Goal: Information Seeking & Learning: Find specific fact

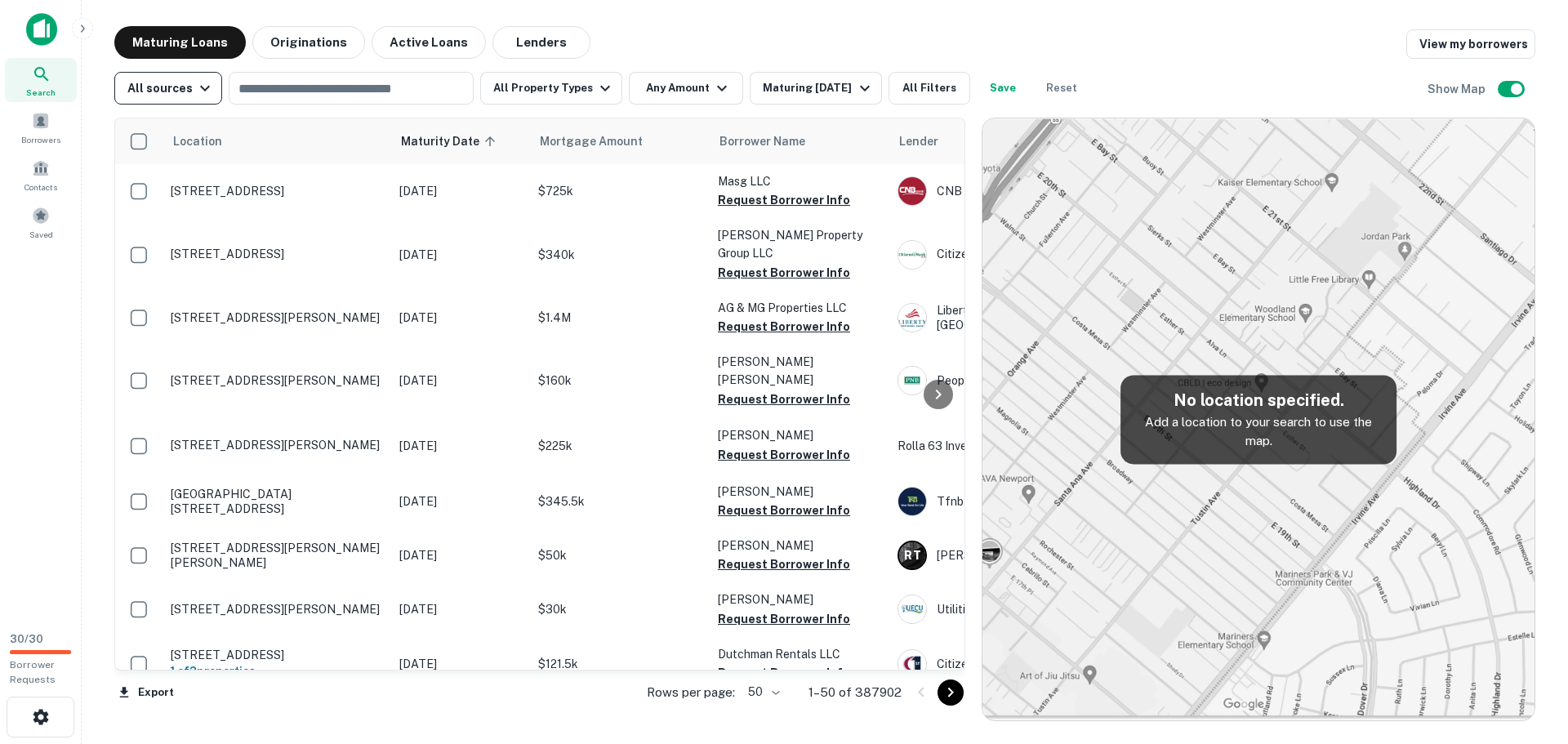
click at [195, 97] on icon "button" at bounding box center [204, 88] width 19 height 19
click at [40, 179] on div at bounding box center [784, 372] width 1568 height 744
click at [43, 178] on div "Contacts" at bounding box center [41, 175] width 72 height 44
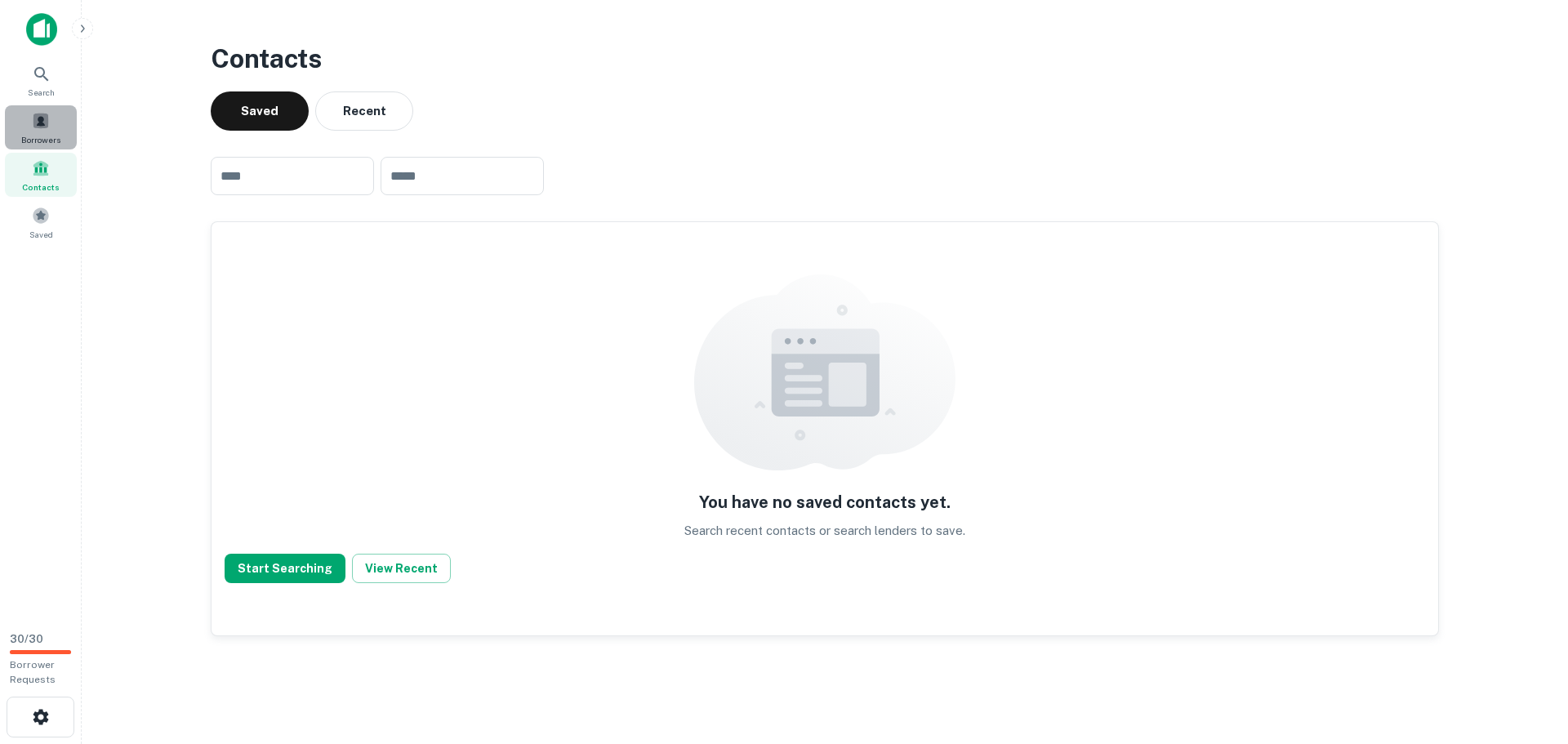
click at [31, 117] on span at bounding box center [40, 120] width 18 height 18
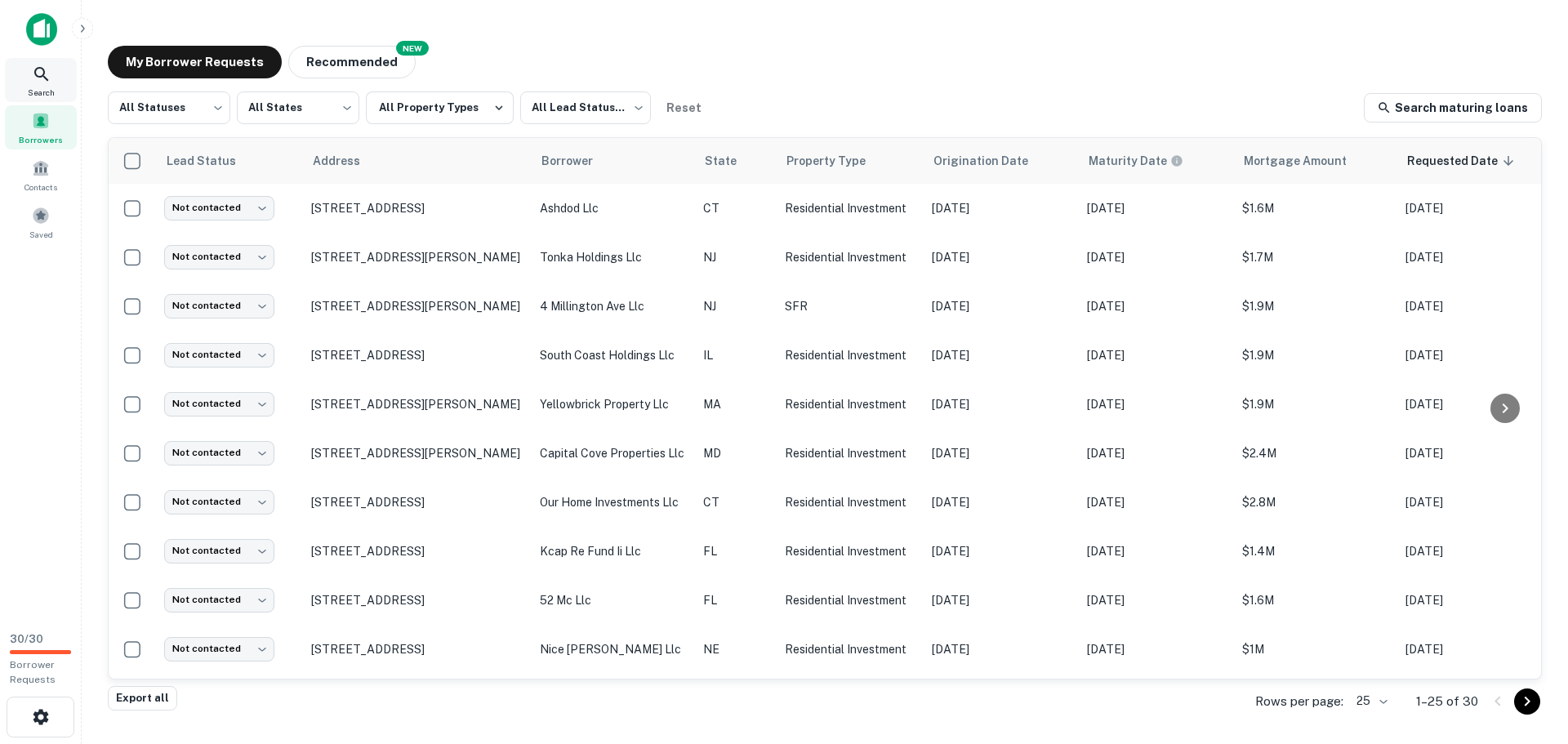
click at [60, 95] on div "Search" at bounding box center [41, 80] width 72 height 44
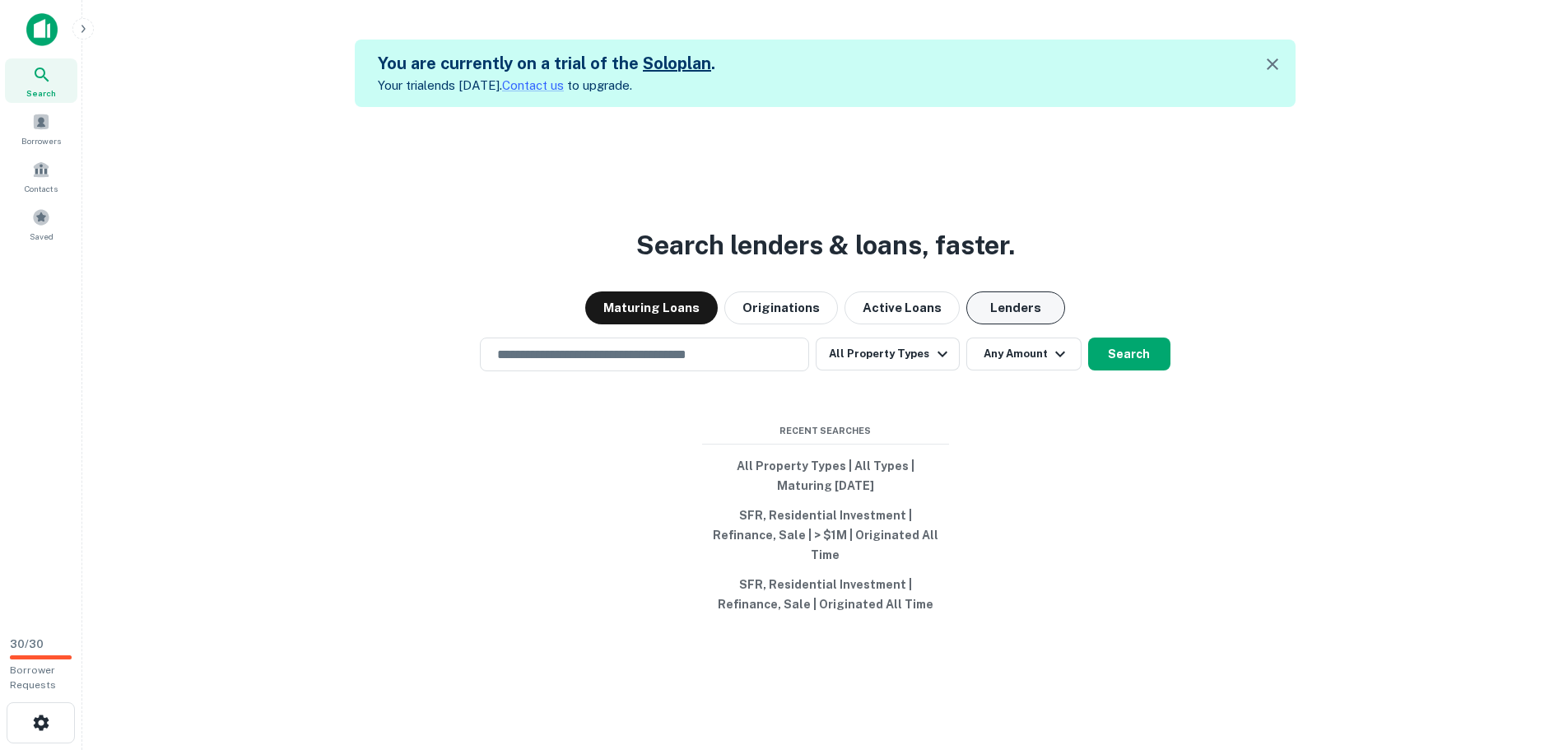
click at [967, 314] on button "Lenders" at bounding box center [1016, 307] width 99 height 33
click at [636, 361] on input "text" at bounding box center [644, 354] width 314 height 19
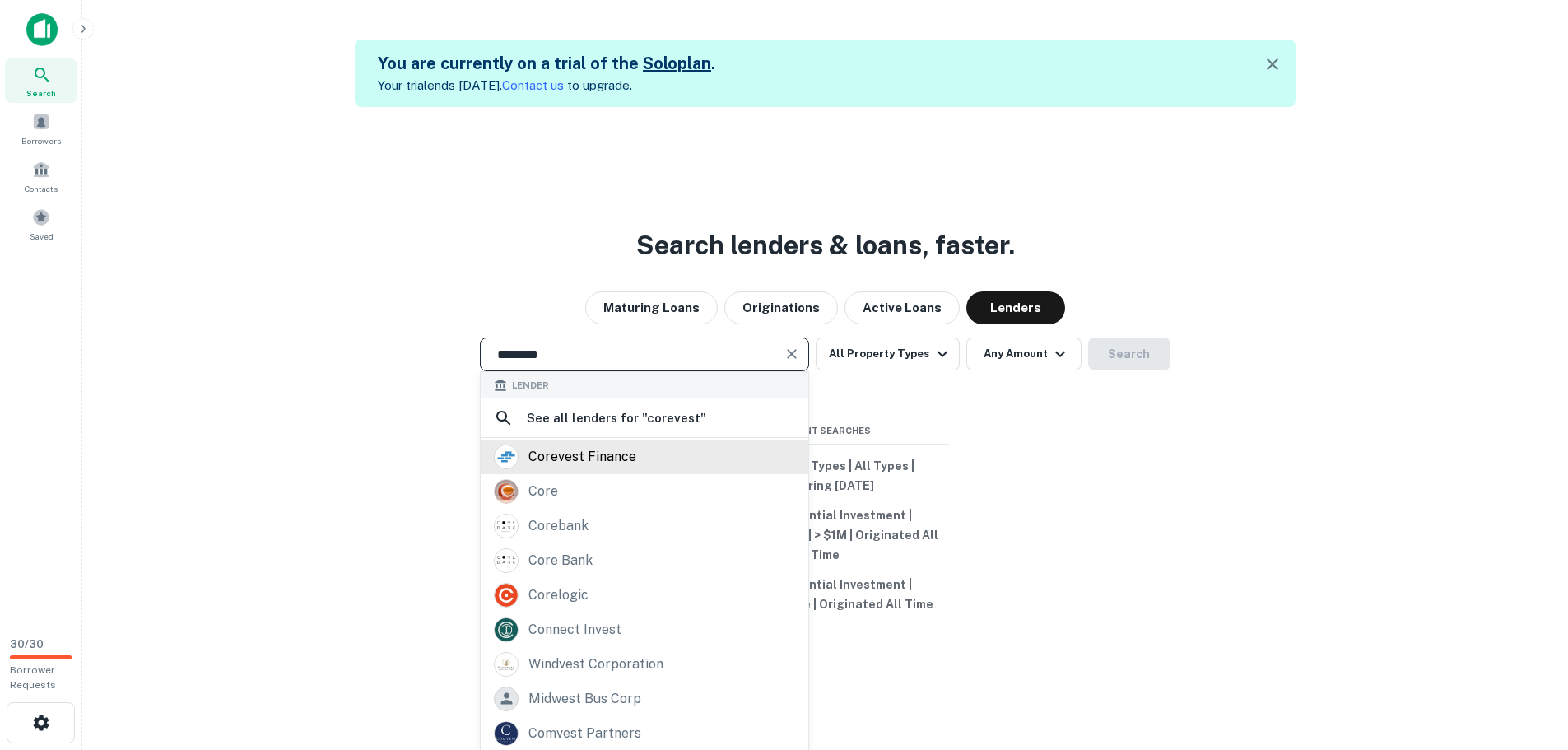
type input "********"
click at [602, 469] on div "corevest finance" at bounding box center [583, 457] width 108 height 24
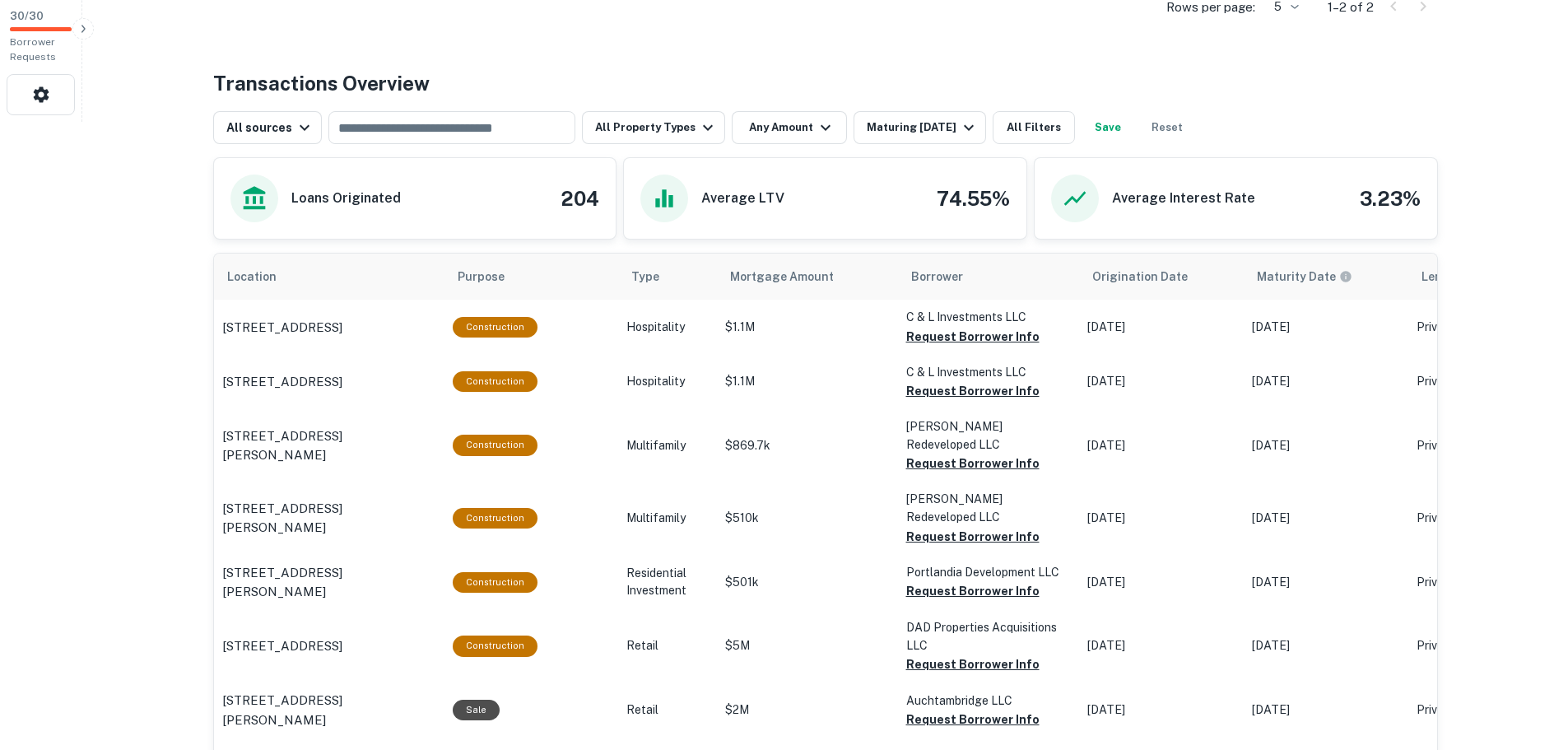
scroll to position [658, 0]
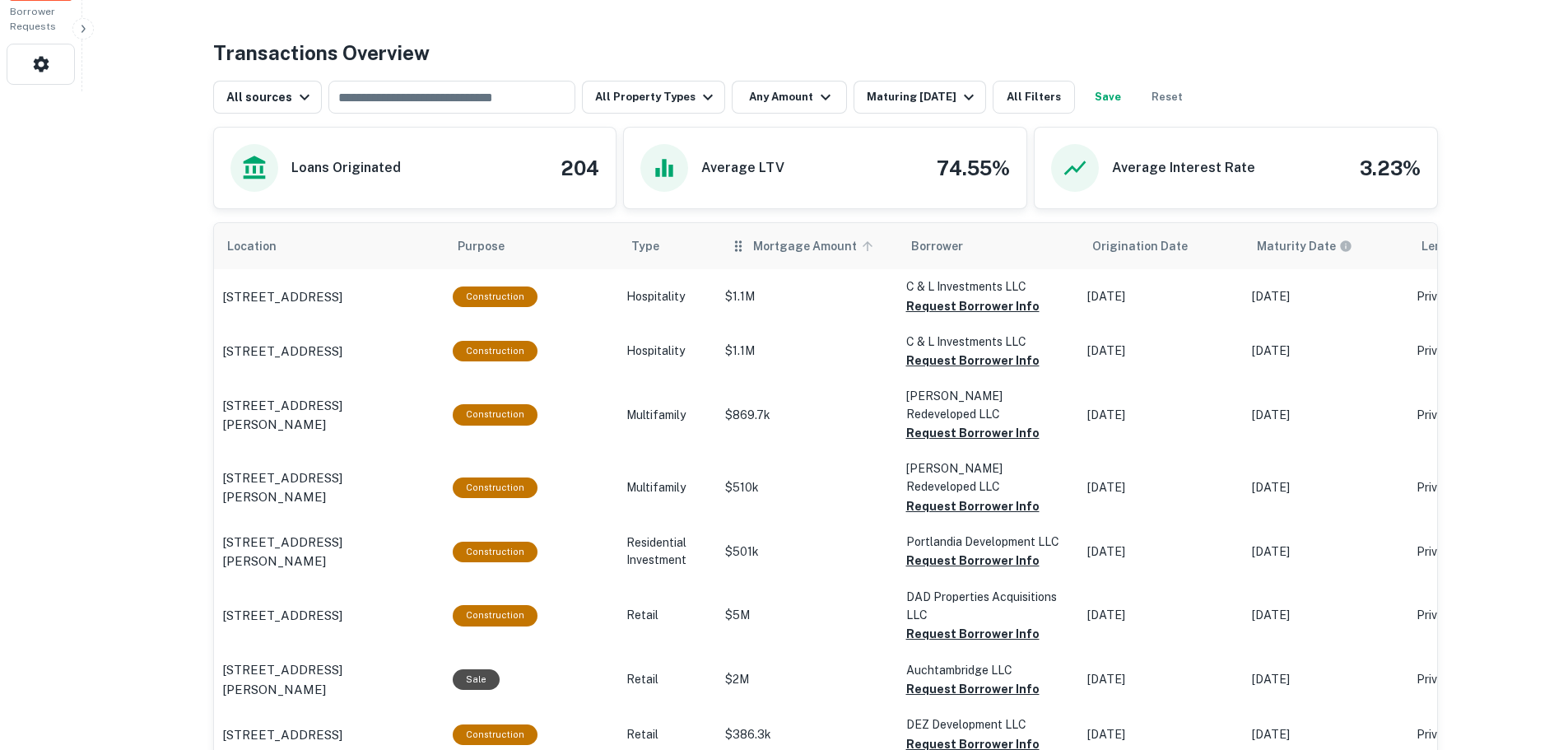
click at [860, 252] on icon "scrollable content" at bounding box center [868, 246] width 15 height 15
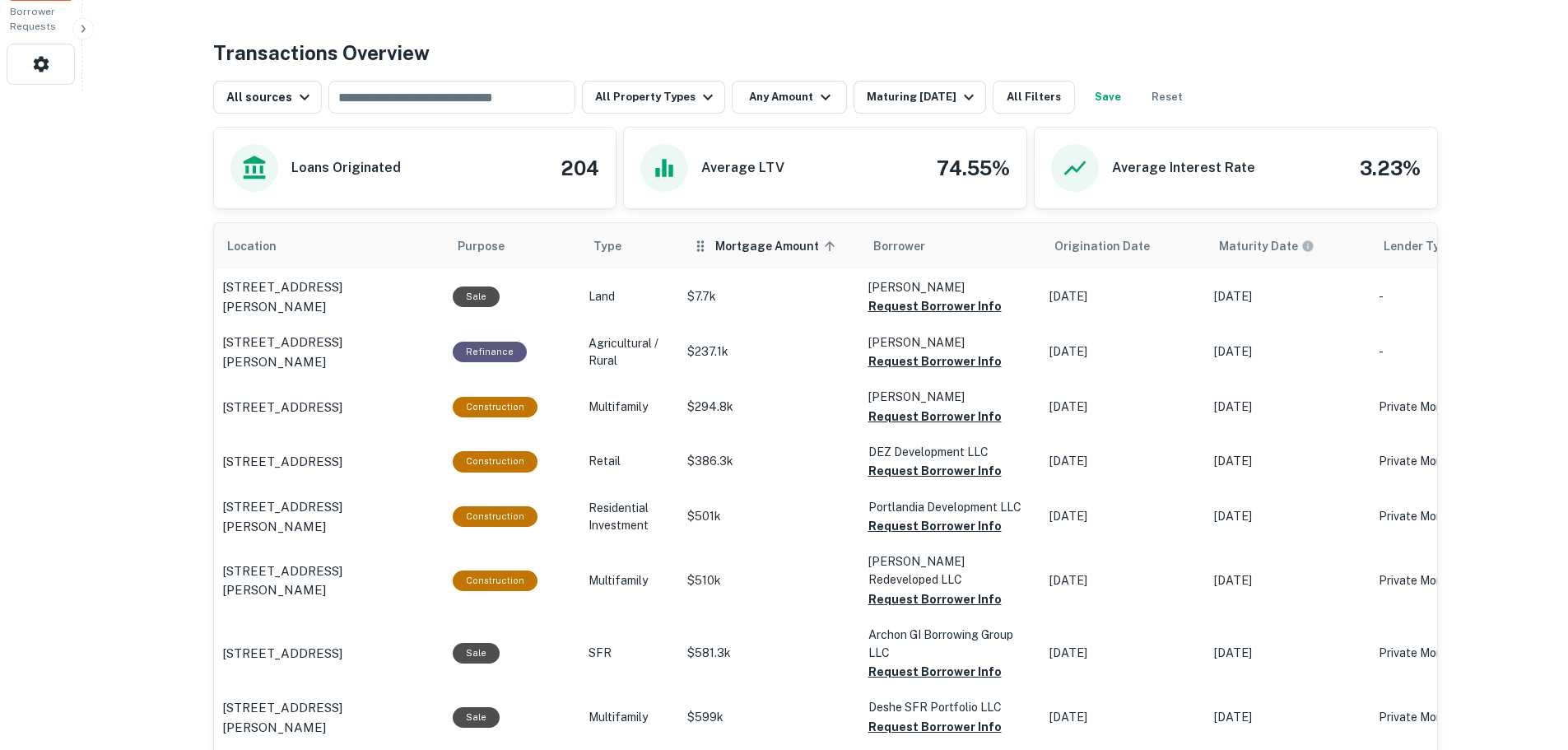
click at [822, 243] on icon "scrollable content" at bounding box center [830, 246] width 15 height 15
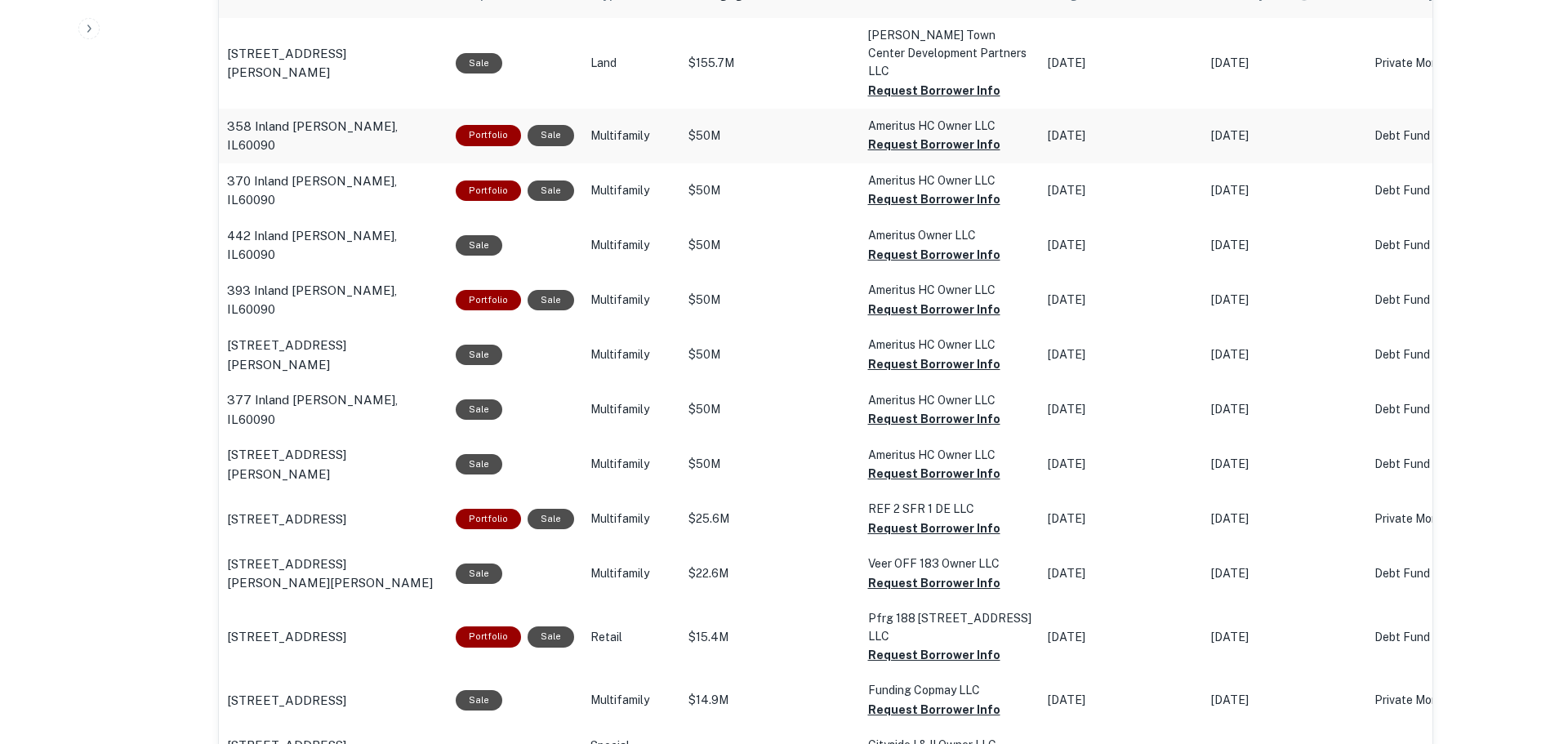
scroll to position [735, 0]
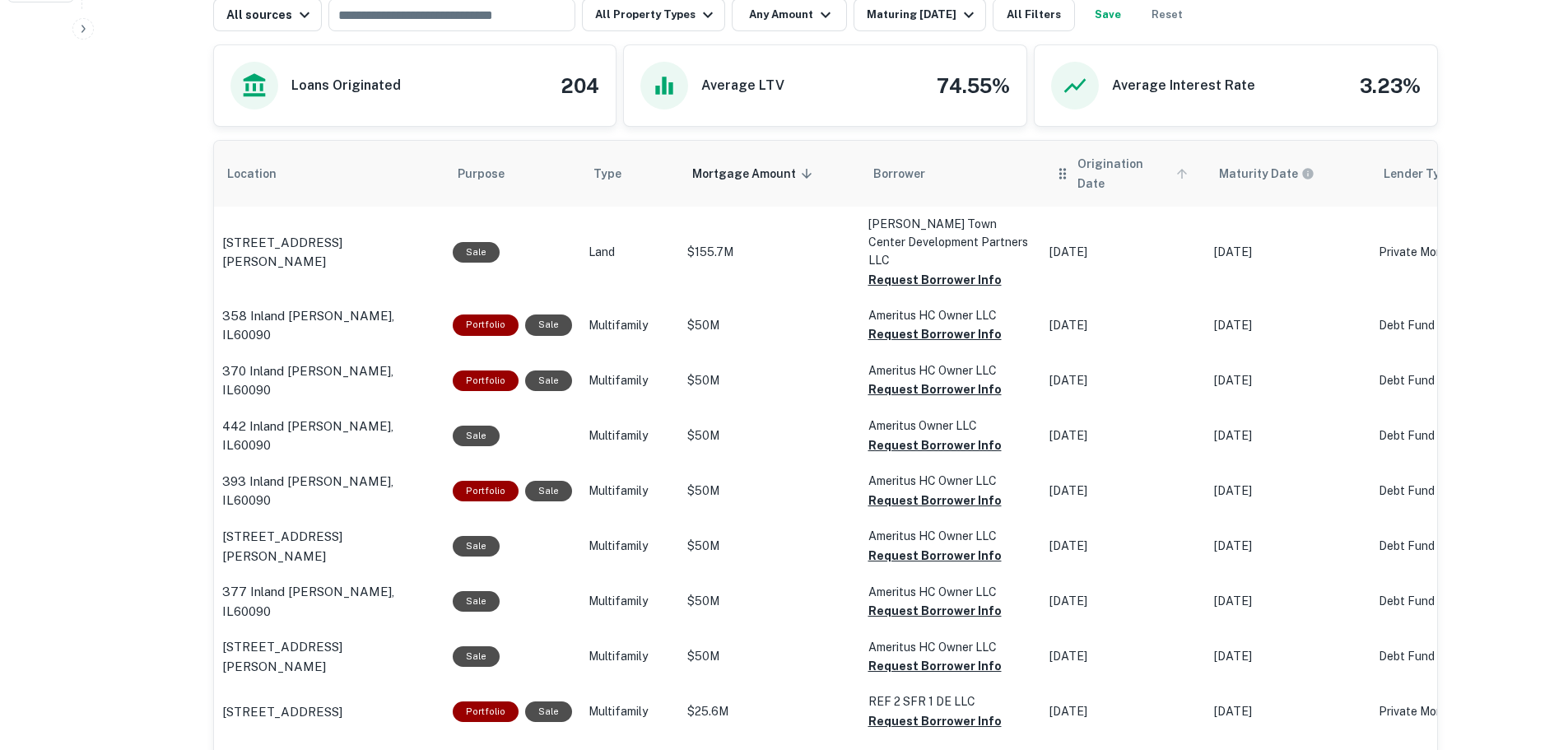
click at [1177, 169] on icon "scrollable content" at bounding box center [1182, 173] width 10 height 10
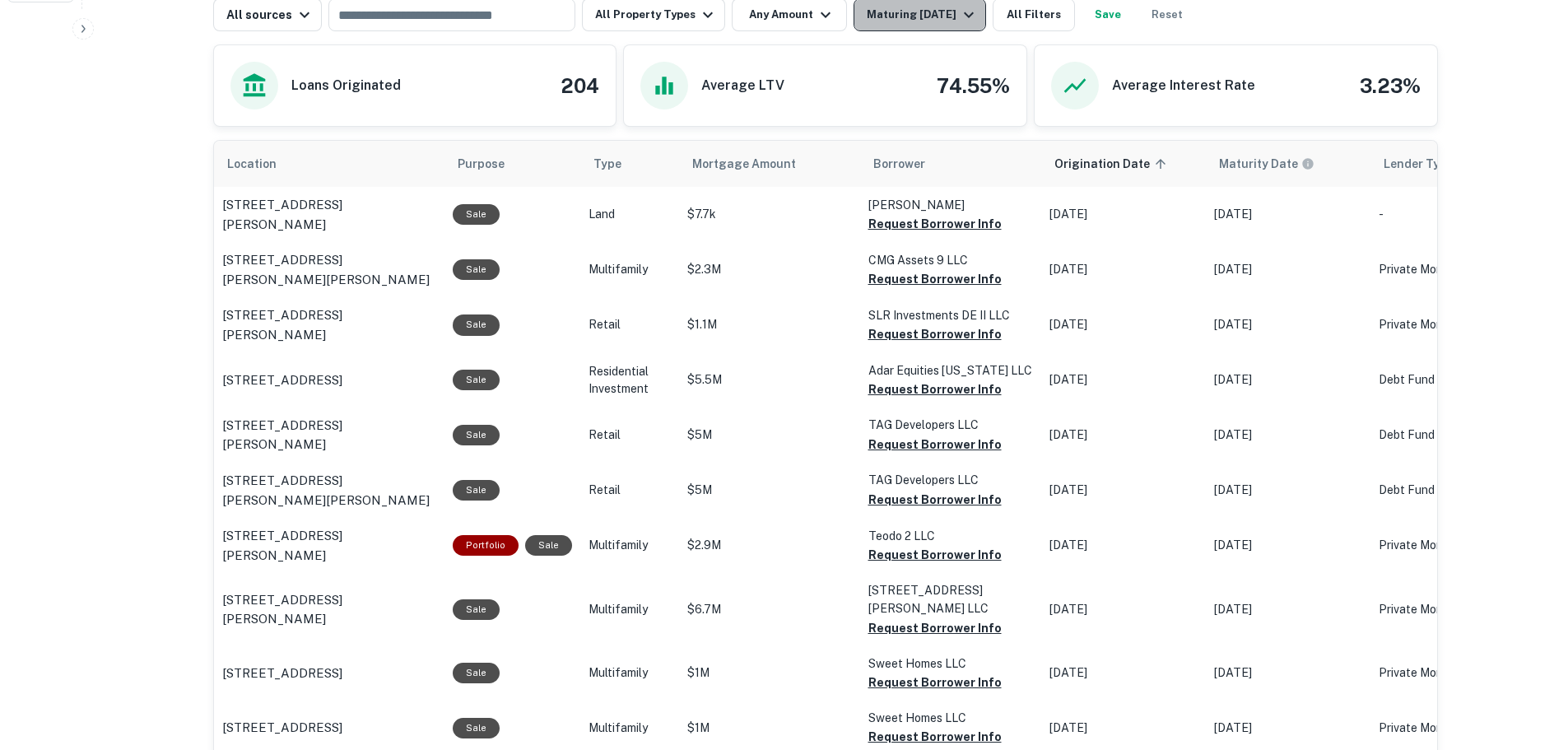
click at [898, 18] on div "Maturing In 1 Year" at bounding box center [923, 14] width 112 height 20
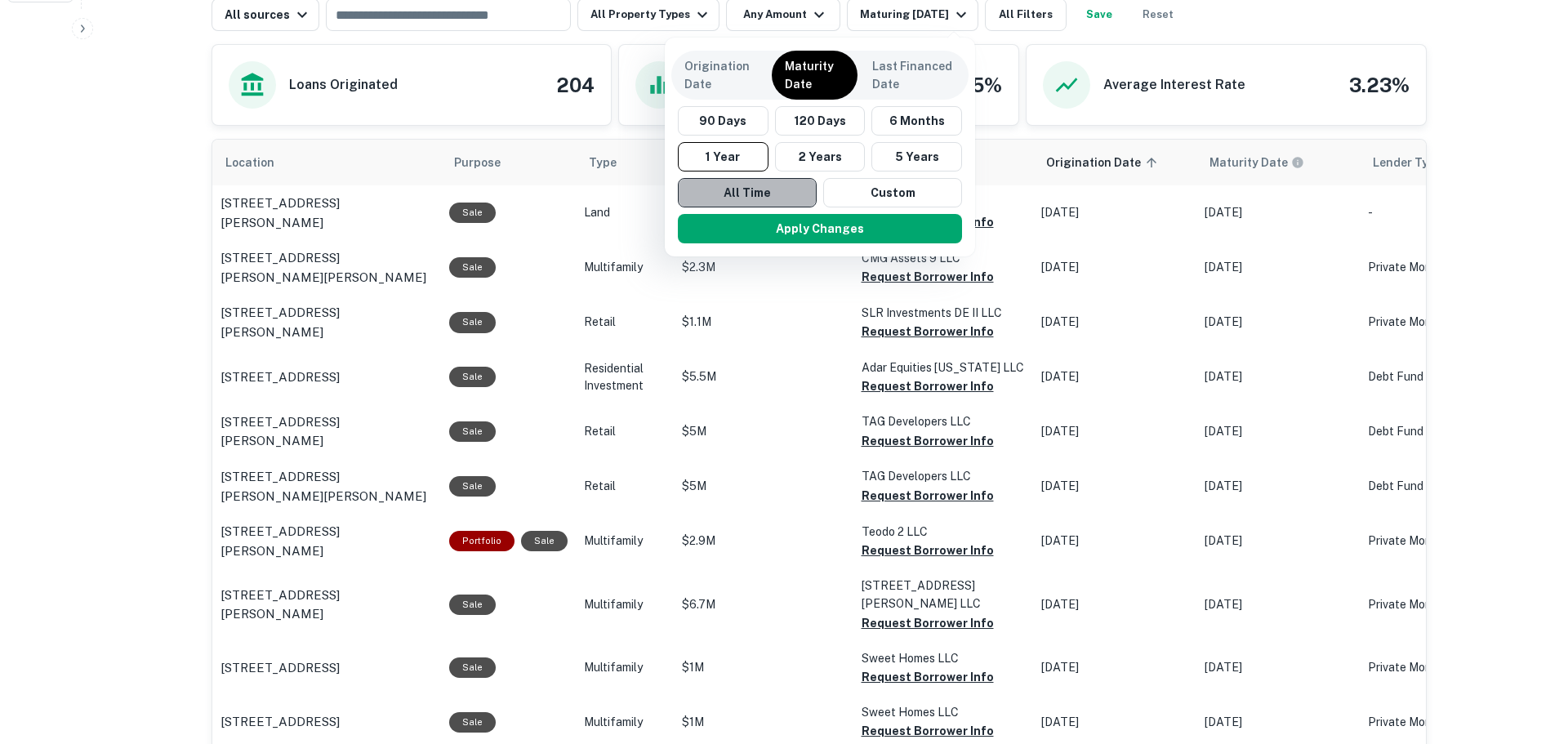
click at [739, 191] on button "All Time" at bounding box center [747, 193] width 139 height 30
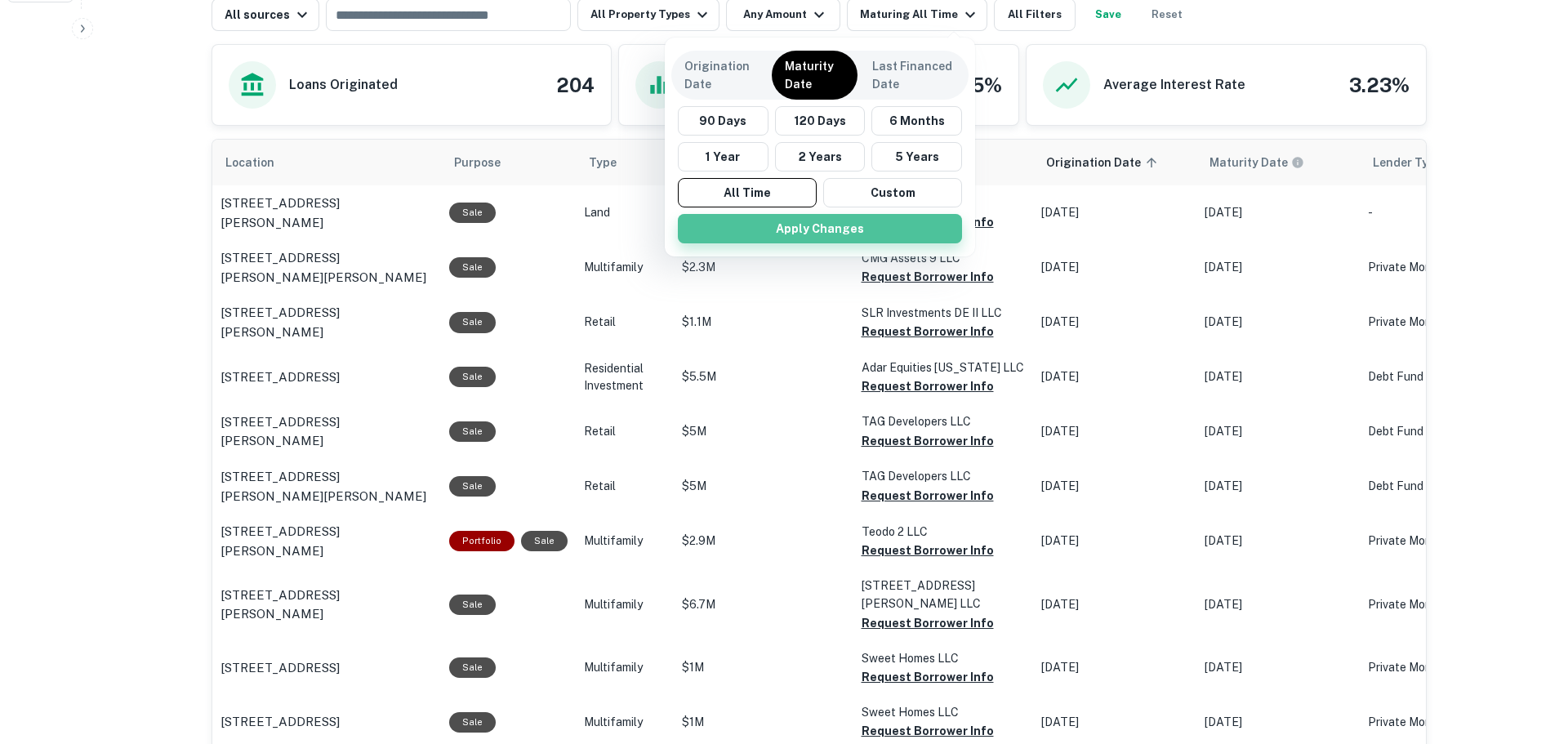
click at [750, 226] on button "Apply Changes" at bounding box center [819, 228] width 284 height 30
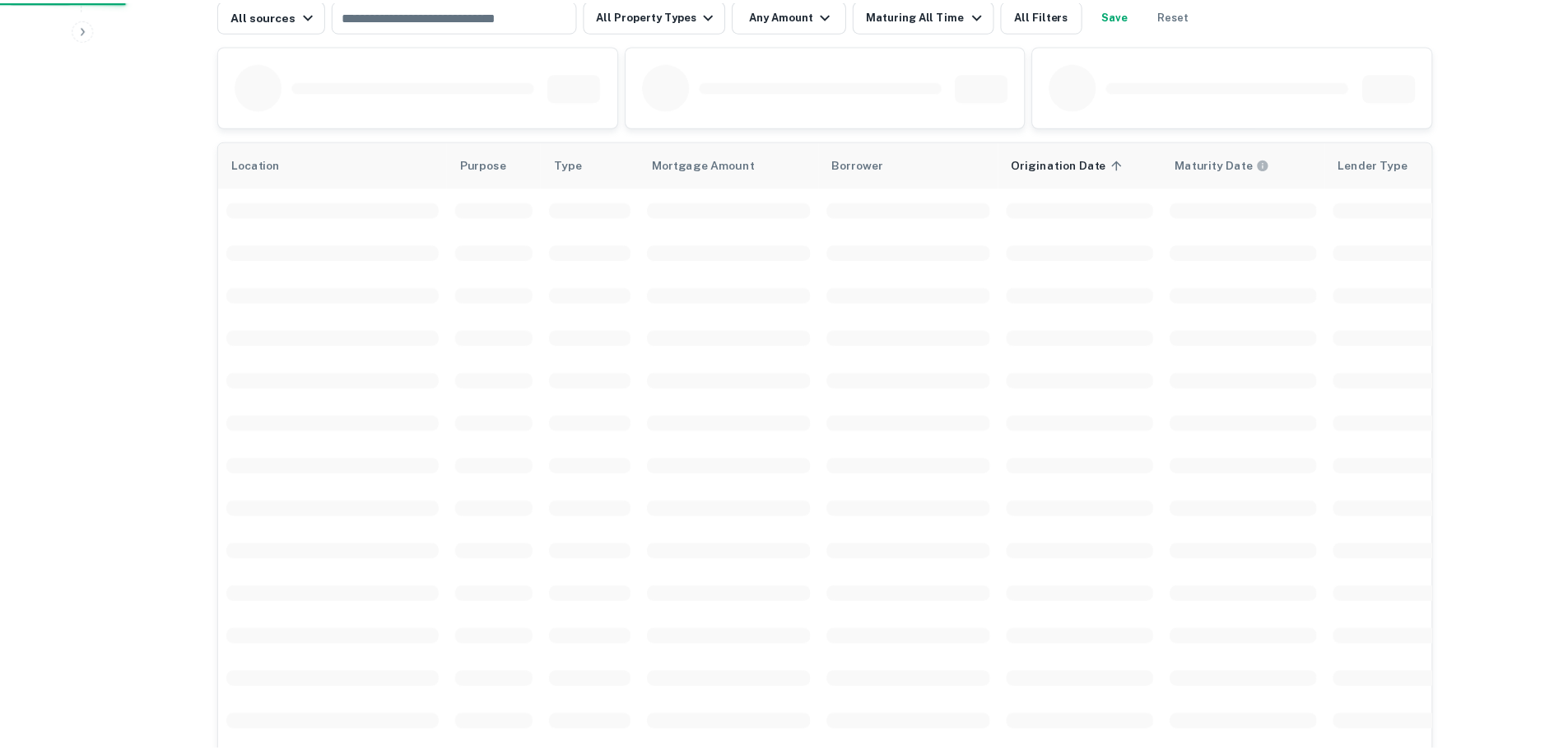
scroll to position [739, 0]
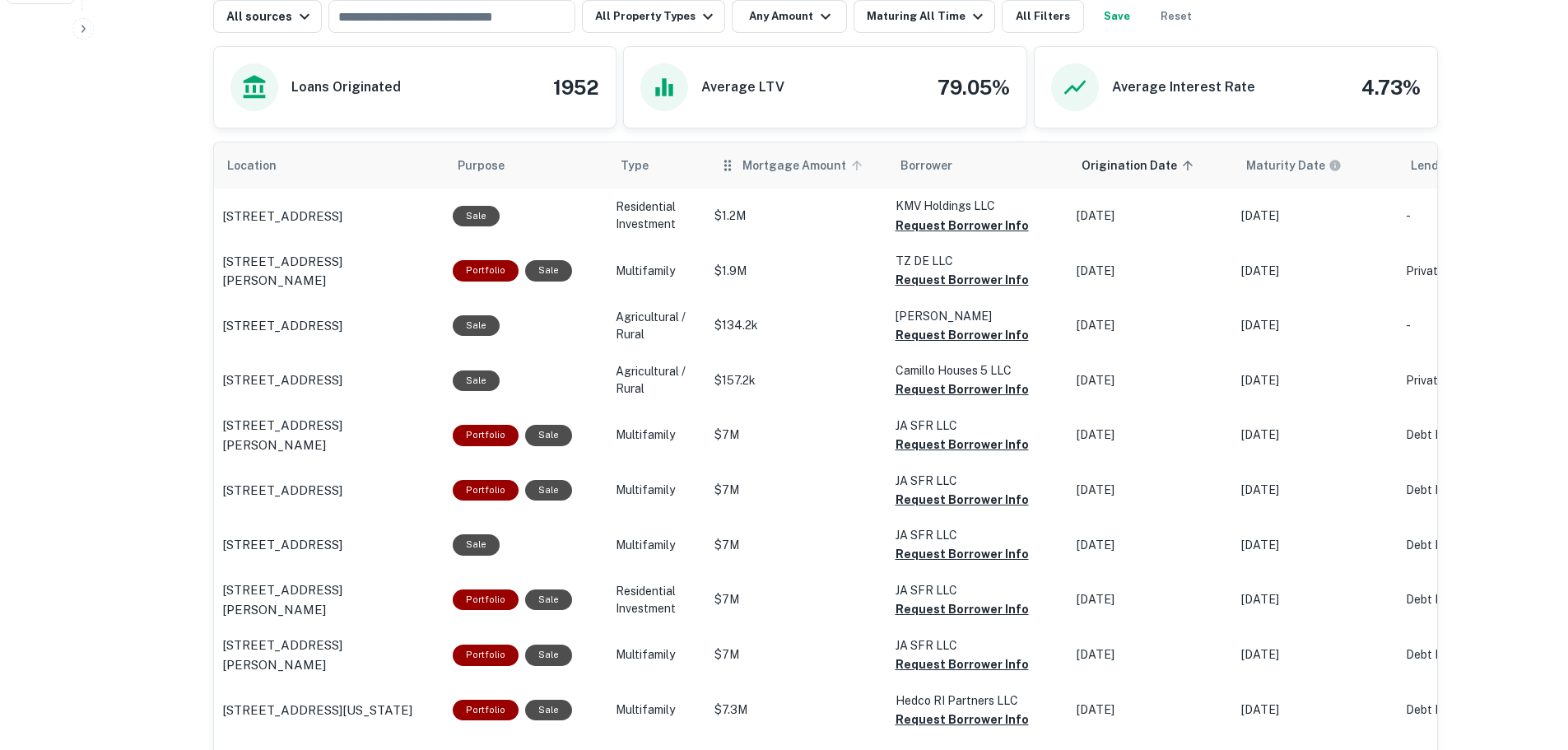
click at [849, 169] on icon "scrollable content" at bounding box center [857, 166] width 15 height 15
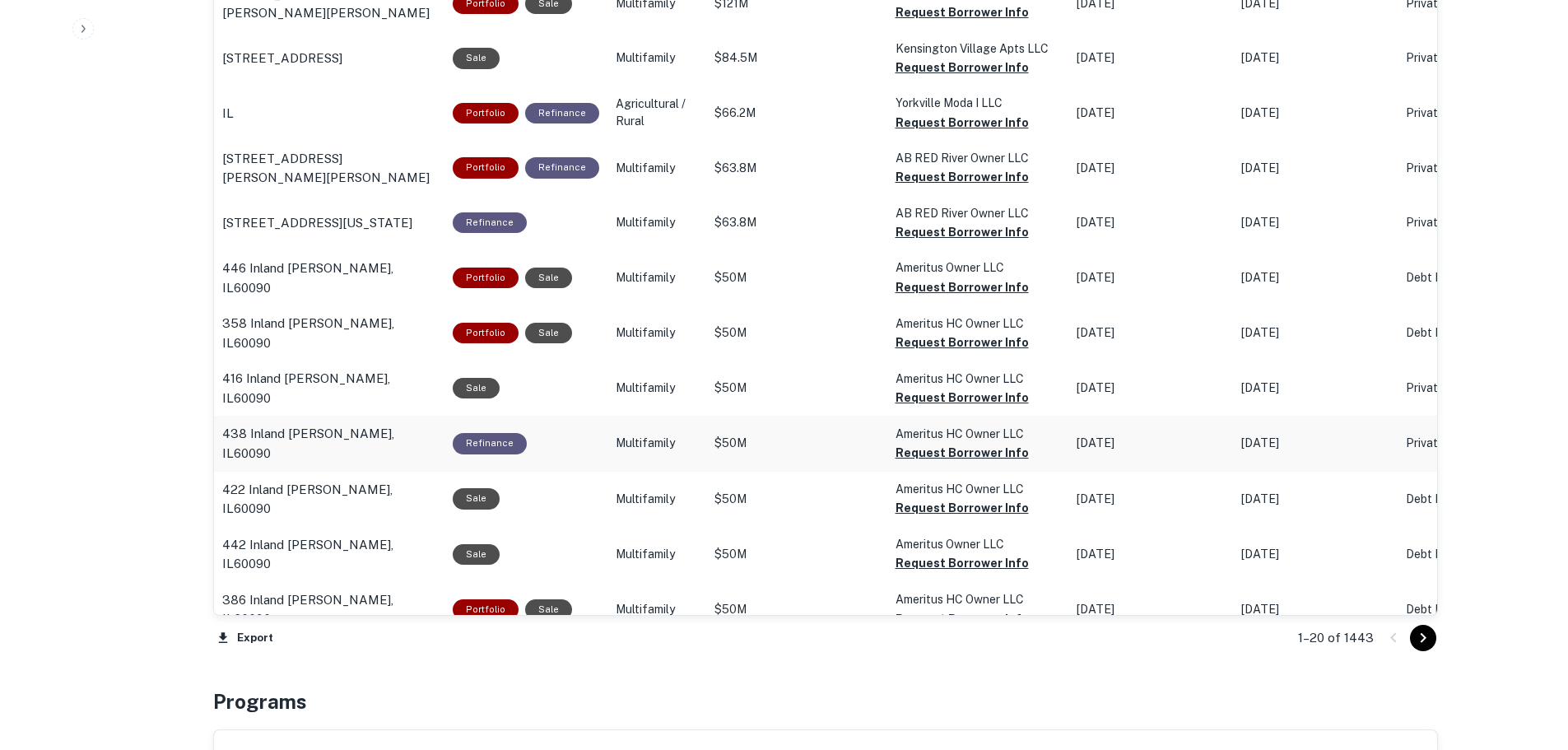
scroll to position [1480, 0]
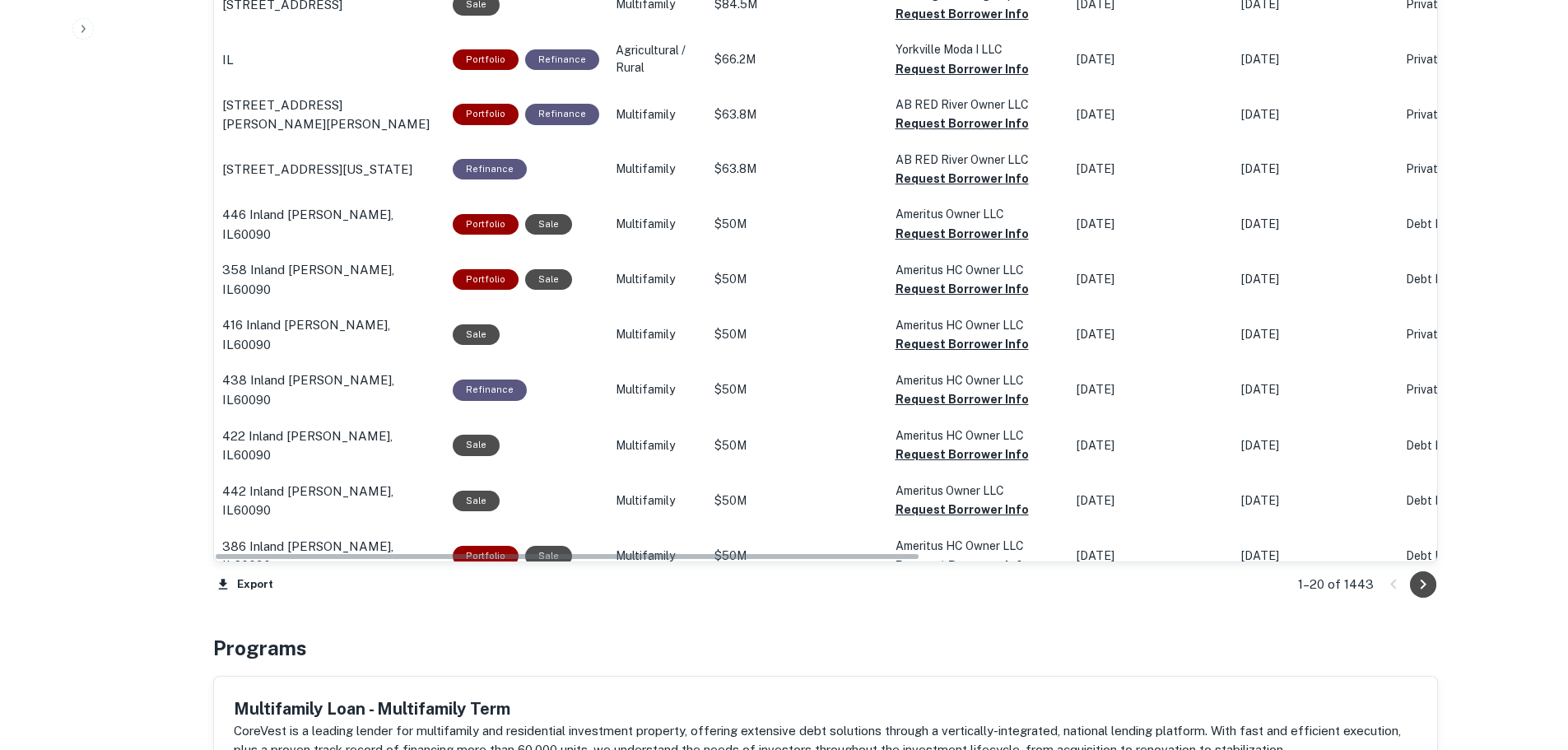
click at [1415, 580] on icon "Go to next page" at bounding box center [1423, 583] width 20 height 20
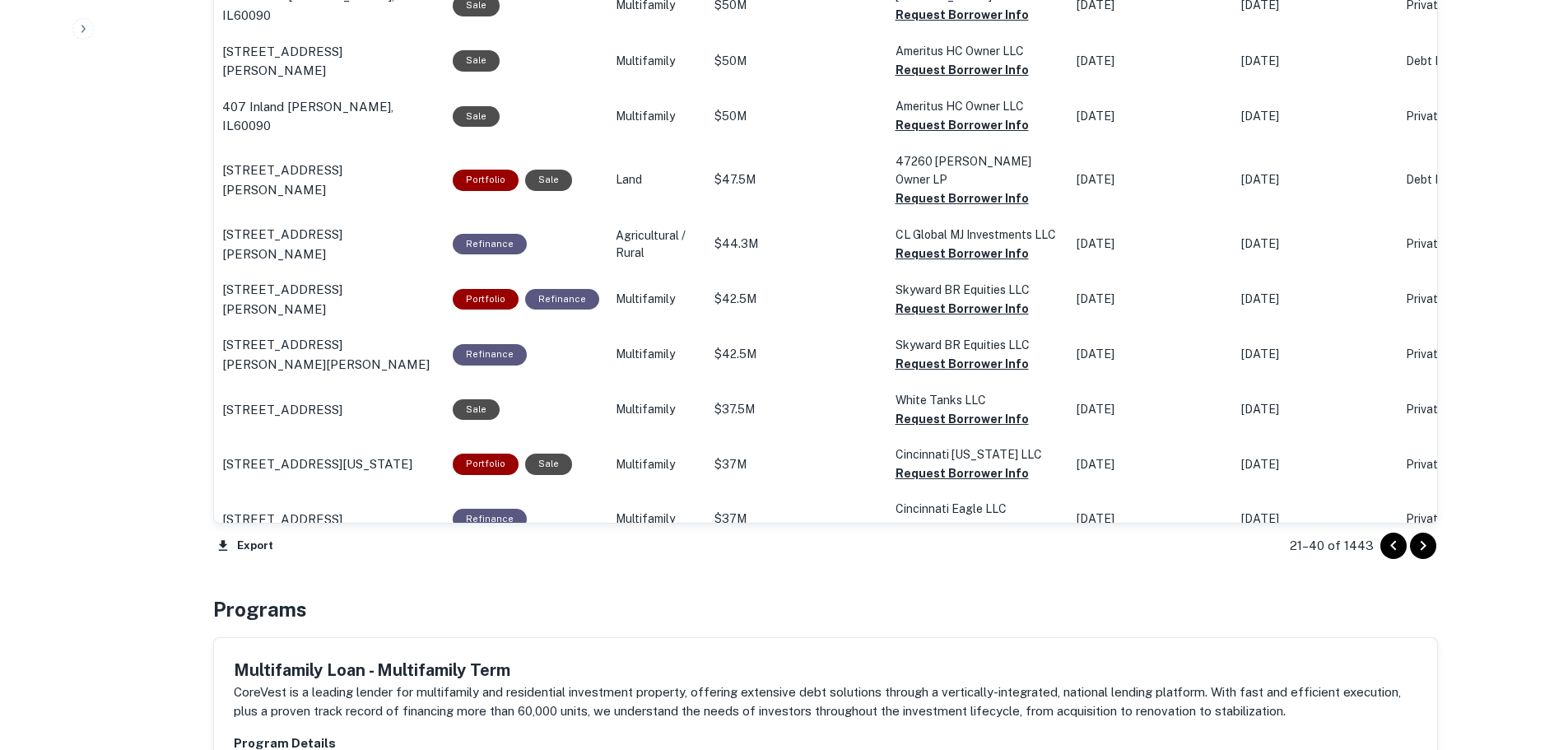
scroll to position [1480, 0]
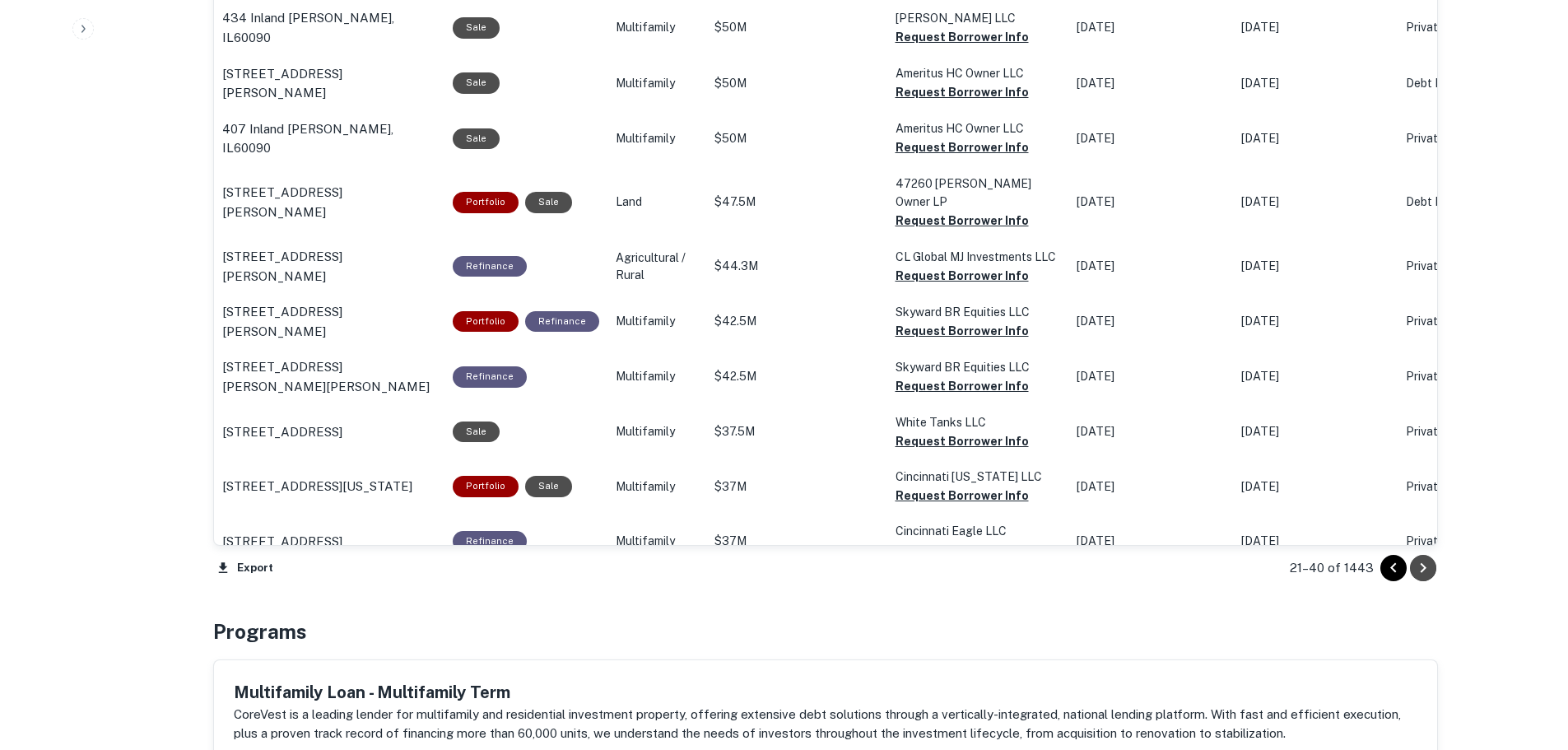
click at [1426, 566] on icon "Go to next page" at bounding box center [1423, 567] width 20 height 20
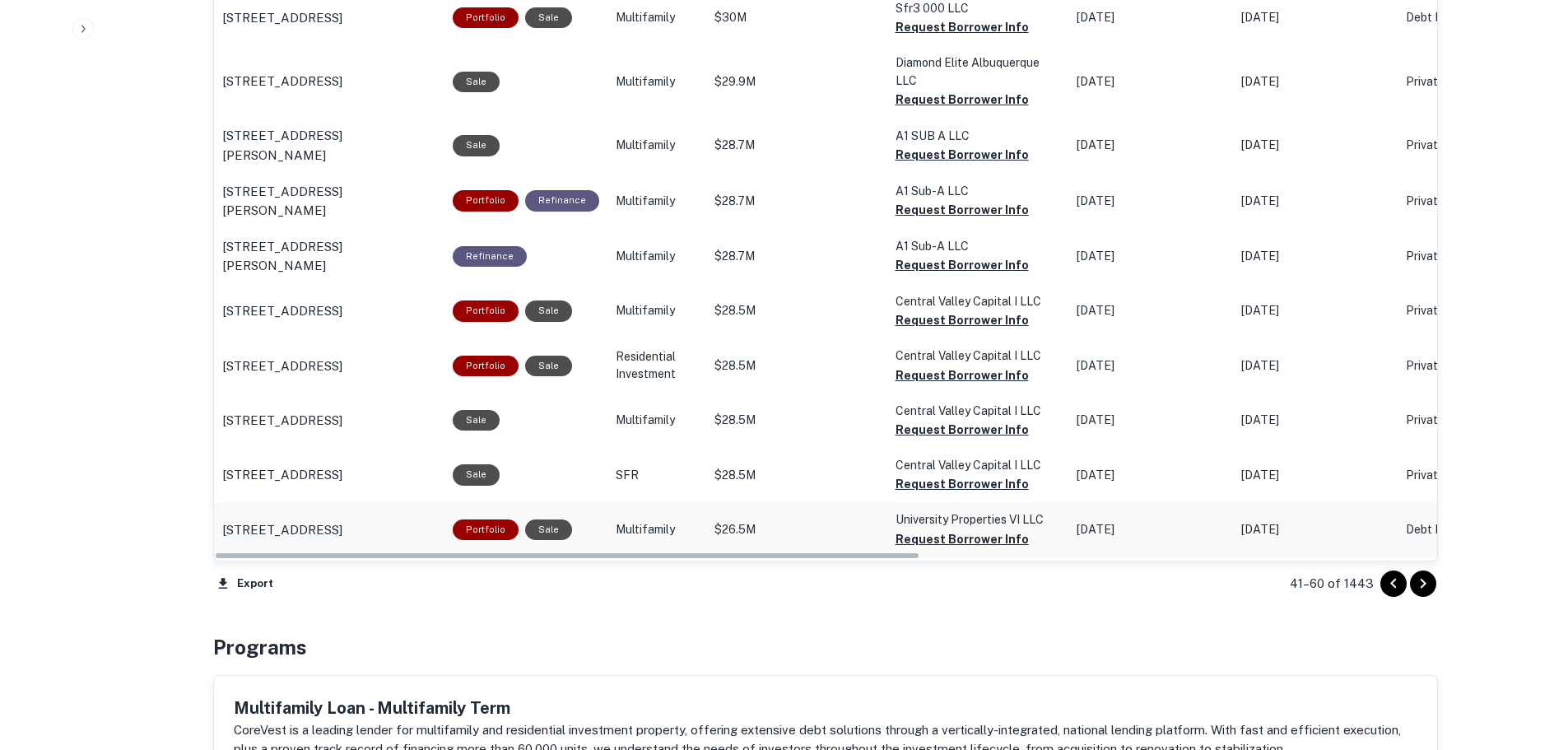
scroll to position [1480, 0]
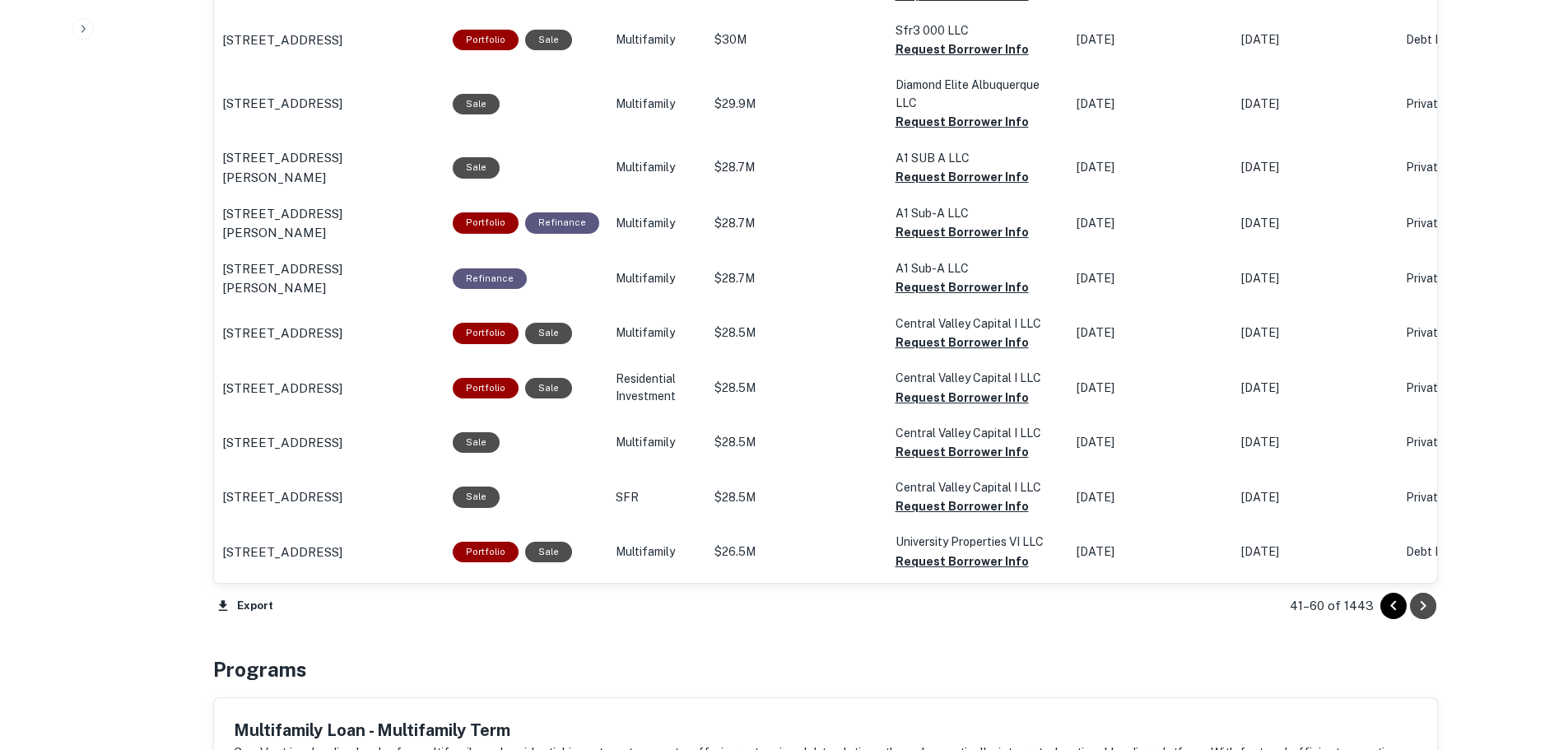
click at [1426, 598] on icon "Go to next page" at bounding box center [1423, 605] width 20 height 20
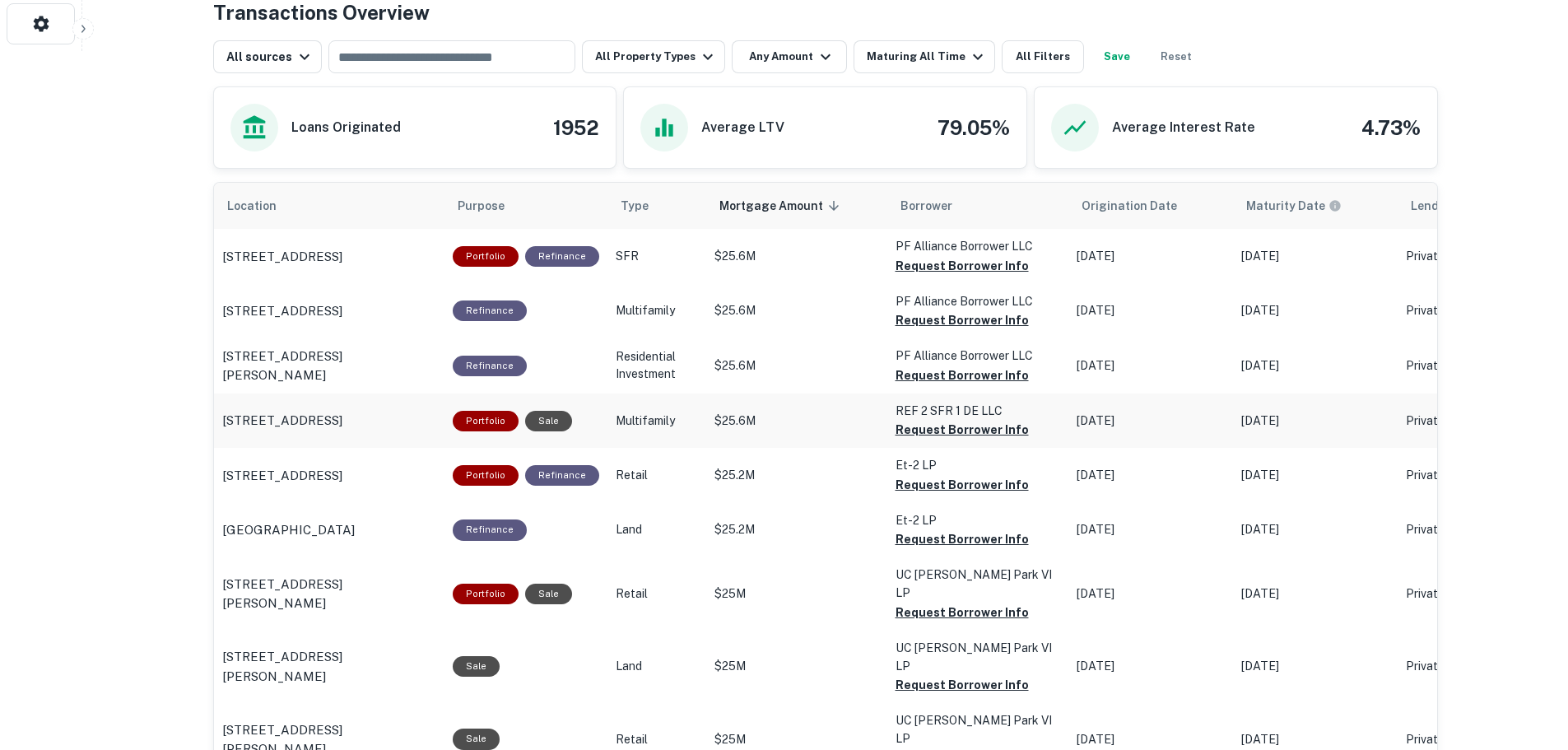
scroll to position [739, 0]
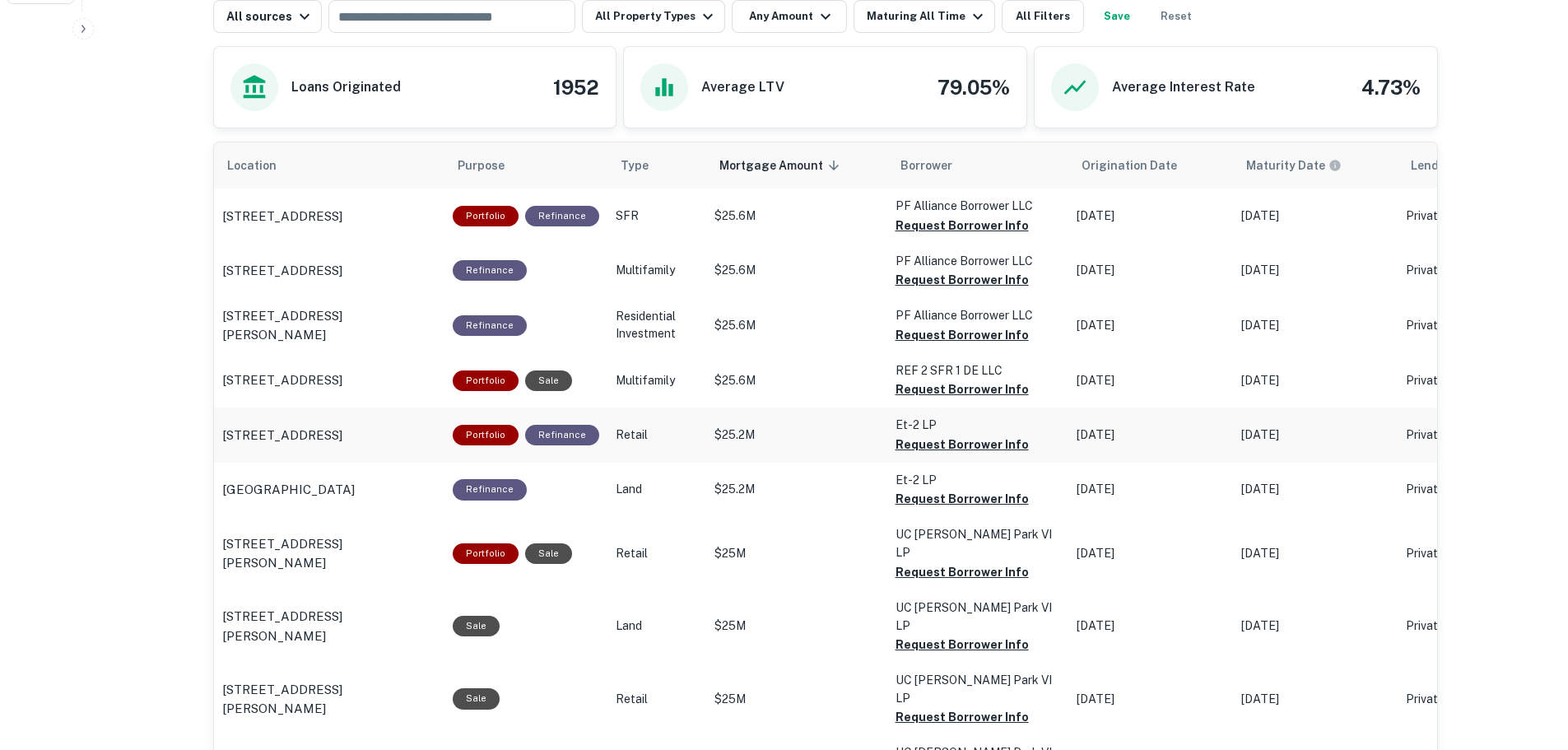
drag, startPoint x: 886, startPoint y: 439, endPoint x: 807, endPoint y: 443, distance: 79.1
drag, startPoint x: 807, startPoint y: 443, endPoint x: 78, endPoint y: 351, distance: 734.8
drag, startPoint x: 931, startPoint y: 419, endPoint x: 876, endPoint y: 425, distance: 55.3
click at [876, 425] on tr "1255 W End Station Dr Lebanon, TN37087 Portfolio Refinance Retail $25.2M Et-2 L…" at bounding box center [1278, 434] width 2127 height 54
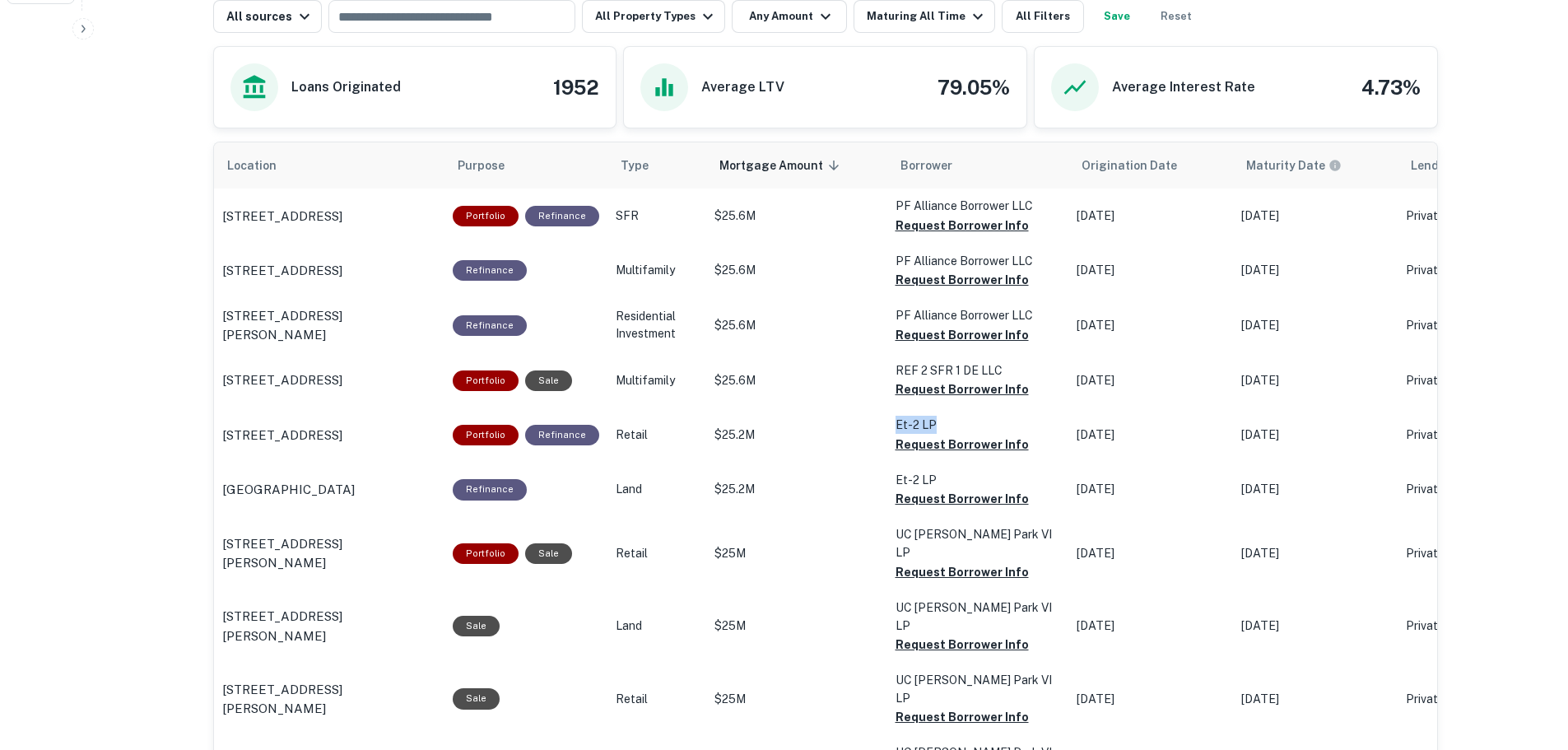
copy tr "Et-2 LP"
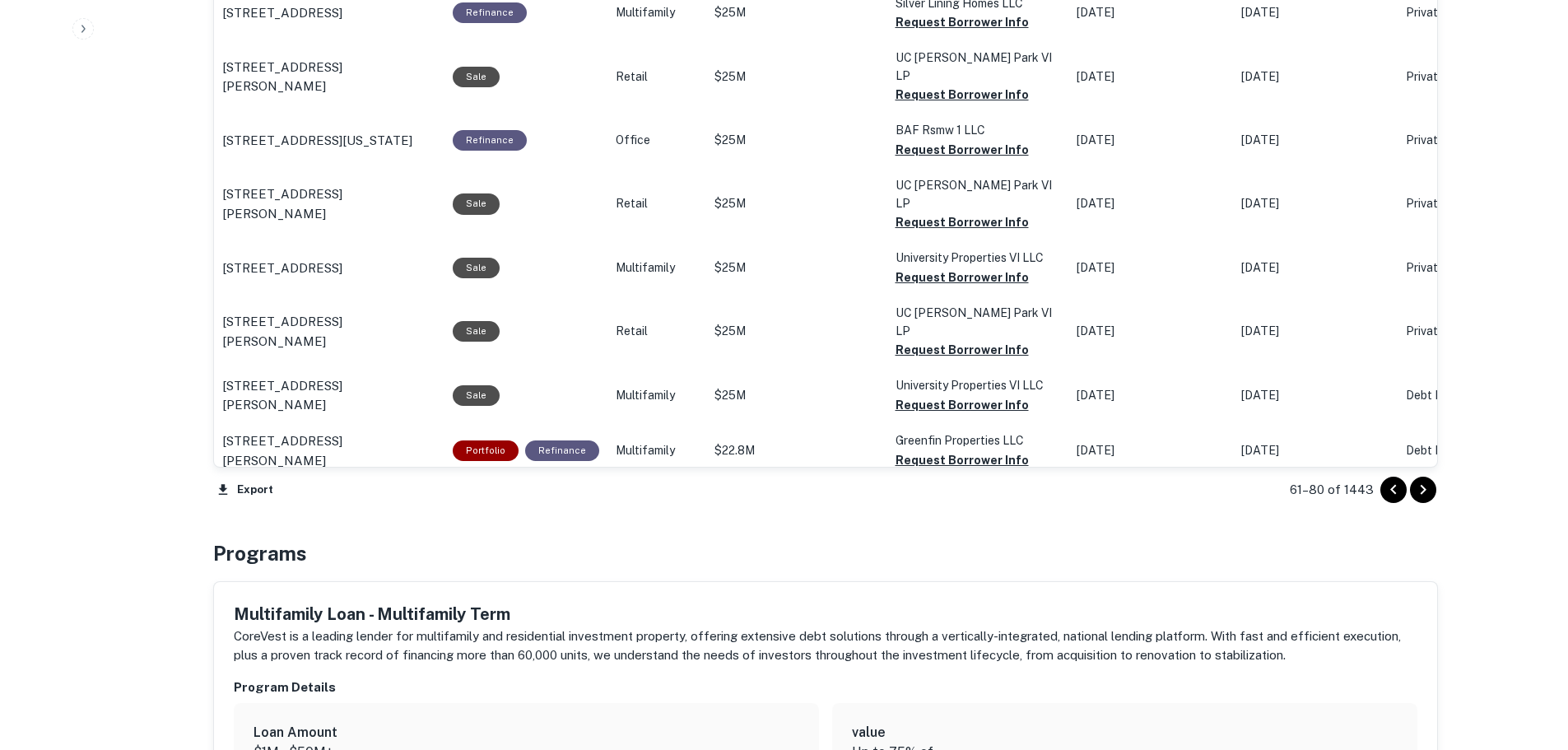
scroll to position [1561, 0]
click at [1421, 491] on icon "Go to next page" at bounding box center [1423, 488] width 20 height 20
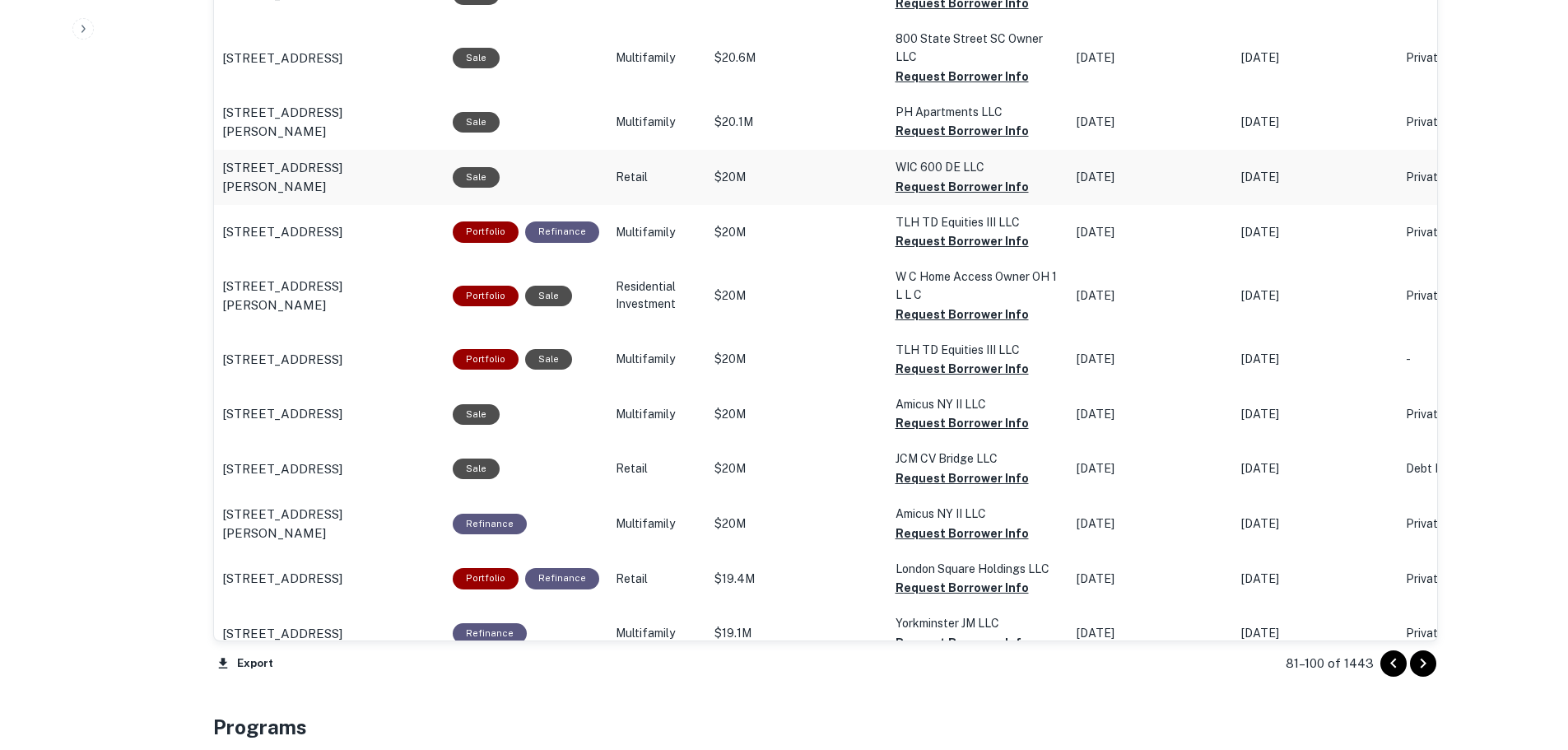
scroll to position [1480, 0]
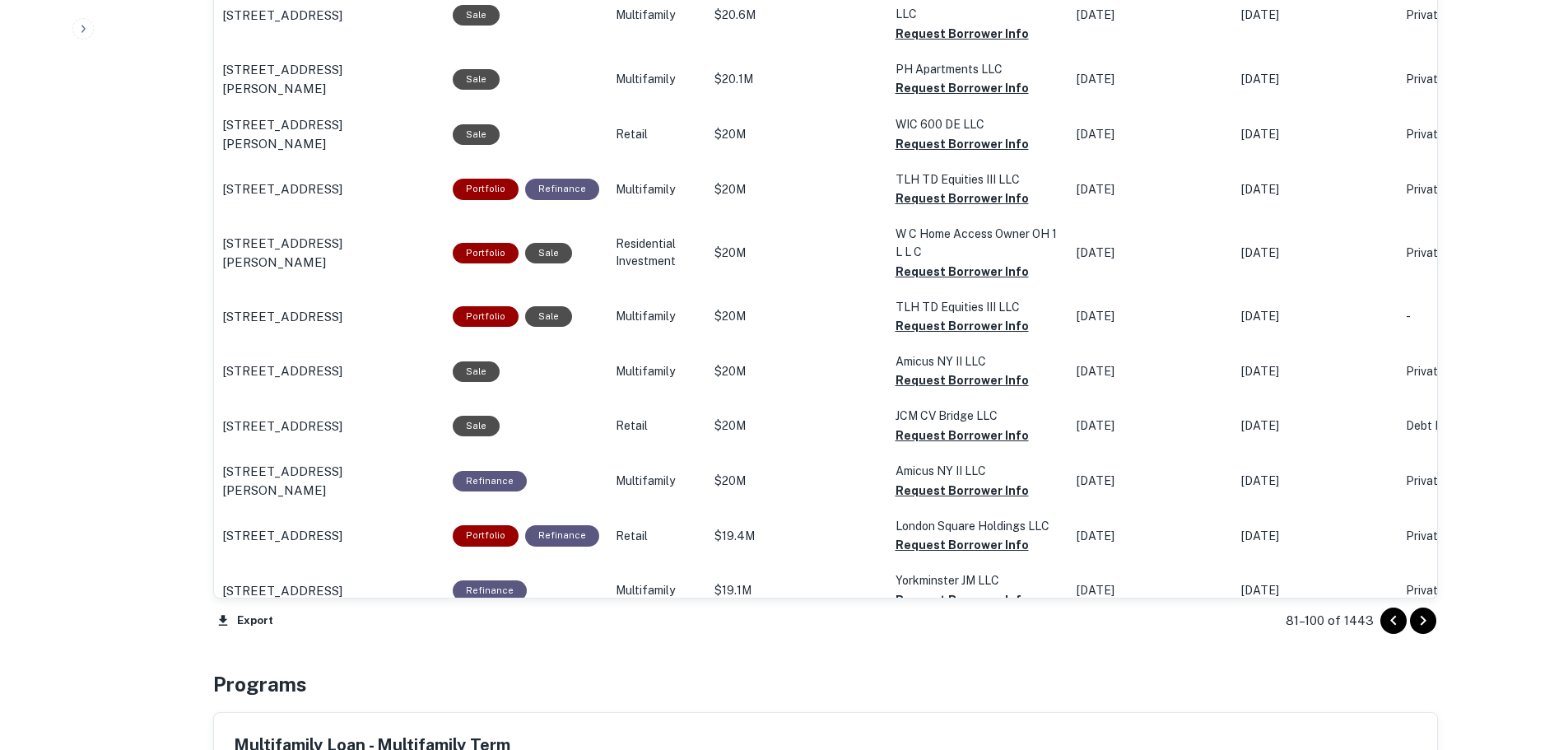
click at [1391, 628] on icon "Go to previous page" at bounding box center [1394, 620] width 20 height 20
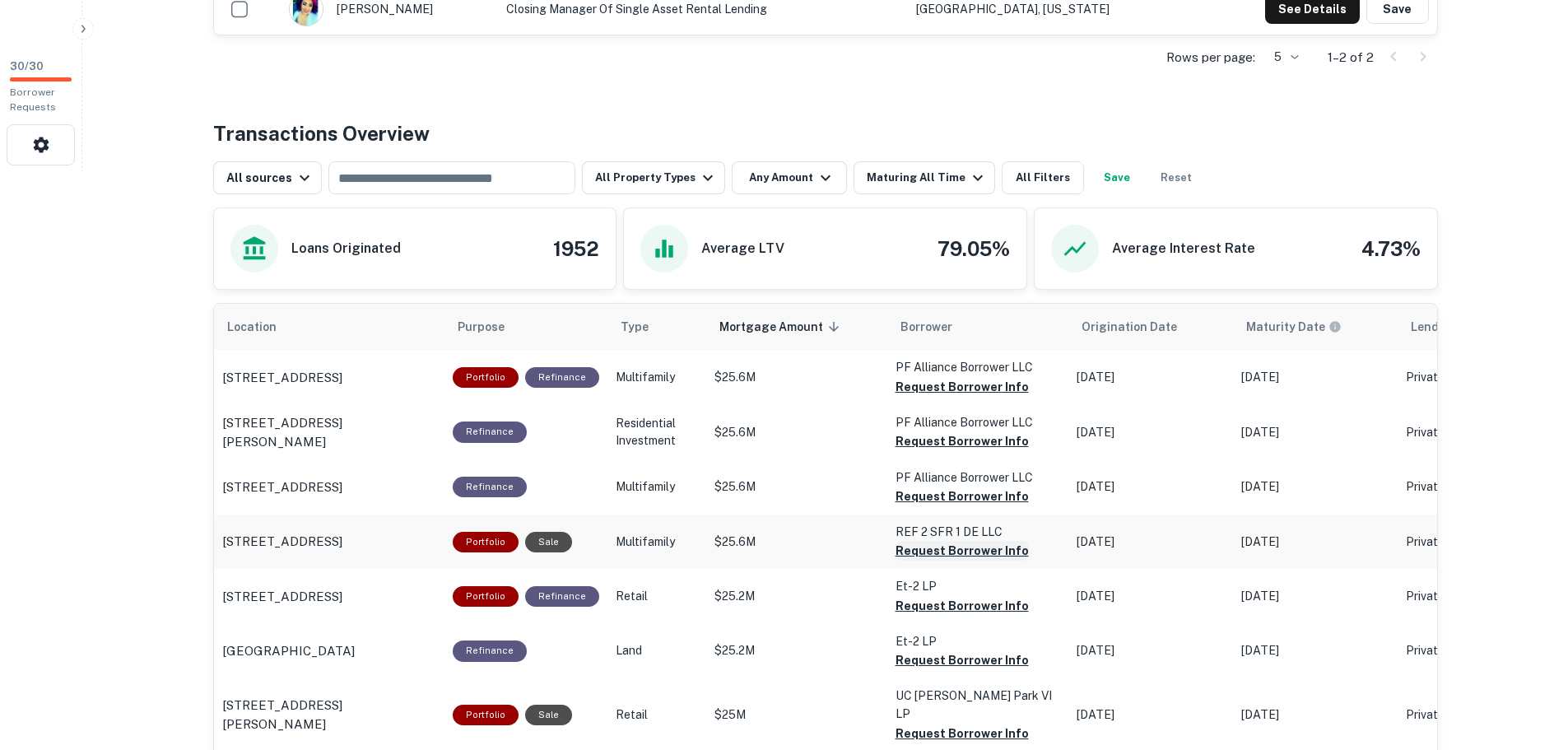
scroll to position [657, 0]
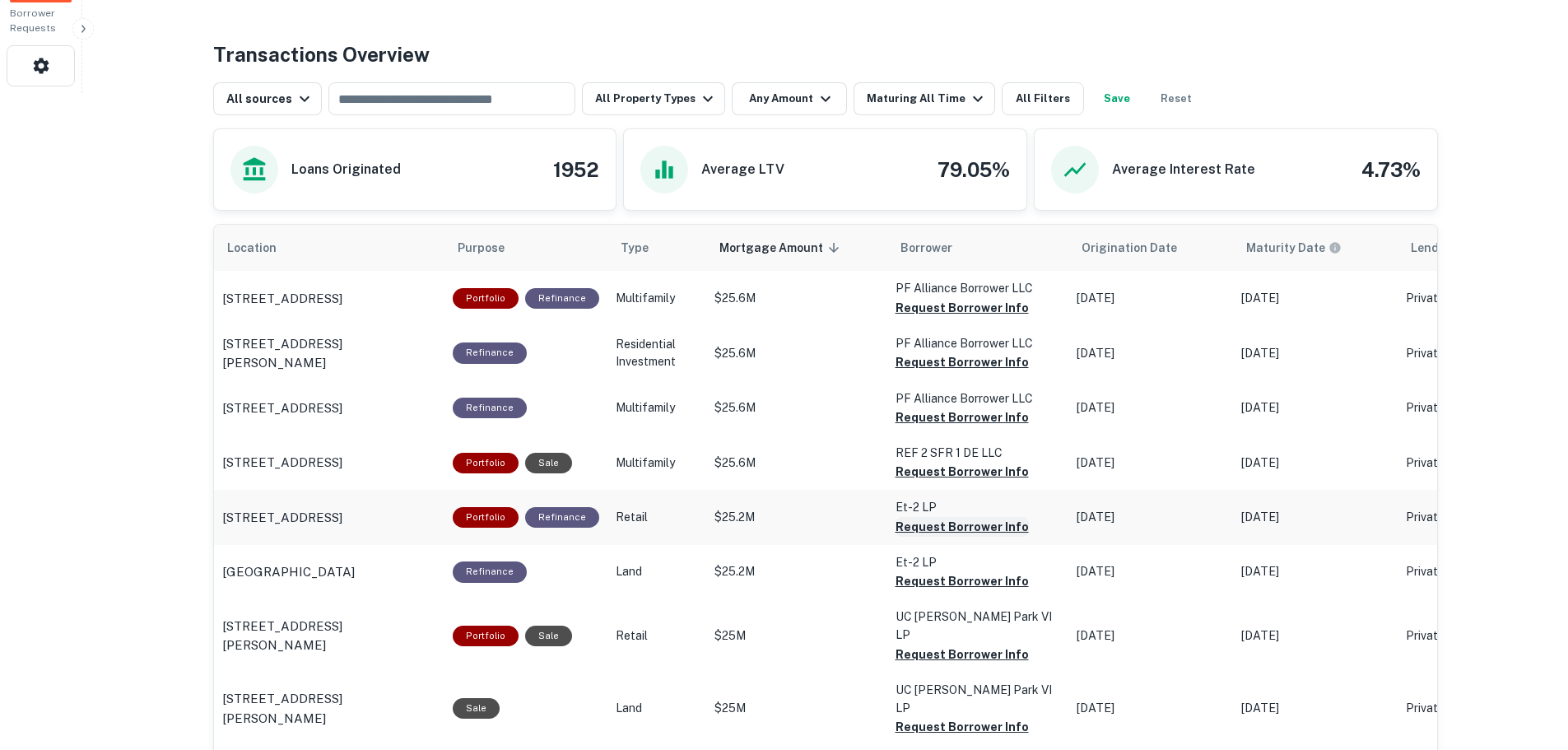
click at [948, 318] on button "Request Borrower Info" at bounding box center [962, 307] width 133 height 20
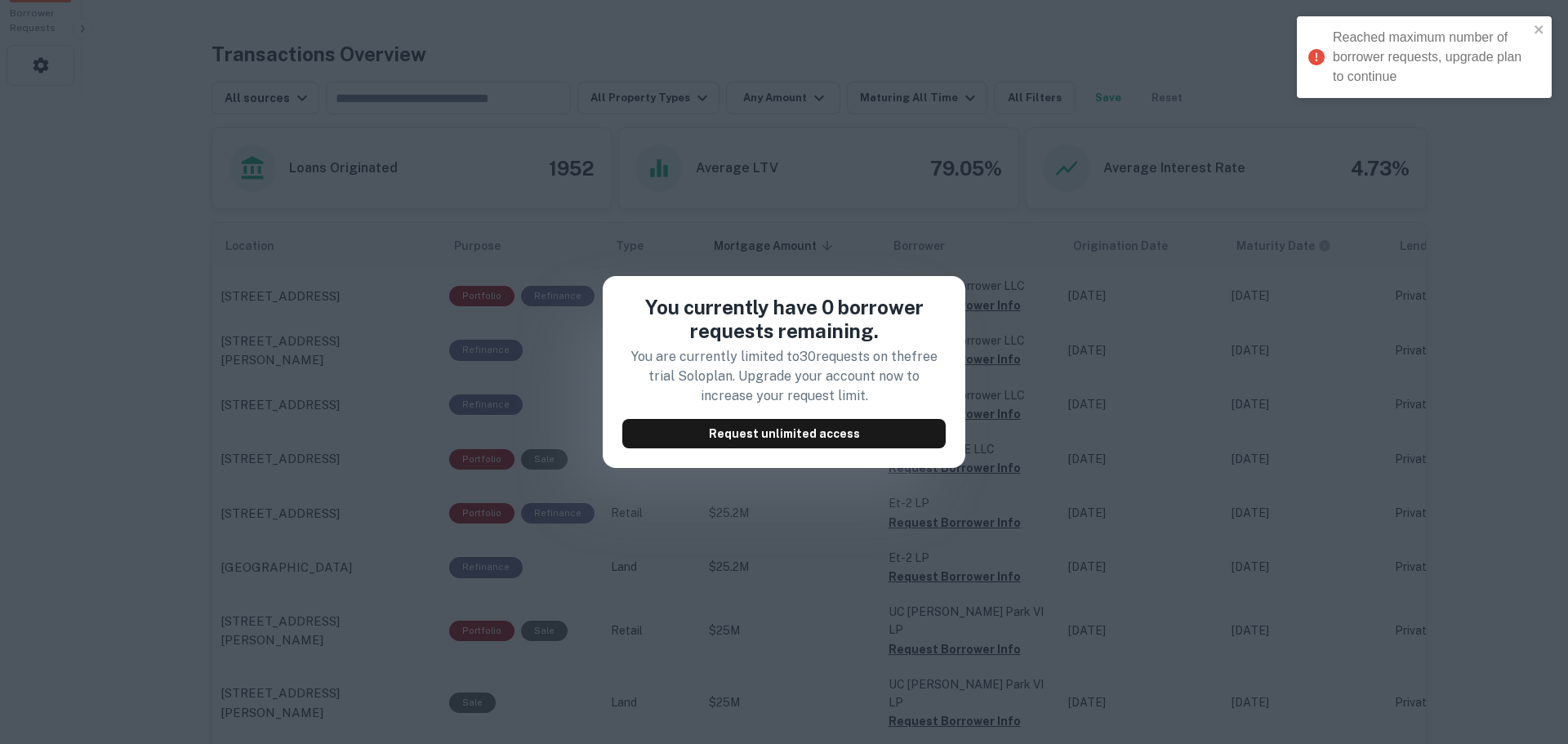
click at [1043, 244] on div "You currently have 0 borrower requests remaining. You are currently limited to …" at bounding box center [784, 372] width 1568 height 744
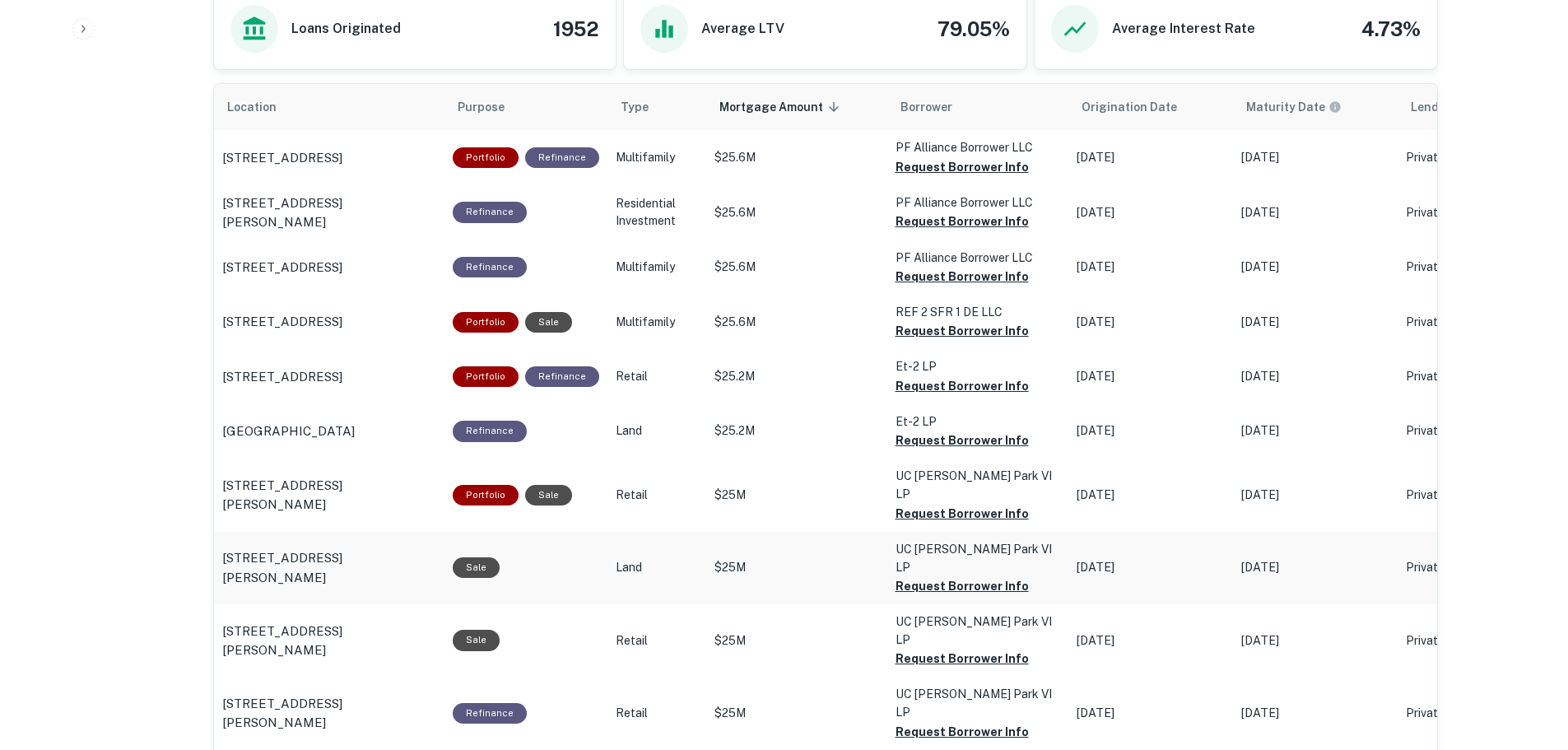
scroll to position [821, 0]
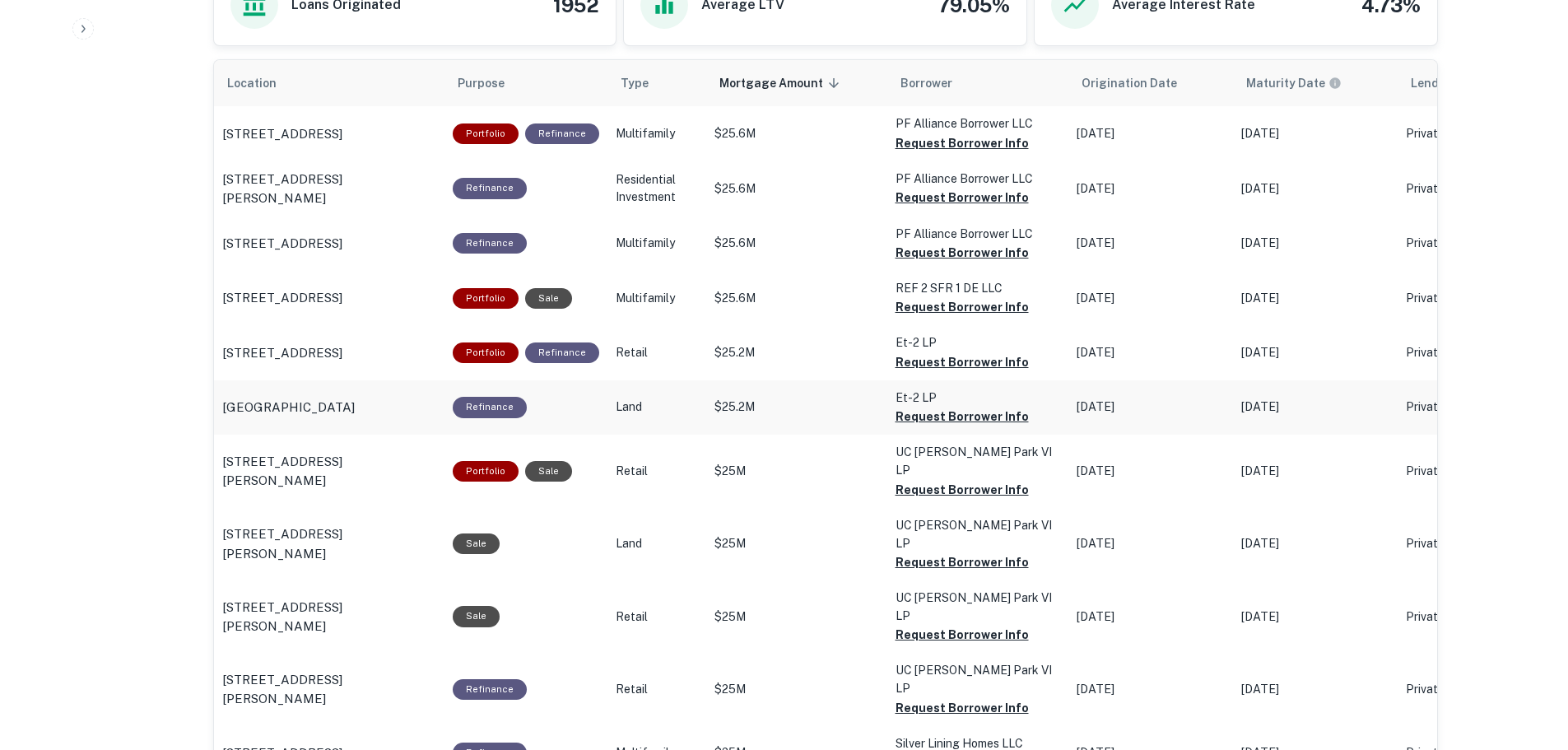
click at [896, 132] on p "Et-2 LP" at bounding box center [978, 123] width 165 height 18
click at [668, 143] on p "Land" at bounding box center [657, 133] width 82 height 18
click at [244, 398] on p "[GEOGRAPHIC_DATA]" at bounding box center [288, 407] width 132 height 20
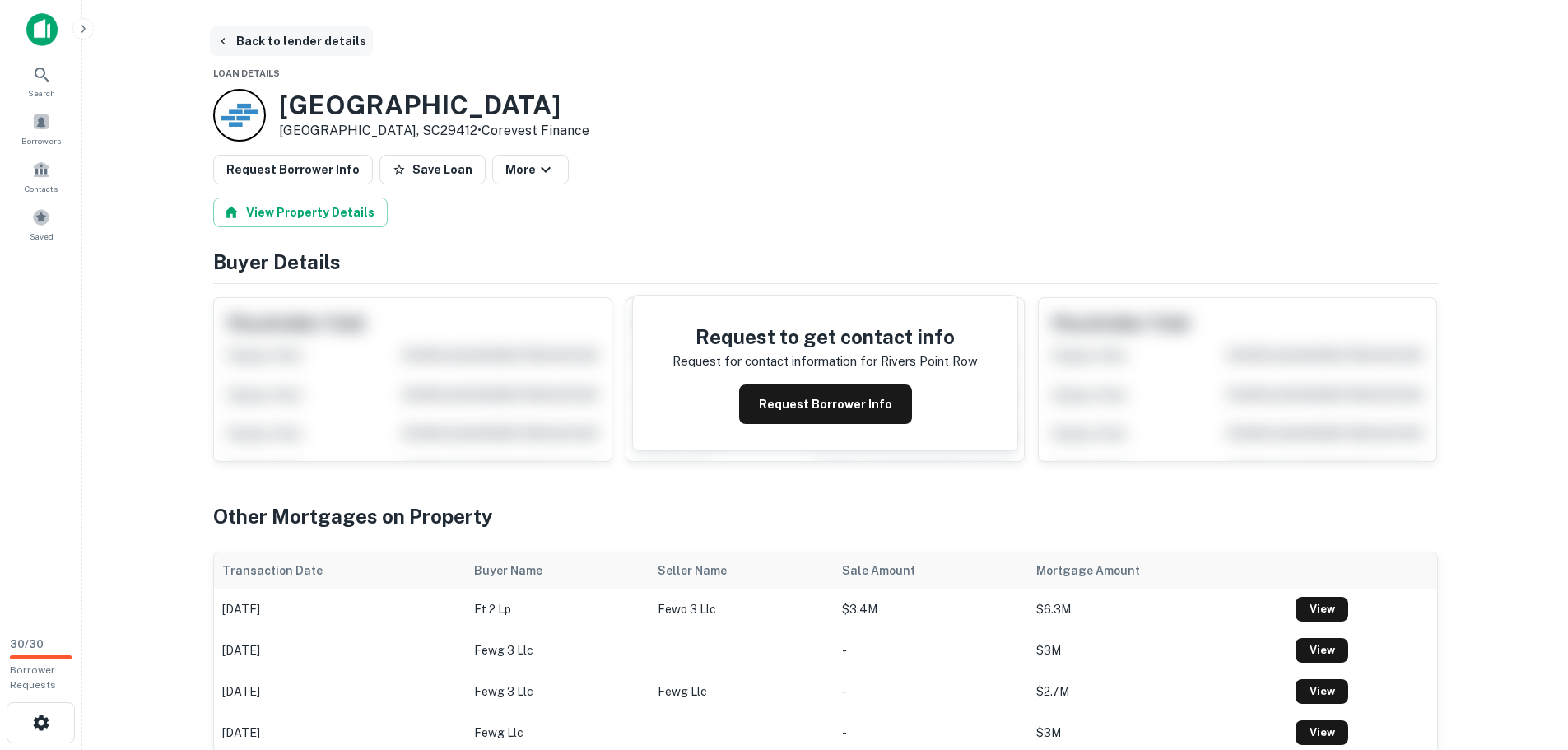
click at [240, 47] on button "Back to lender details" at bounding box center [291, 41] width 163 height 30
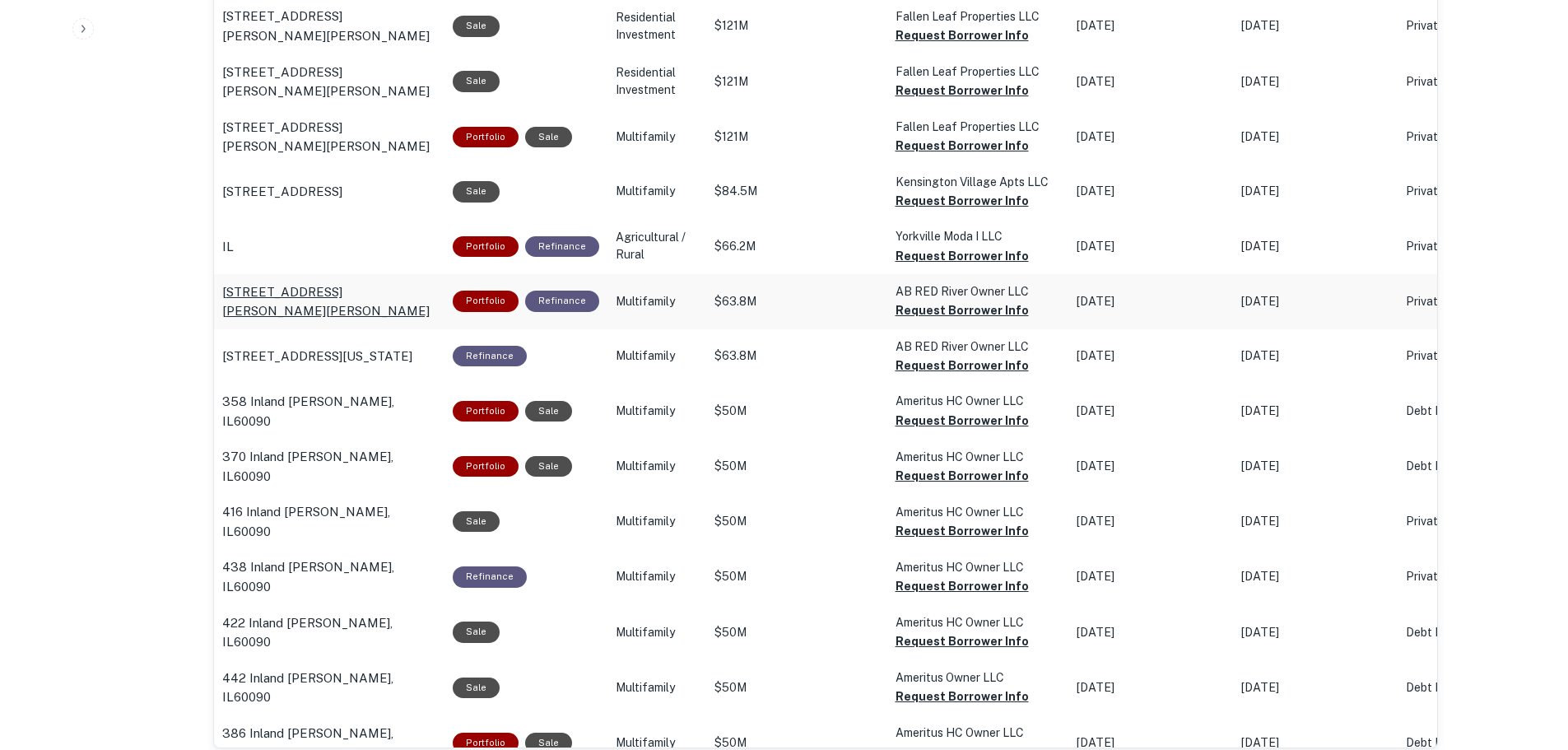
scroll to position [1210, 0]
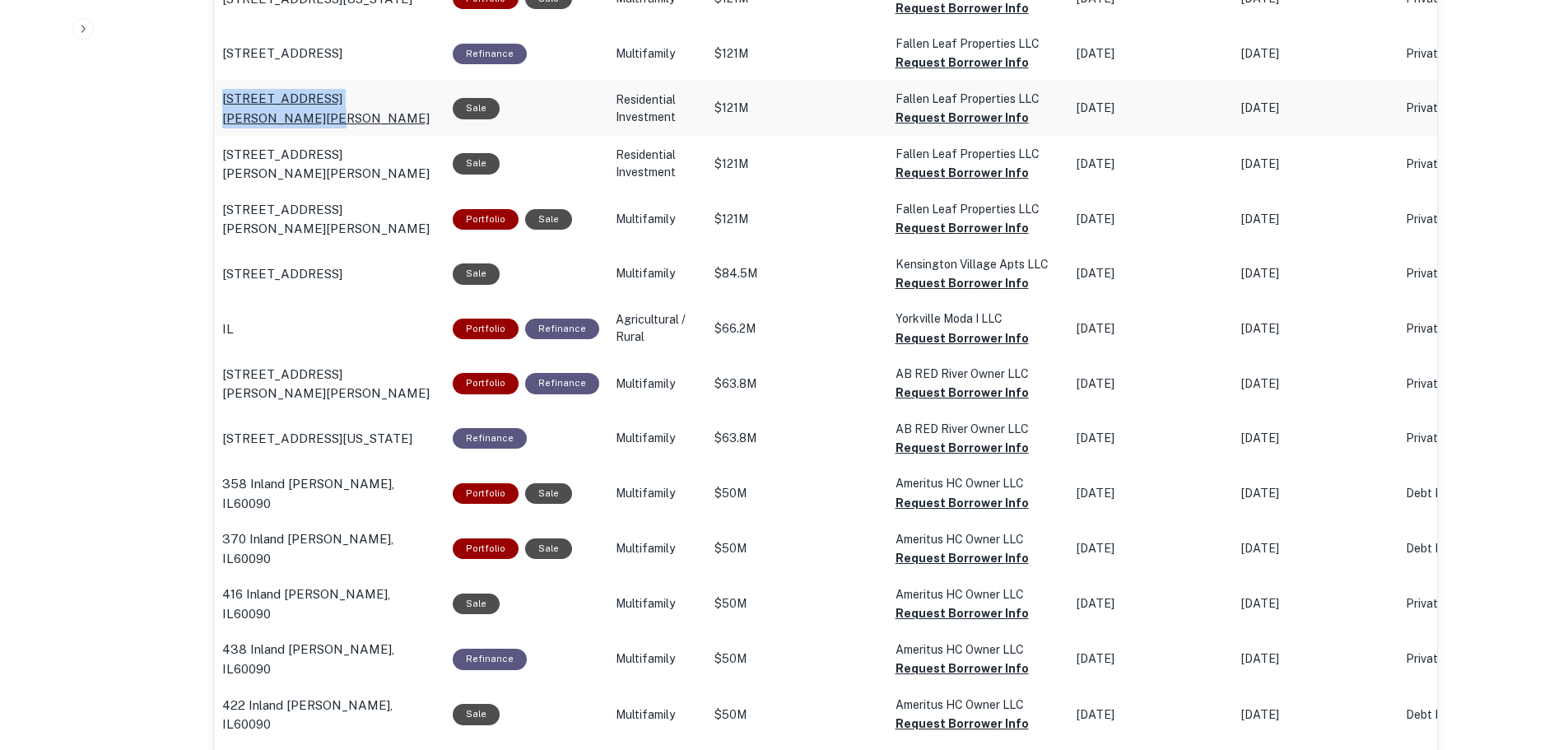
drag, startPoint x: 215, startPoint y: 89, endPoint x: 420, endPoint y: 90, distance: 205.0
copy p "[STREET_ADDRESS][PERSON_NAME][PERSON_NAME]"
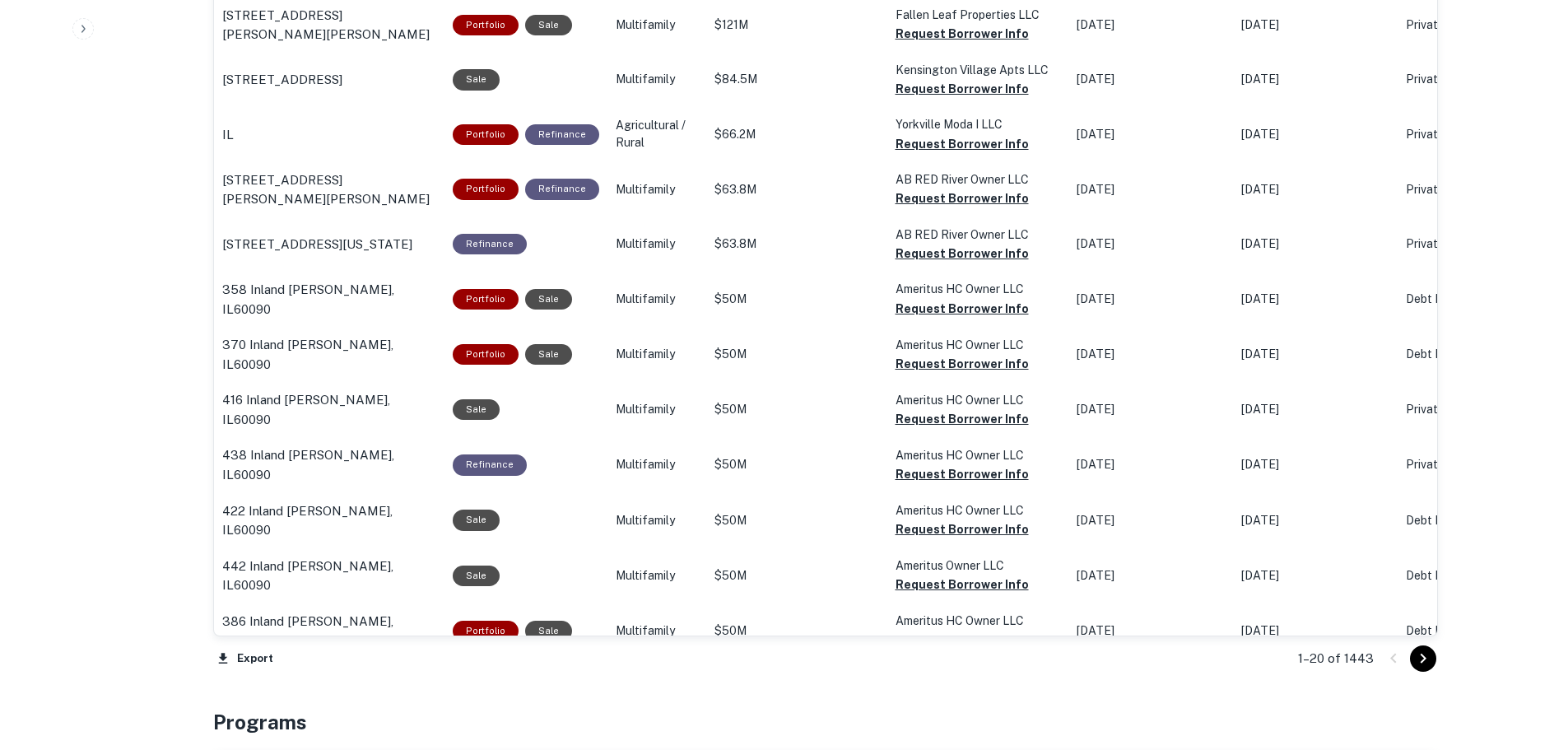
scroll to position [1457, 0]
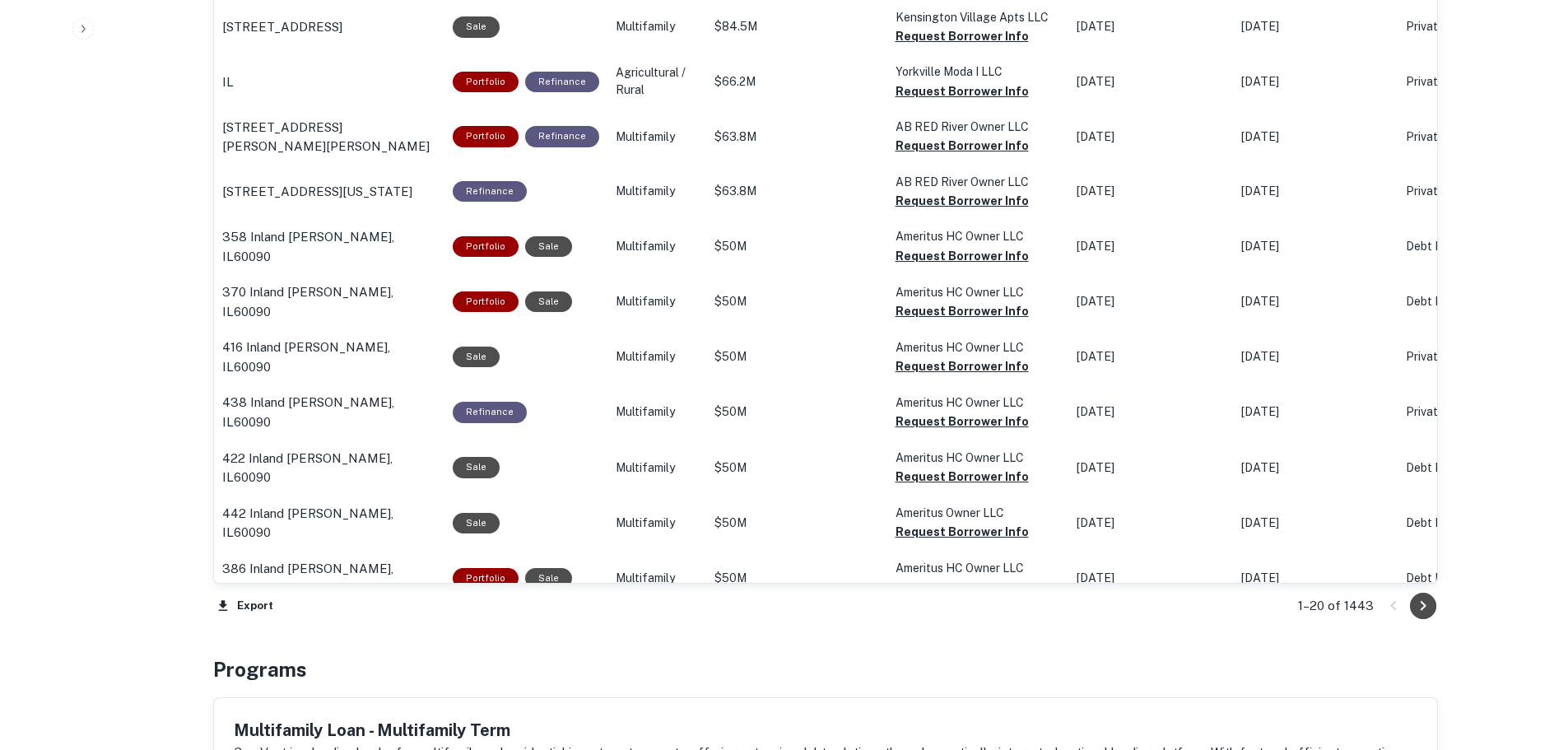
click at [1415, 607] on icon "Go to next page" at bounding box center [1423, 605] width 20 height 20
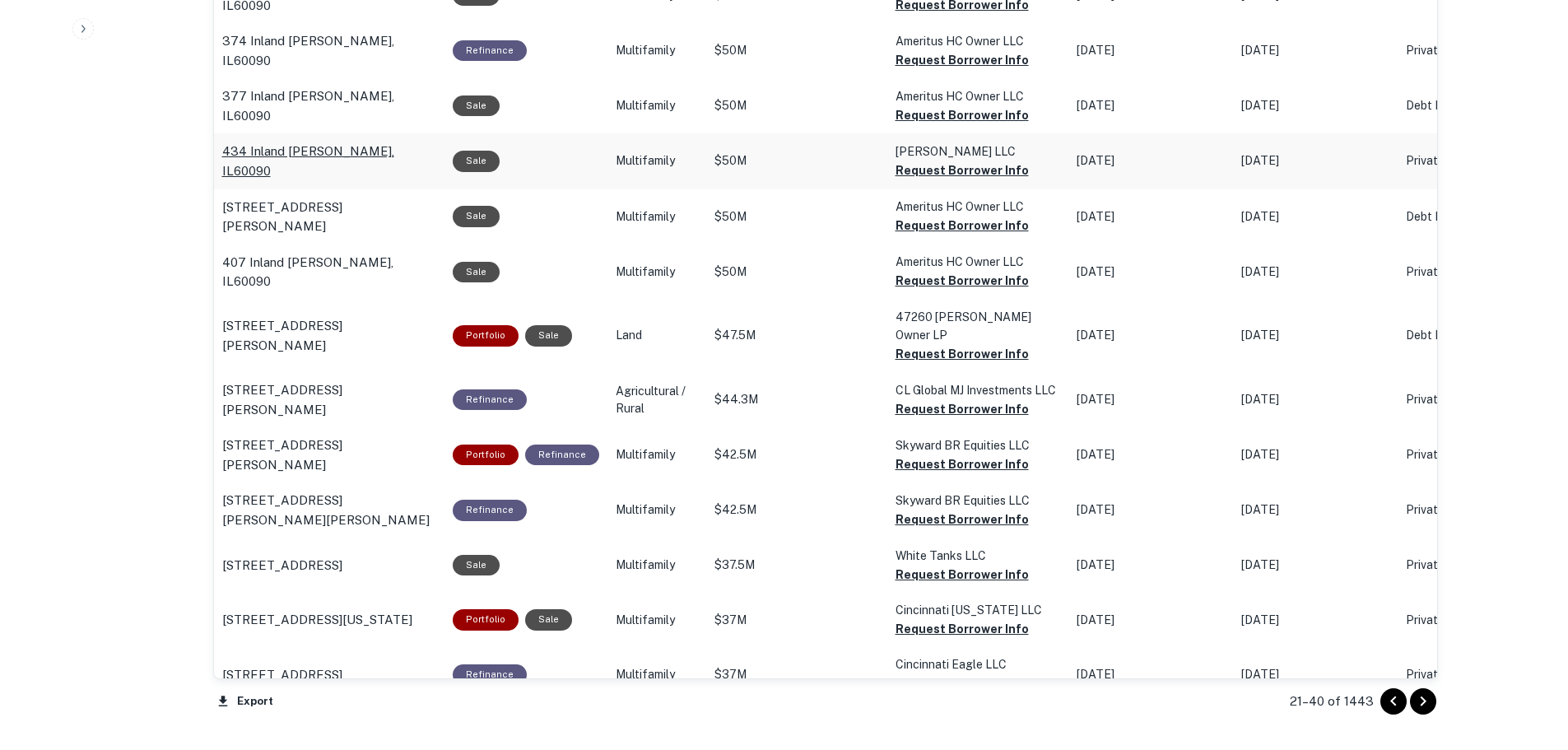
scroll to position [1375, 0]
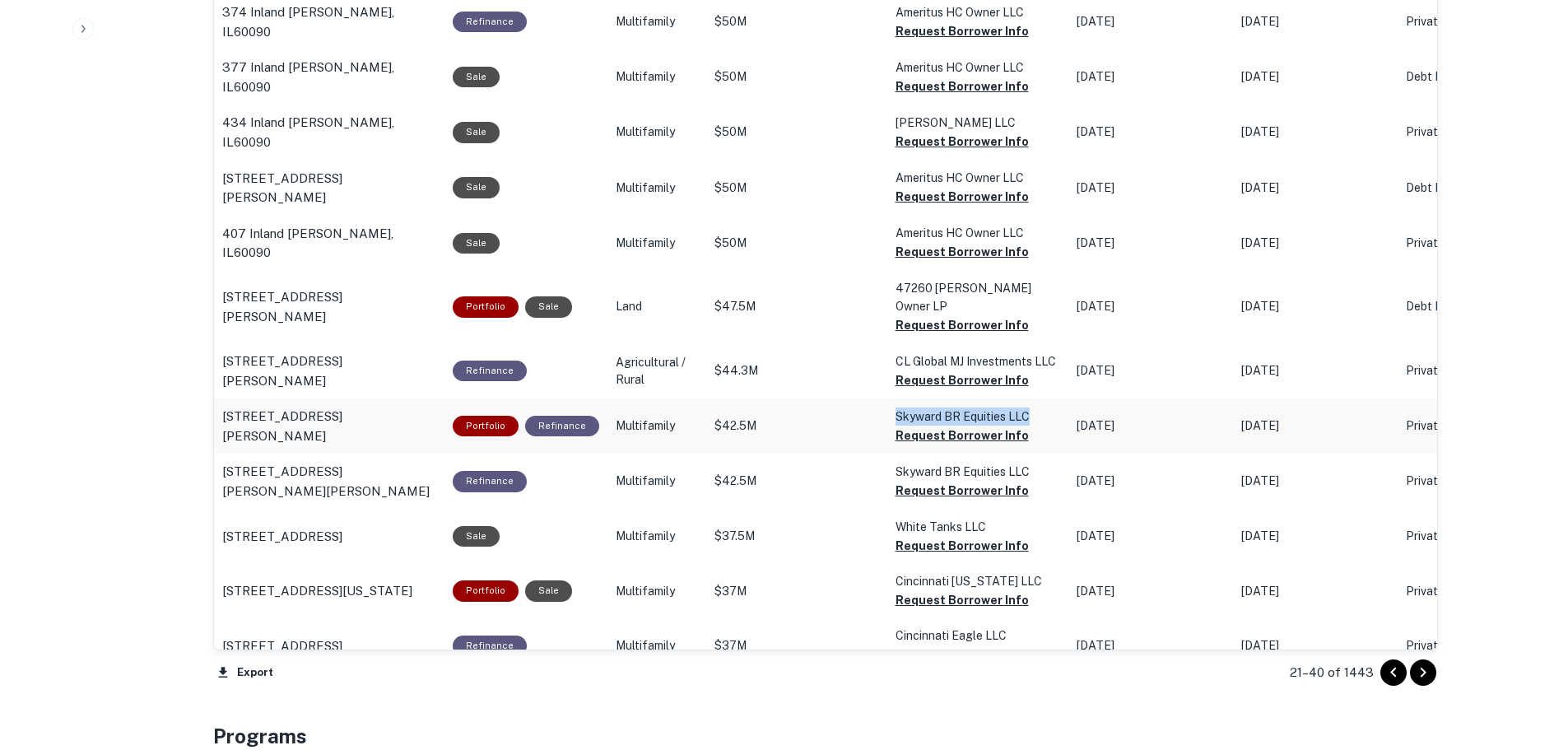
drag, startPoint x: 879, startPoint y: 389, endPoint x: 1025, endPoint y: 383, distance: 146.1
copy p "Skyward BR Equities LLC"
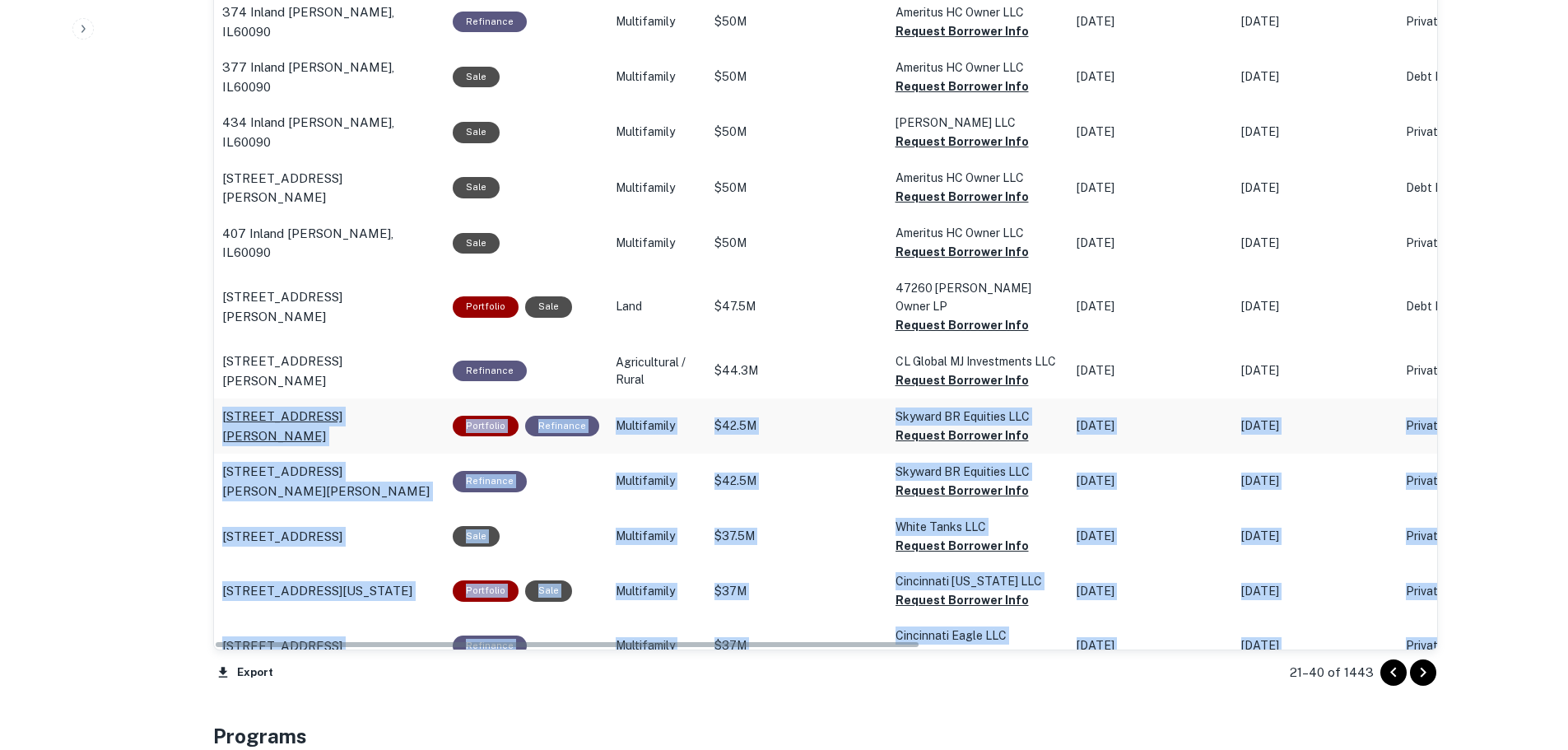
drag, startPoint x: 207, startPoint y: 395, endPoint x: 222, endPoint y: 391, distance: 15.5
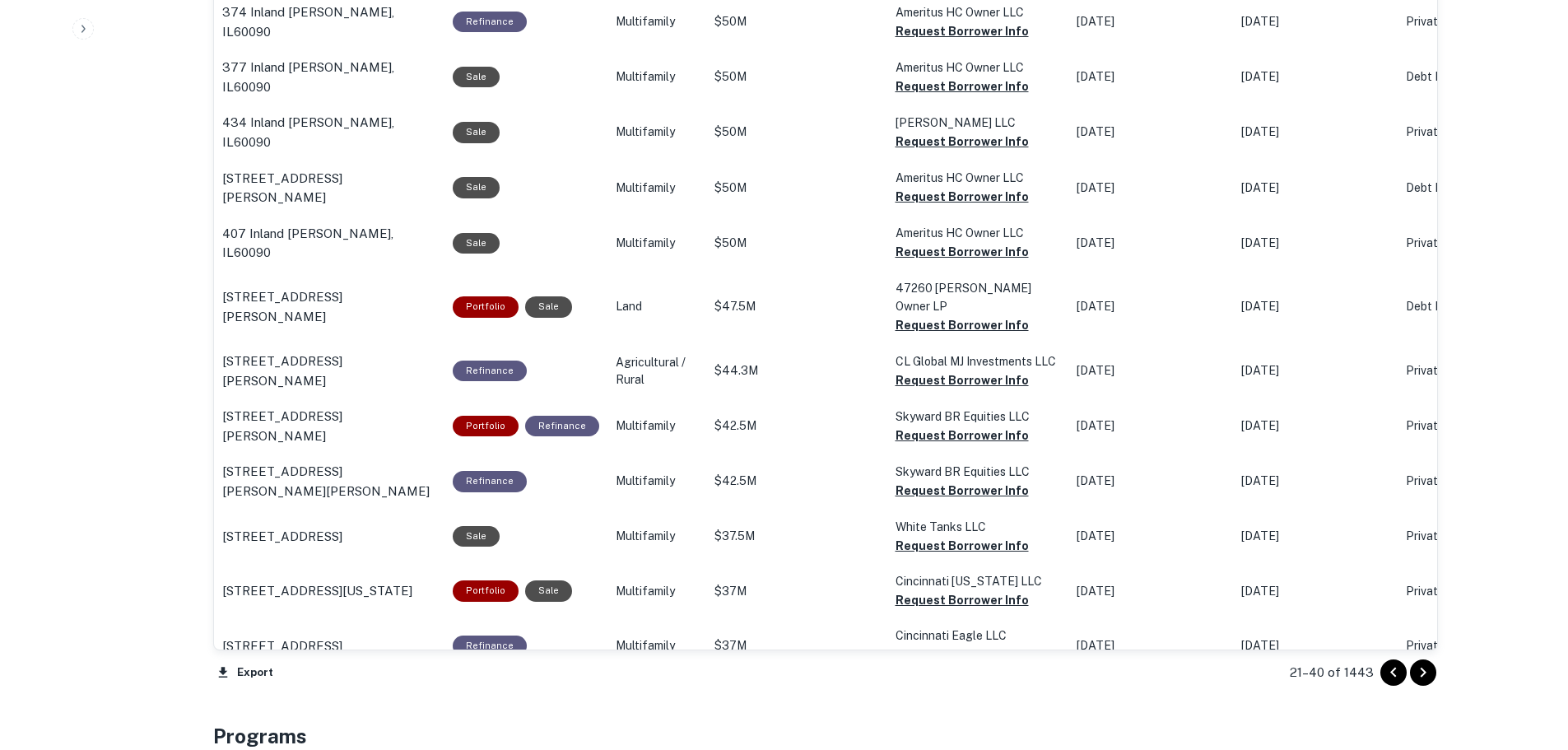
drag, startPoint x: 220, startPoint y: 389, endPoint x: 409, endPoint y: 388, distance: 189.0
copy p "5665 [PERSON_NAME] Dr Baton Rouge"
drag, startPoint x: 215, startPoint y: 552, endPoint x: 320, endPoint y: 575, distance: 107.5
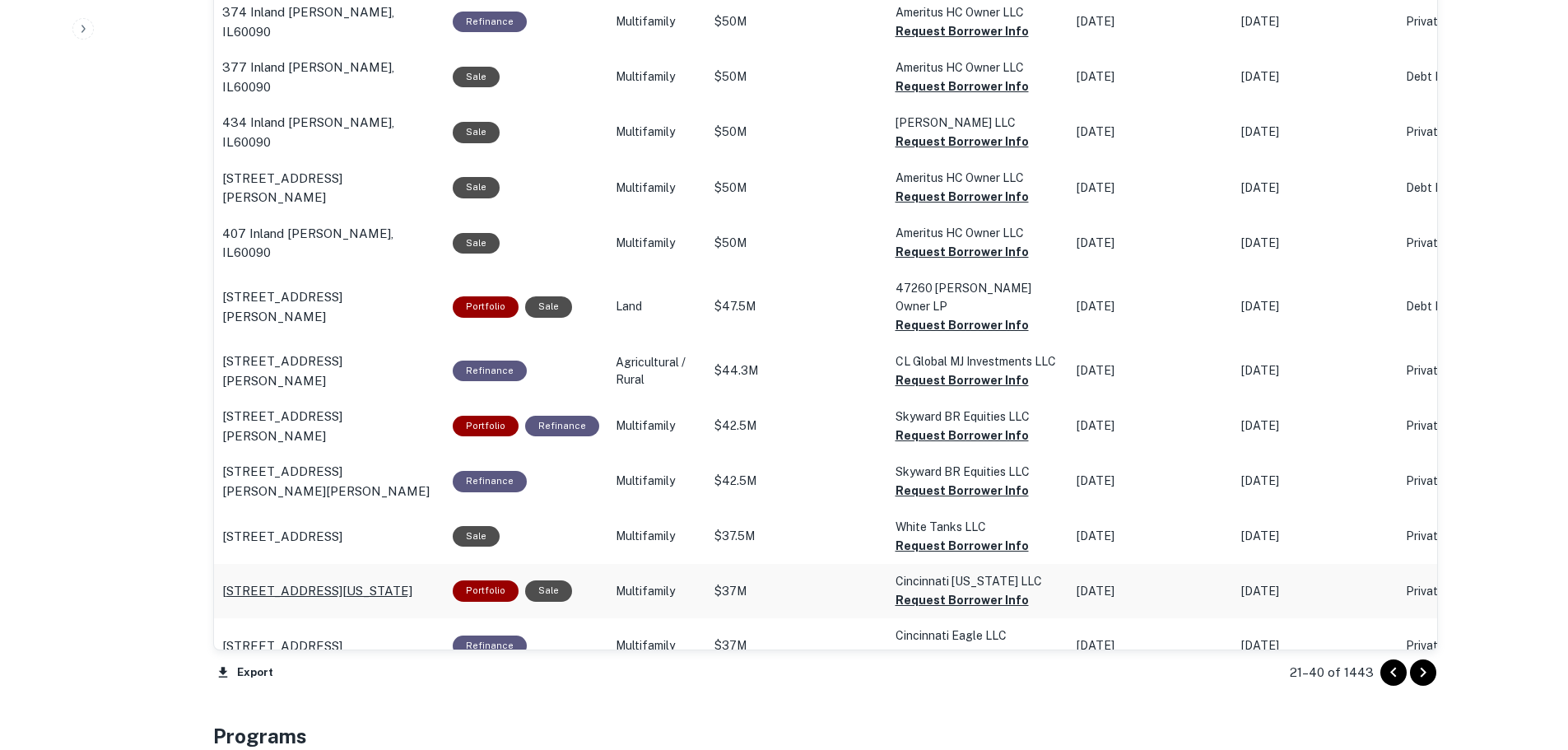
copy p "[STREET_ADDRESS][US_STATE]"
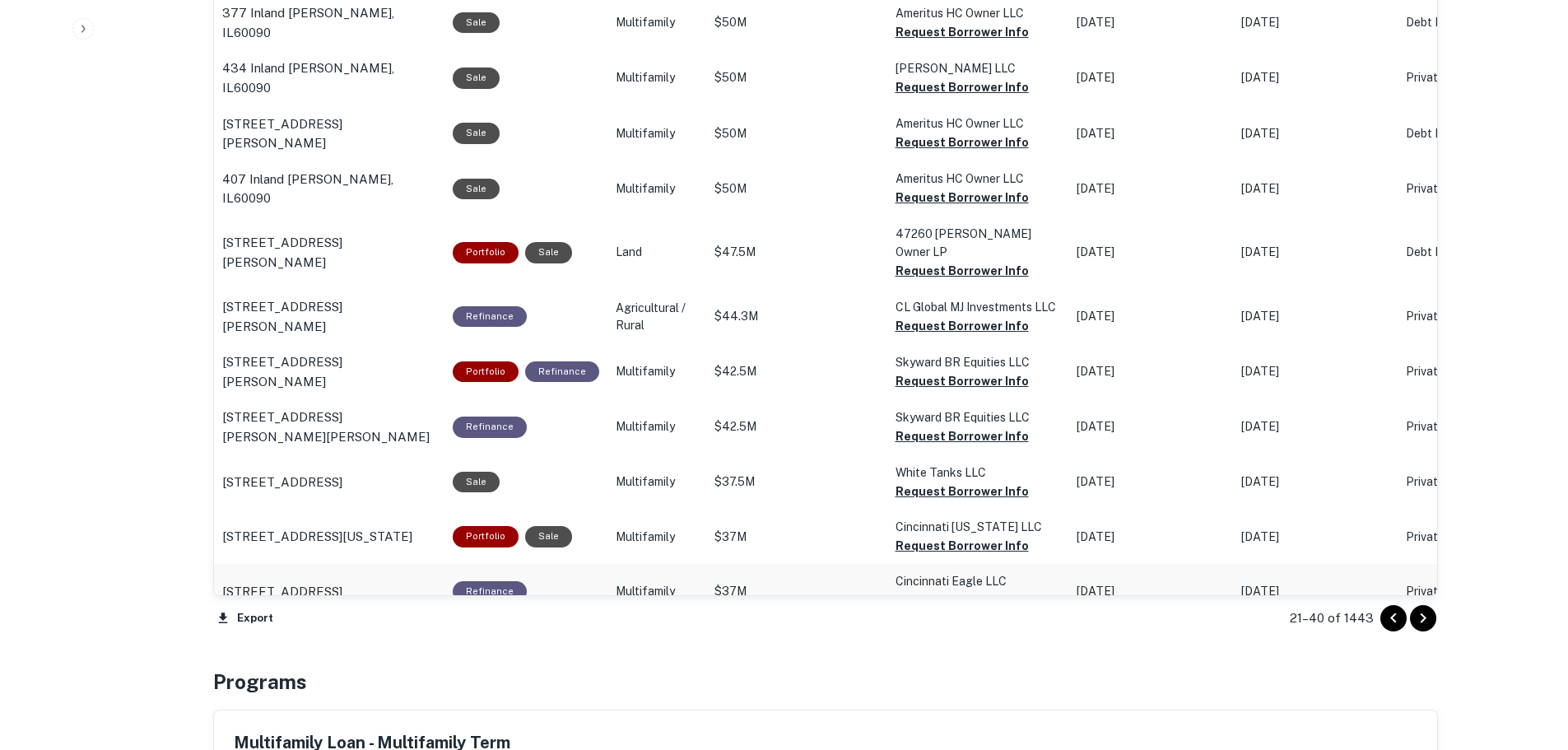
scroll to position [1457, 0]
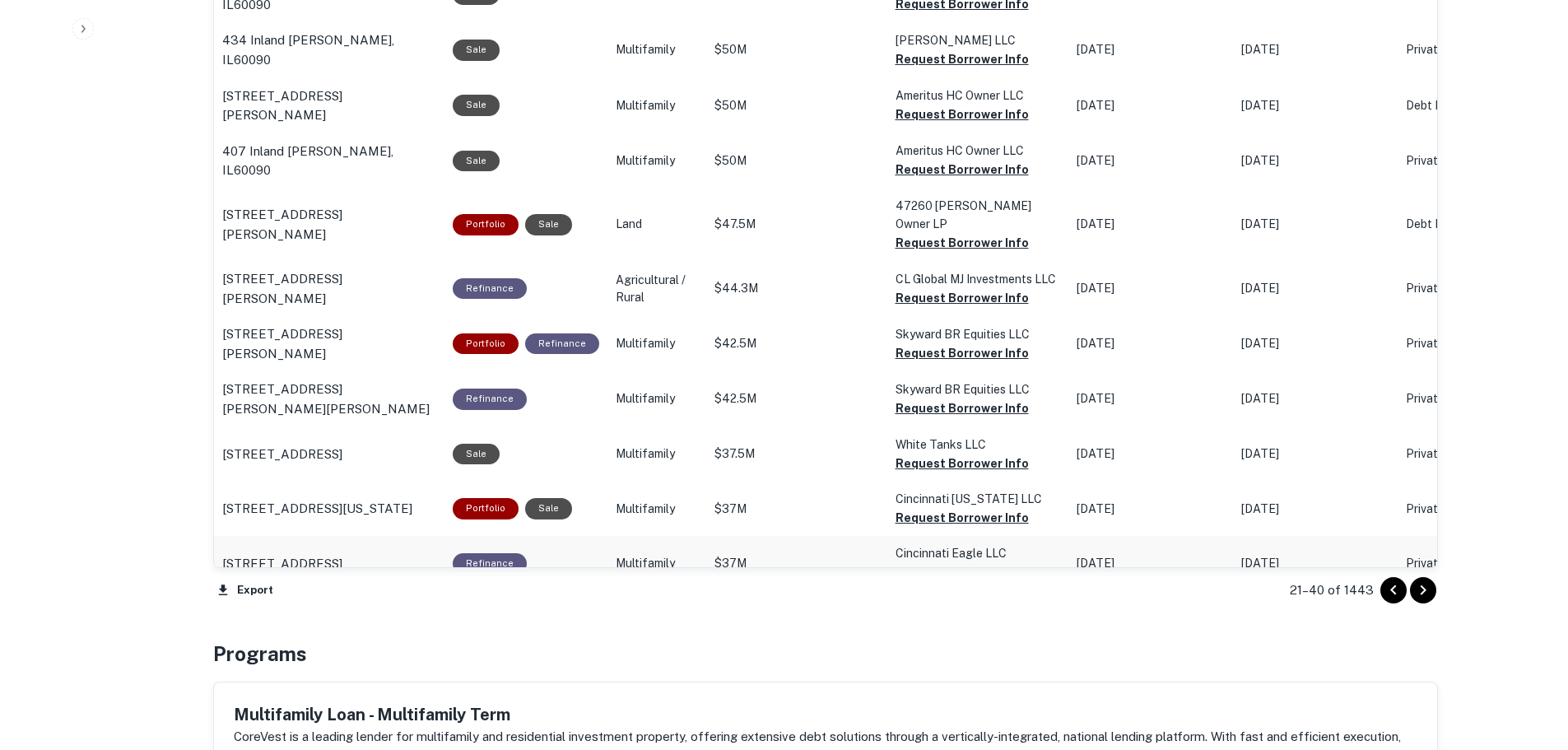
drag, startPoint x: 220, startPoint y: 528, endPoint x: 283, endPoint y: 552, distance: 67.4
click at [1422, 591] on icon "Go to next page" at bounding box center [1423, 590] width 20 height 20
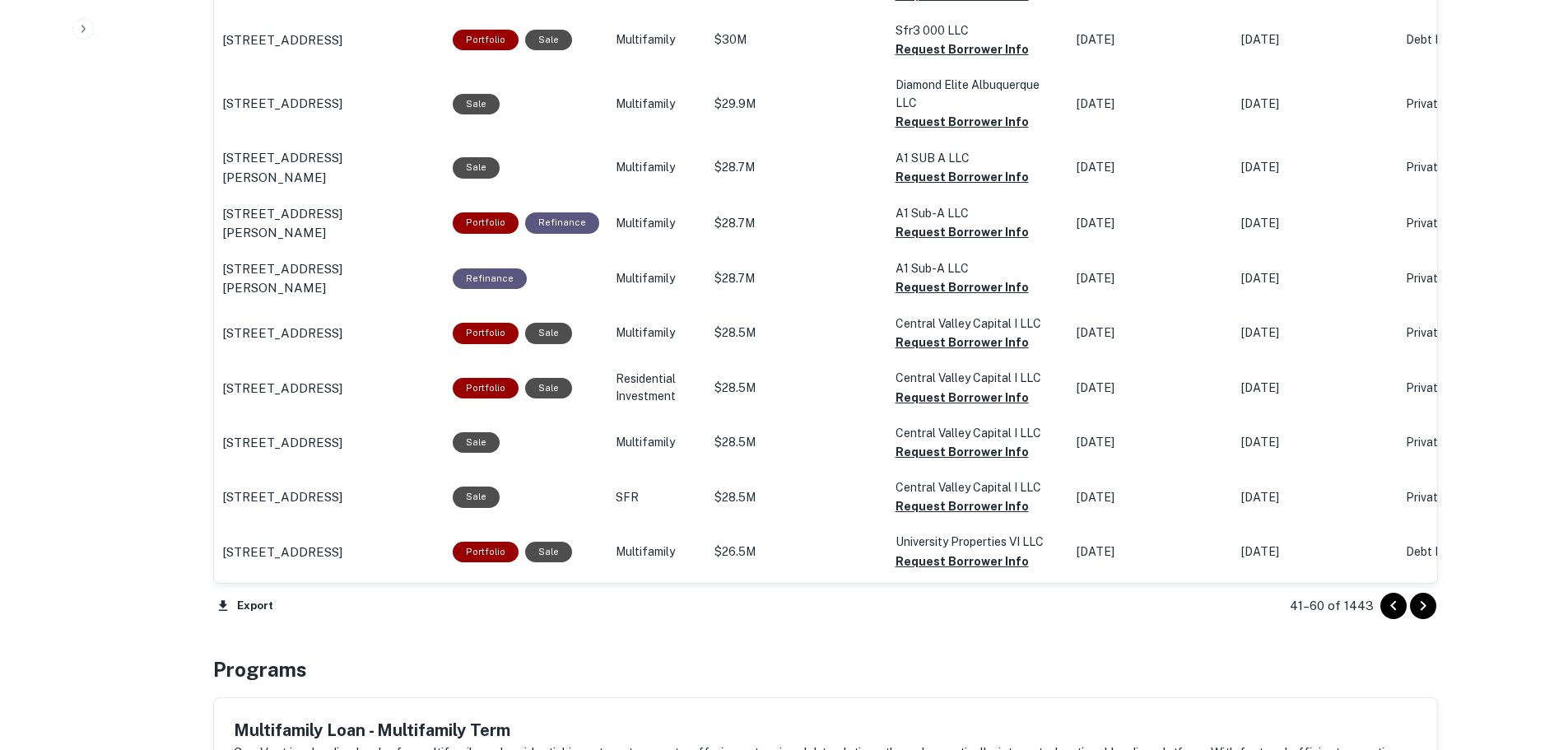
scroll to position [1457, 0]
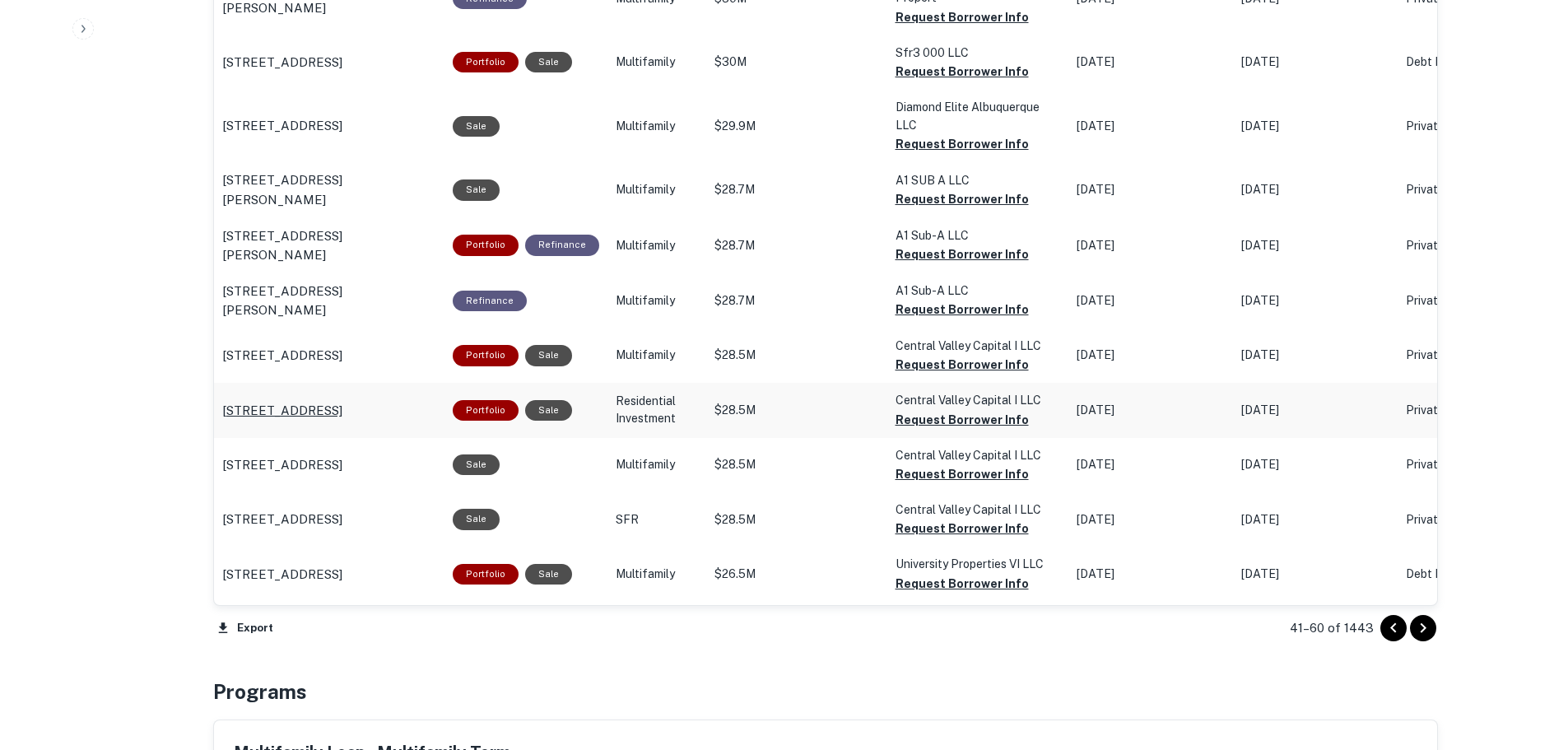
drag, startPoint x: 213, startPoint y: 402, endPoint x: 276, endPoint y: 421, distance: 65.8
copy p "[STREET_ADDRESS]"
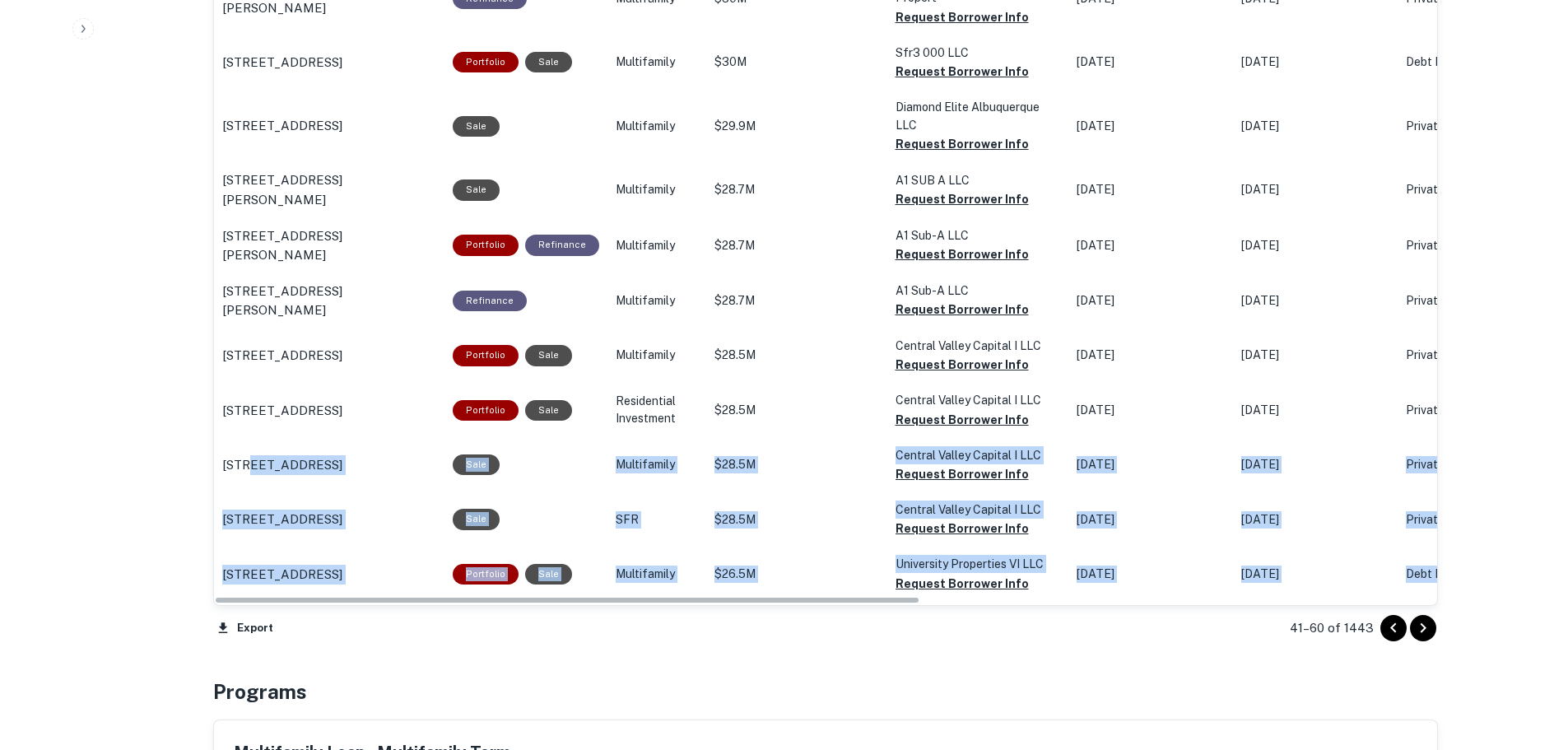
drag, startPoint x: 207, startPoint y: 452, endPoint x: 146, endPoint y: 435, distance: 63.3
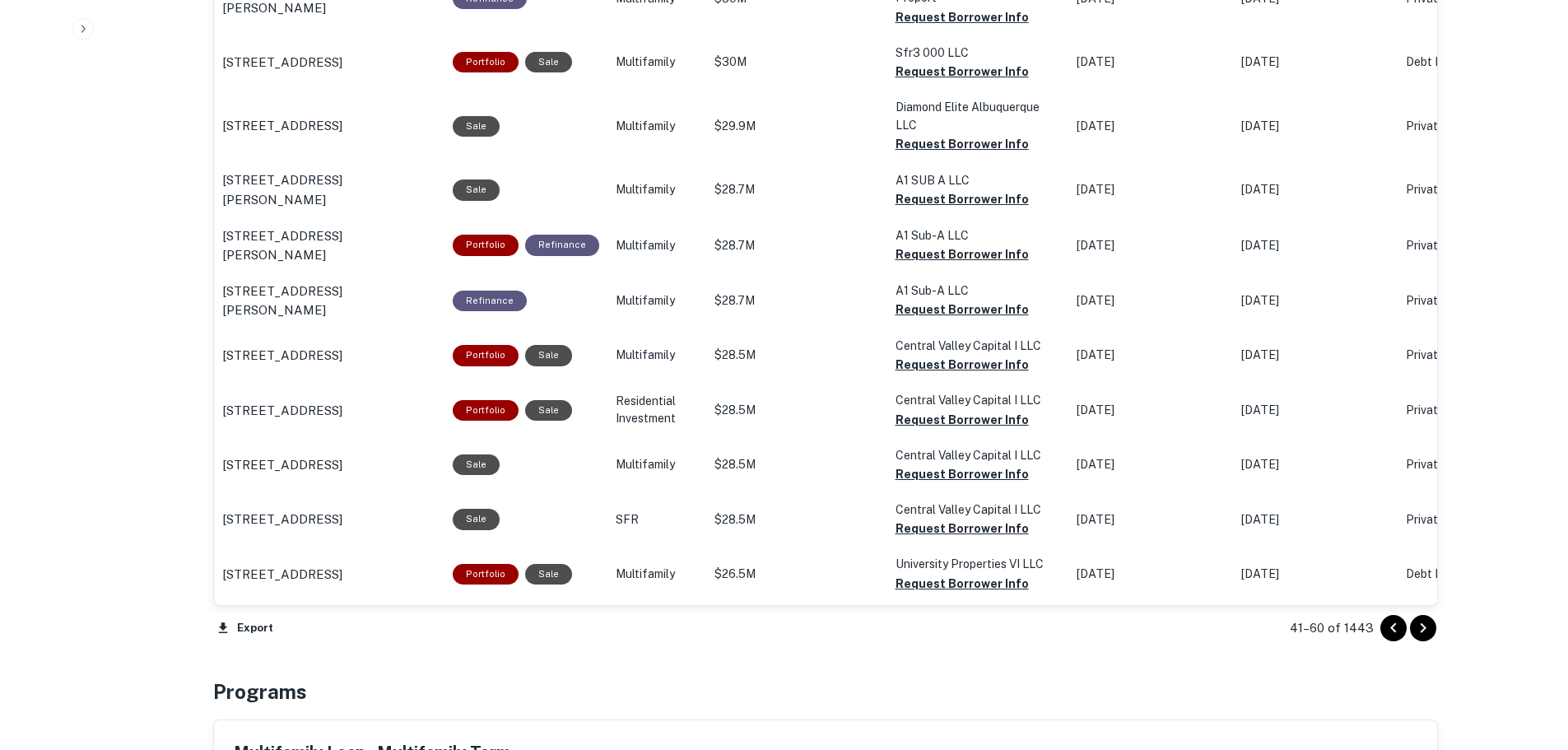
drag, startPoint x: 217, startPoint y: 457, endPoint x: 330, endPoint y: 475, distance: 114.4
copy p "[STREET_ADDRESS]"
drag, startPoint x: 220, startPoint y: 520, endPoint x: 399, endPoint y: 504, distance: 179.7
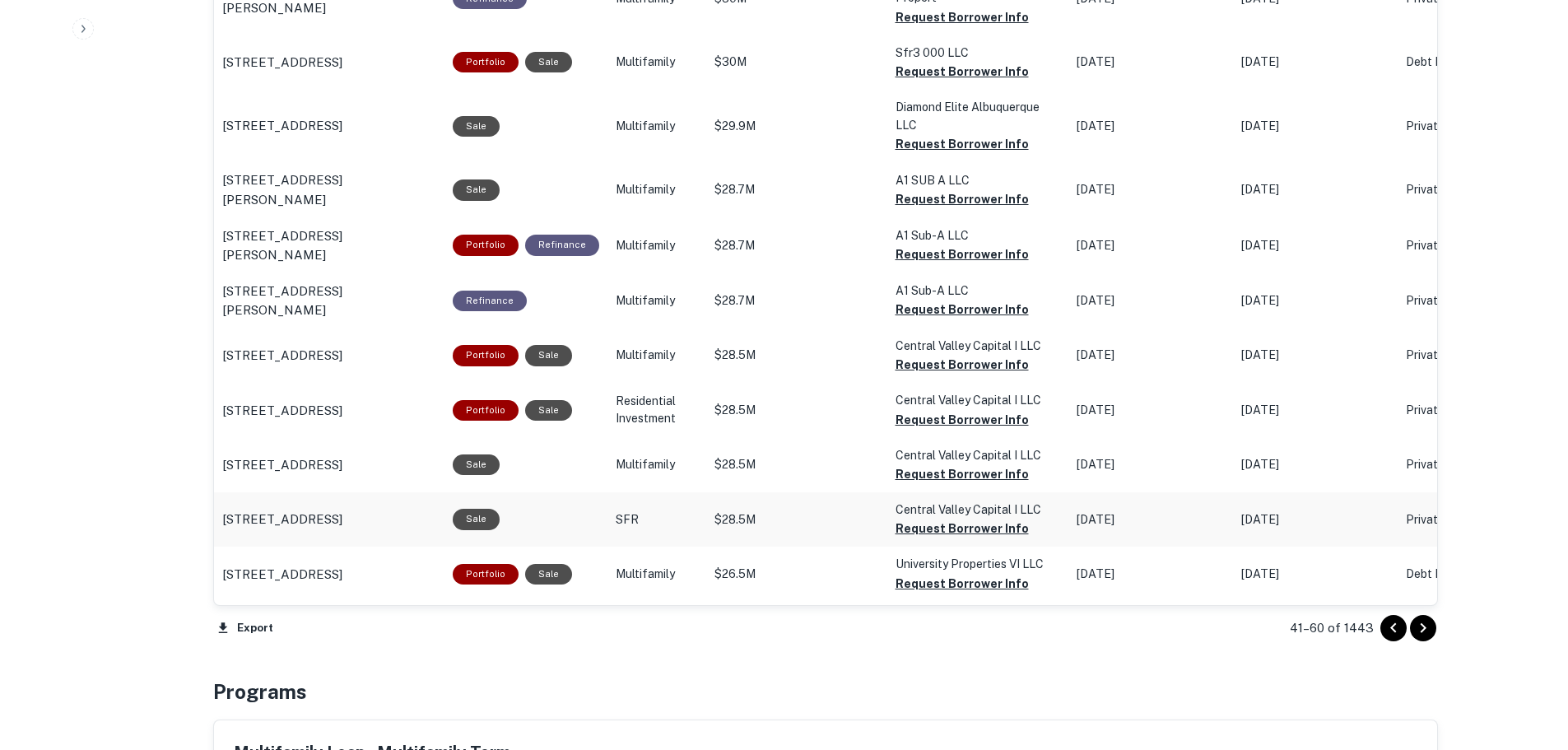
copy p "[STREET_ADDRESS]"
drag, startPoint x: 218, startPoint y: 564, endPoint x: 380, endPoint y: 580, distance: 162.8
copy p "[STREET_ADDRESS]"
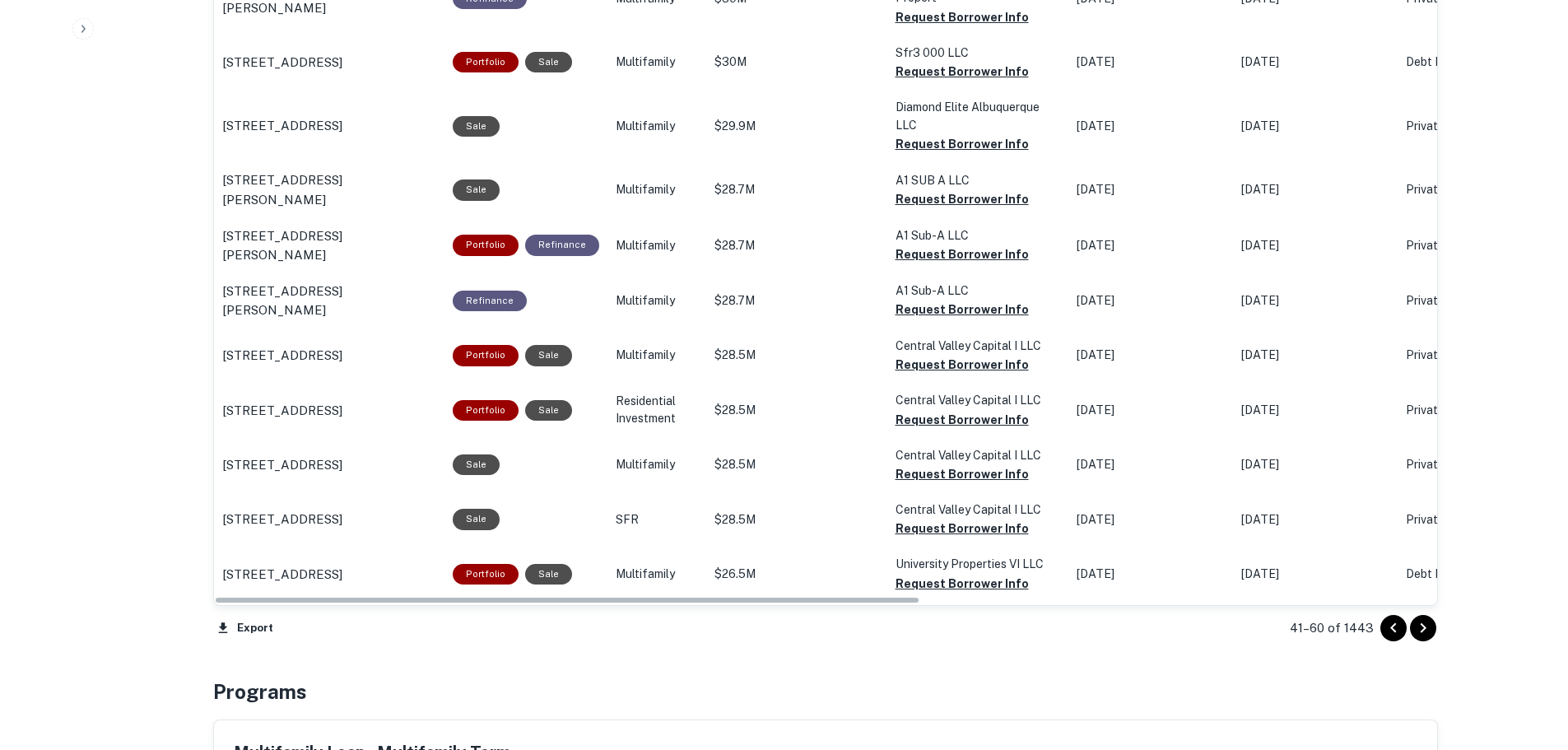
drag, startPoint x: 1425, startPoint y: 630, endPoint x: 1326, endPoint y: 605, distance: 102.1
click at [1425, 630] on icon "Go to next page" at bounding box center [1423, 627] width 20 height 20
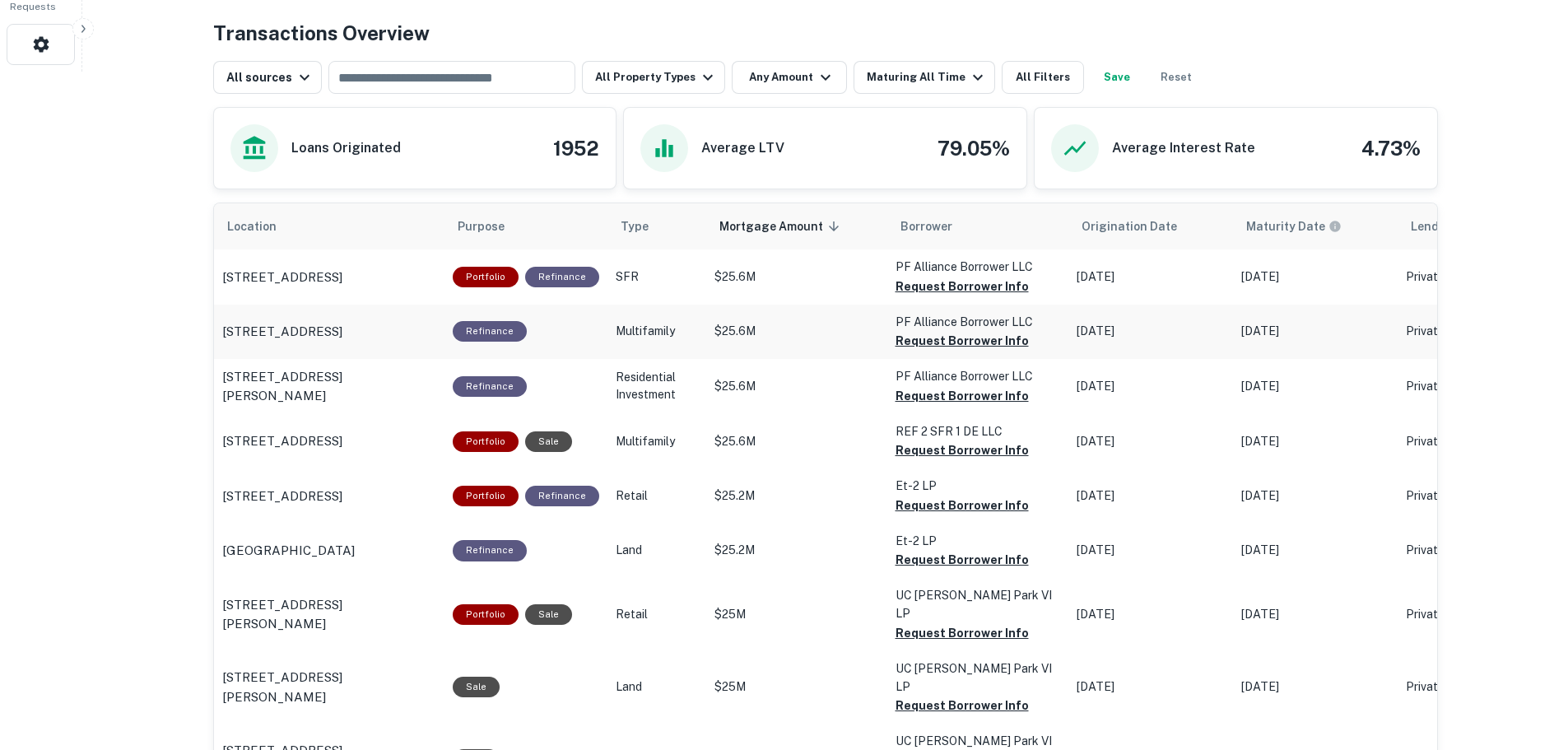
scroll to position [716, 0]
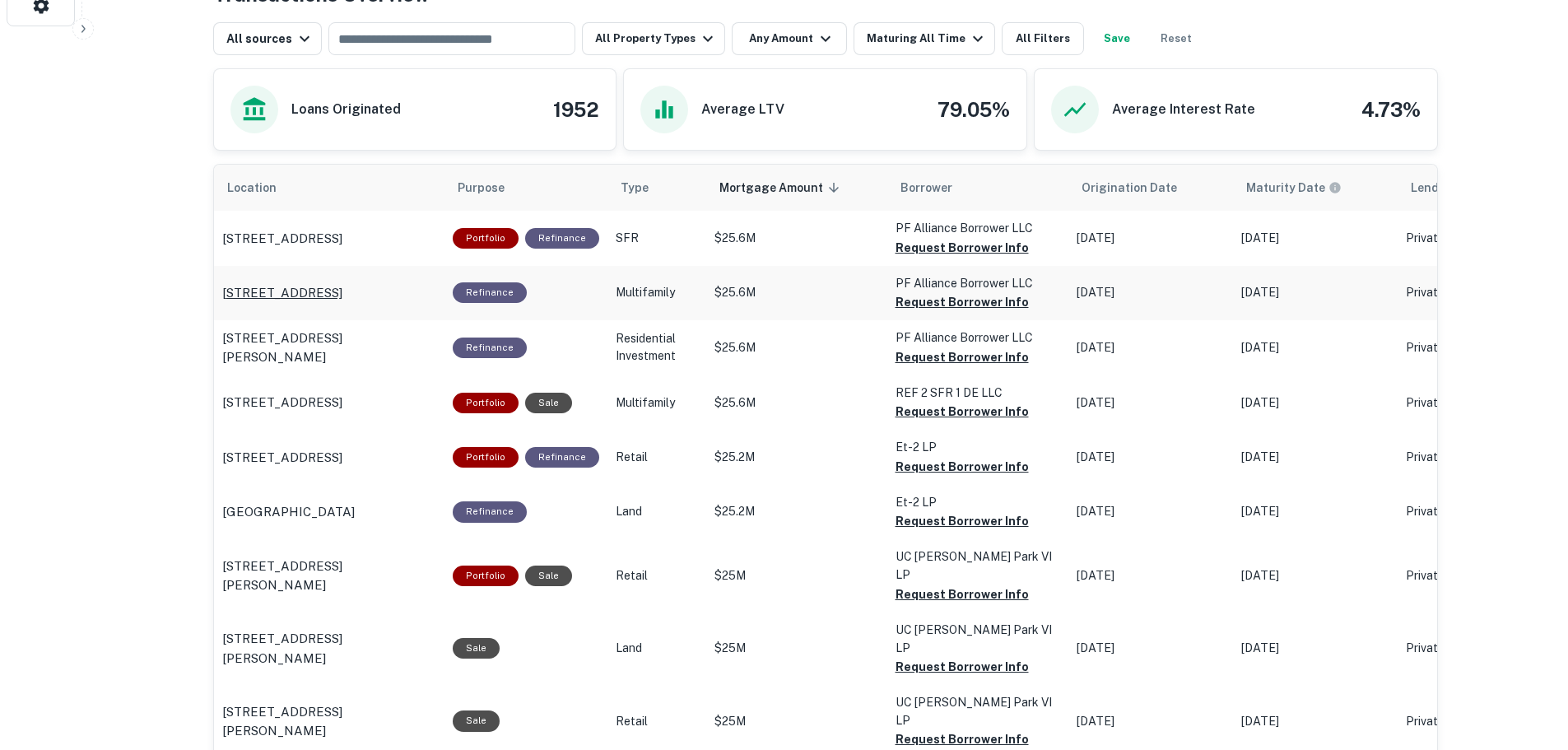
drag, startPoint x: 215, startPoint y: 296, endPoint x: 420, endPoint y: 300, distance: 205.0
click at [420, 265] on td "[STREET_ADDRESS]" at bounding box center [329, 238] width 230 height 54
copy p "[STREET_ADDRESS]"
drag, startPoint x: 292, startPoint y: 424, endPoint x: 217, endPoint y: 399, distance: 79.1
click at [217, 265] on td "[STREET_ADDRESS]" at bounding box center [329, 238] width 230 height 54
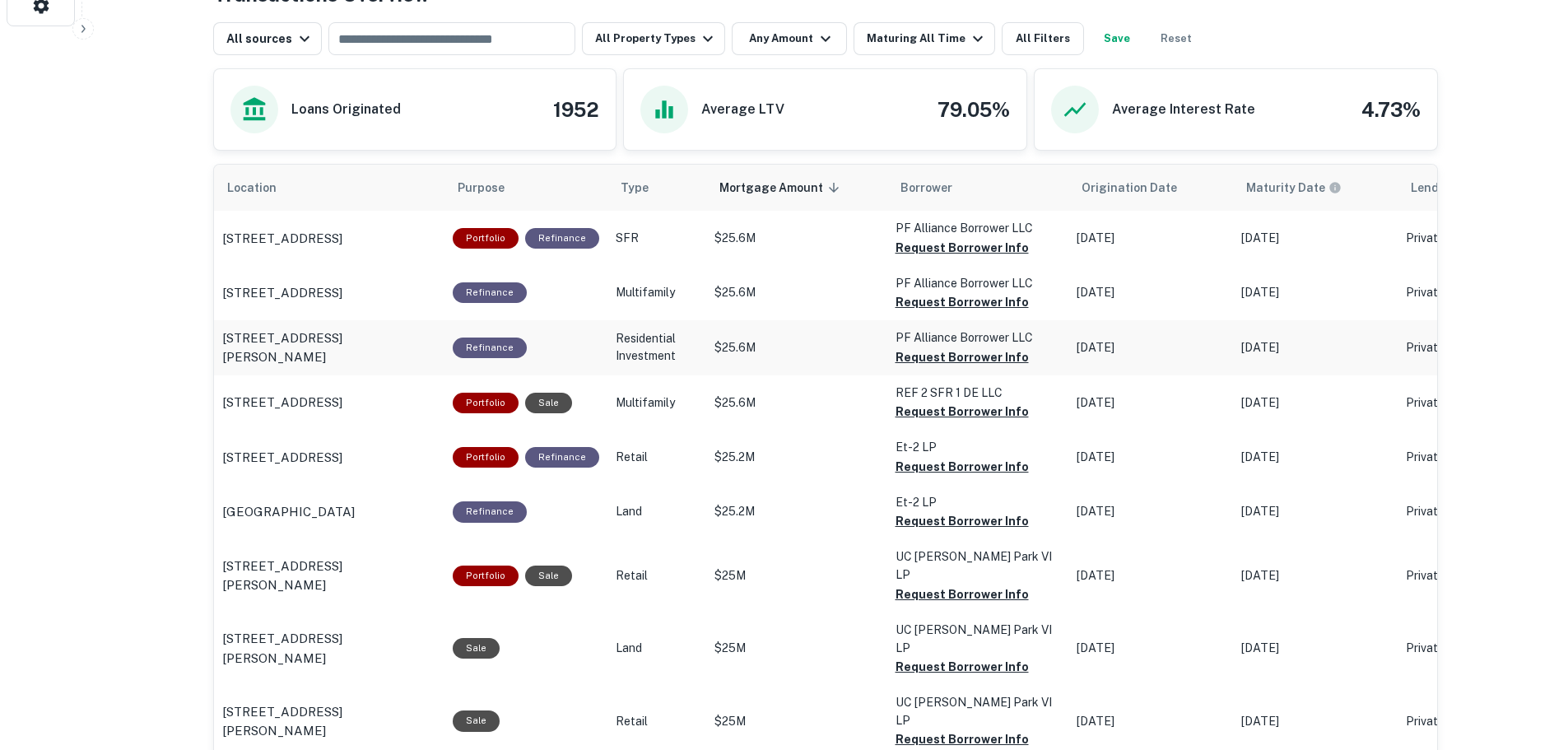
copy p "[STREET_ADDRESS]"
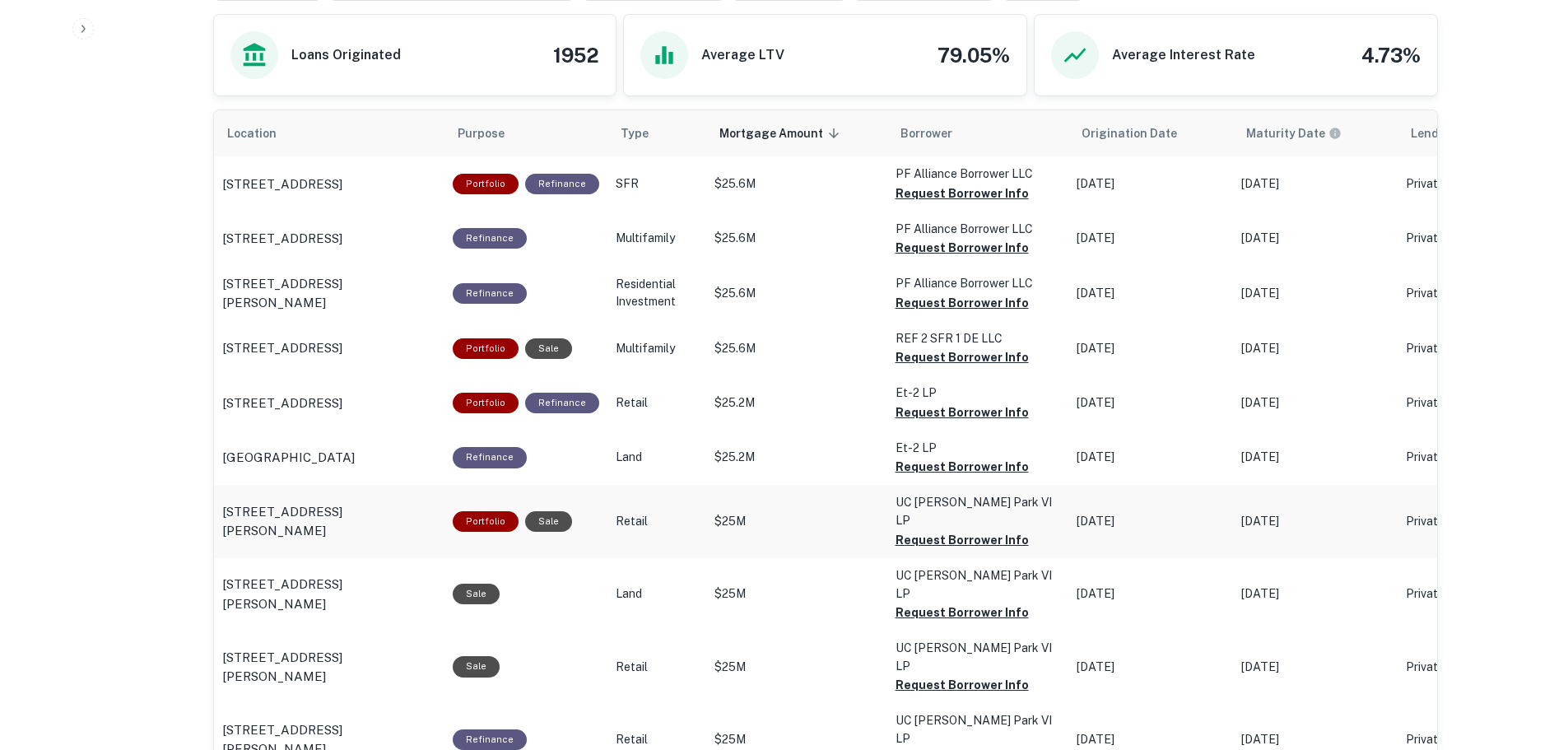
scroll to position [798, 0]
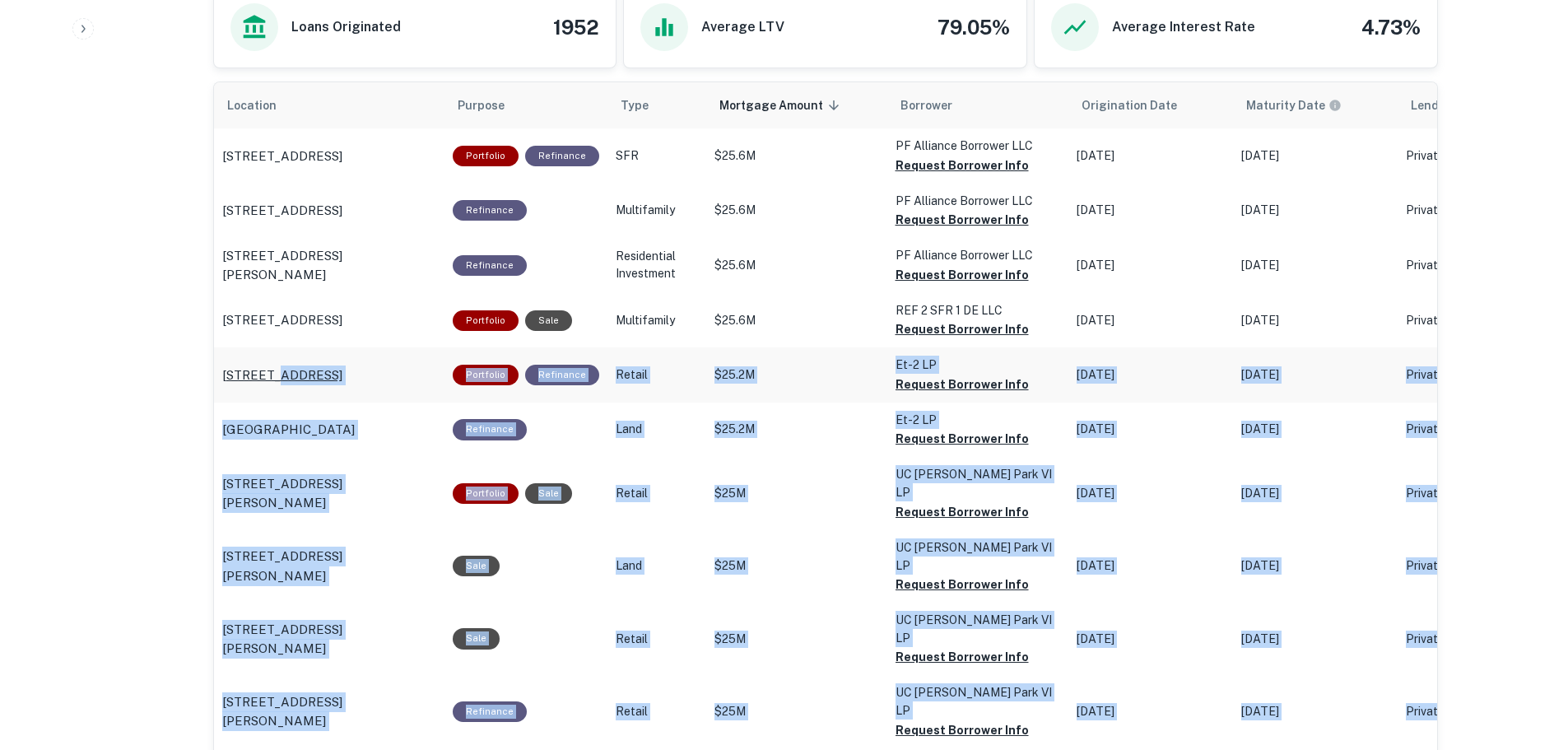
drag, startPoint x: 208, startPoint y: 358, endPoint x: 275, endPoint y: 362, distance: 67.1
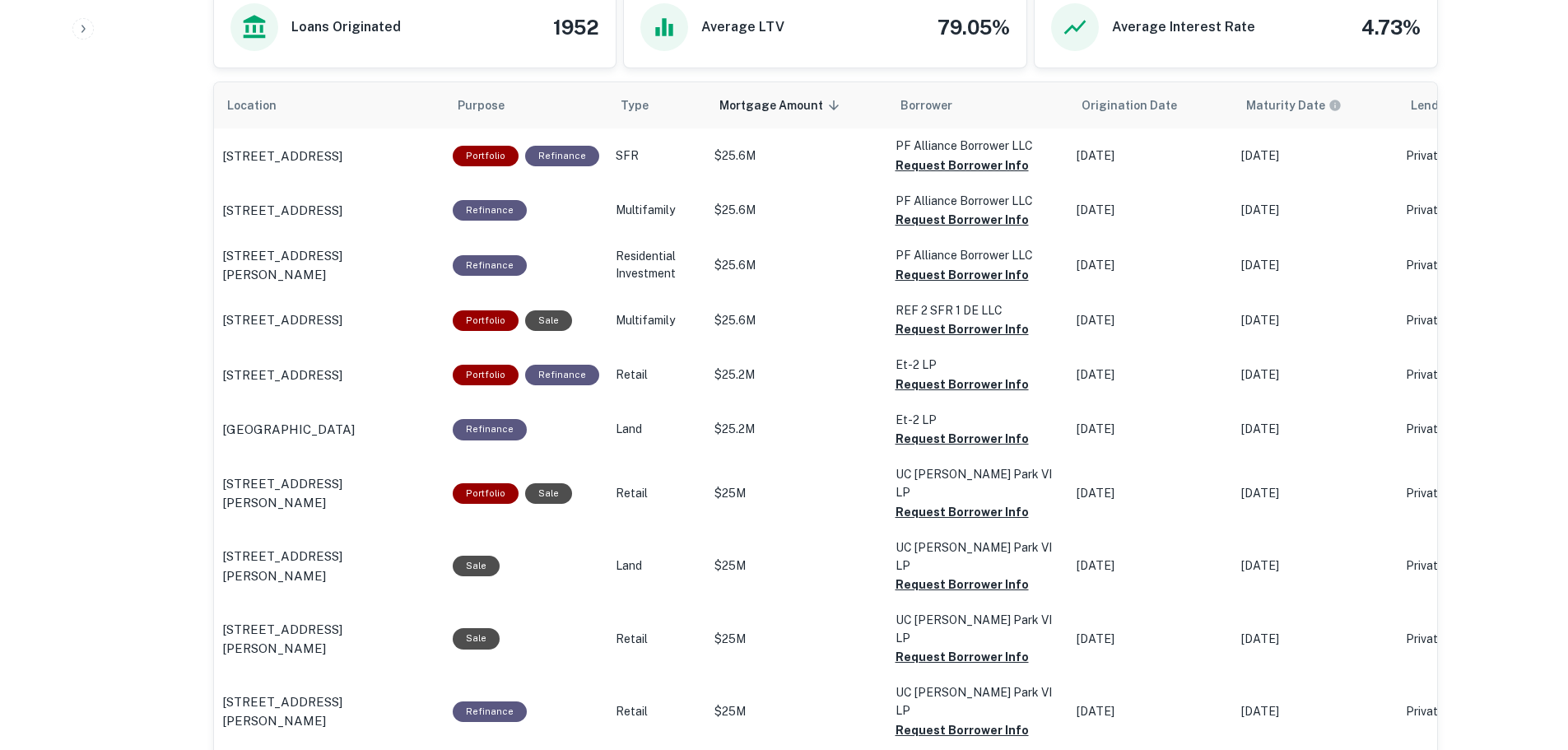
drag, startPoint x: 221, startPoint y: 366, endPoint x: 278, endPoint y: 383, distance: 59.5
click at [278, 183] on td "[STREET_ADDRESS]" at bounding box center [329, 156] width 230 height 54
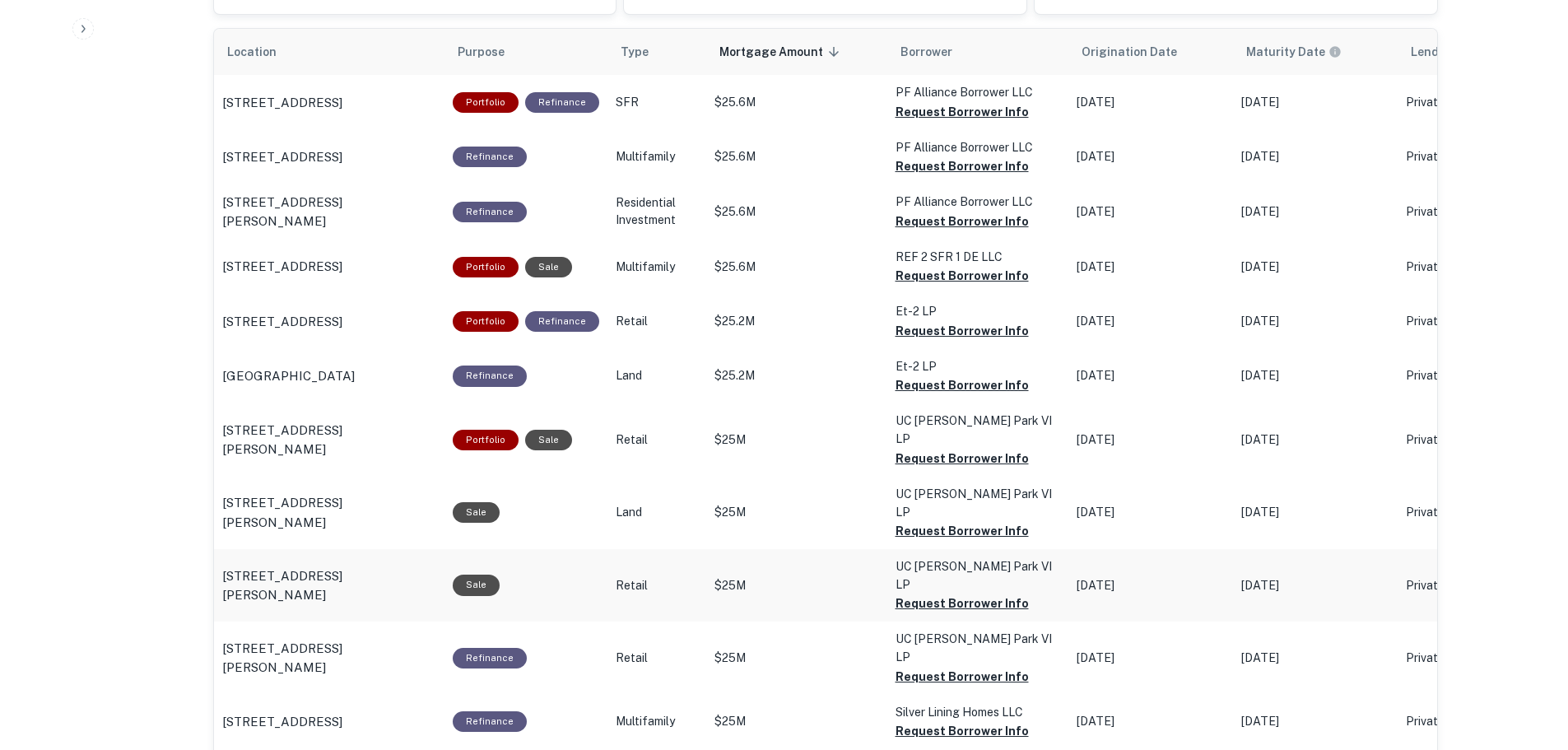
scroll to position [881, 0]
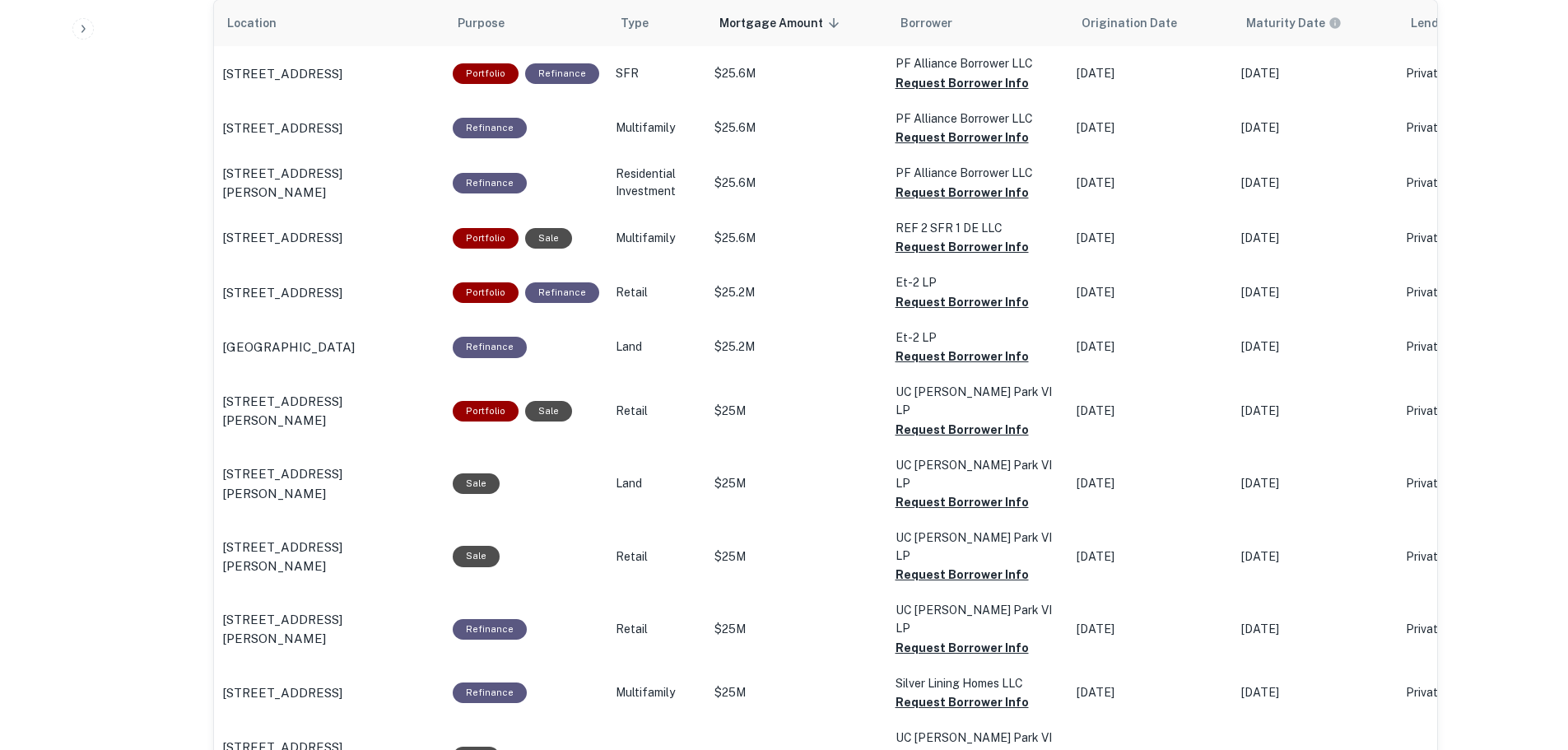
drag, startPoint x: 321, startPoint y: 424, endPoint x: 131, endPoint y: 292, distance: 231.4
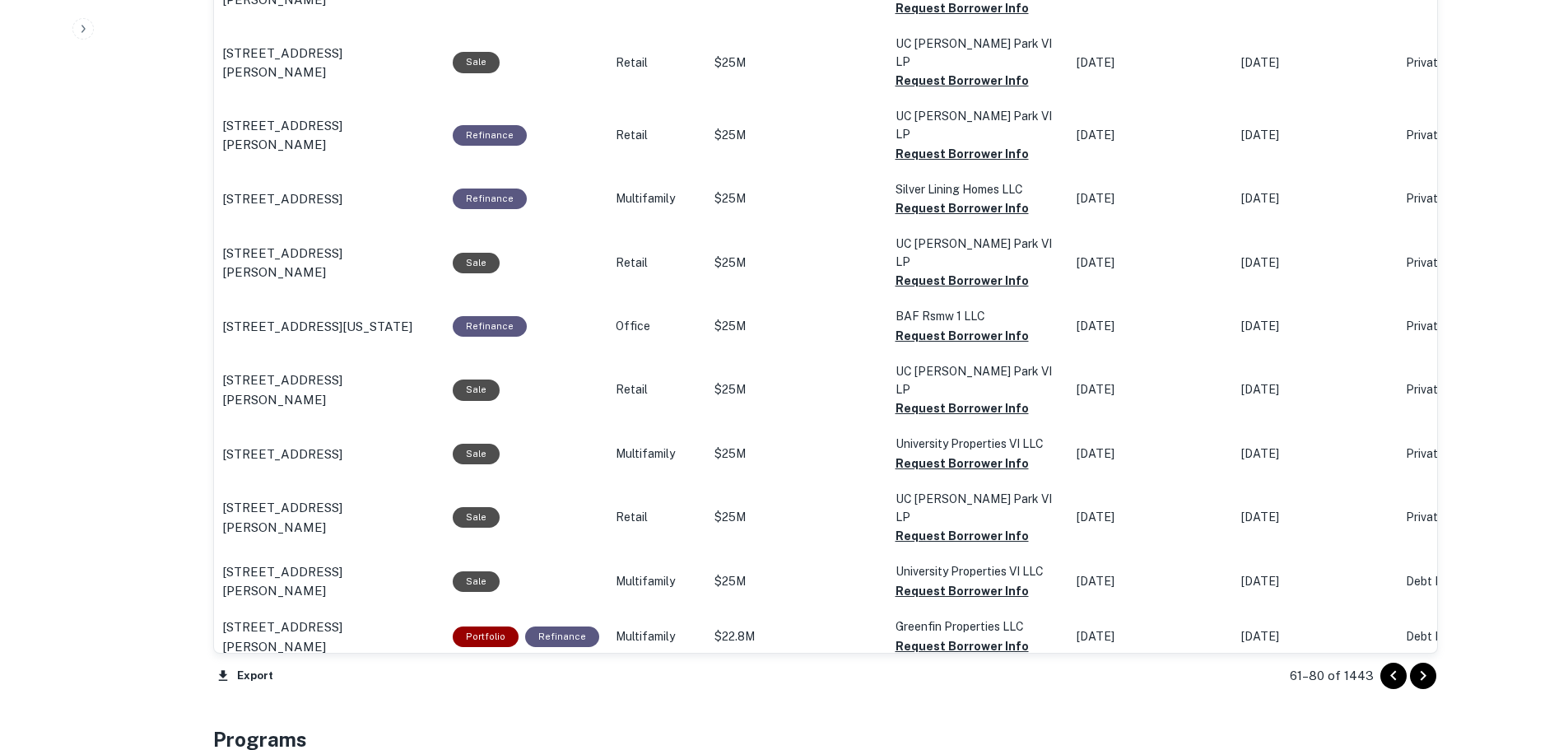
scroll to position [1457, 0]
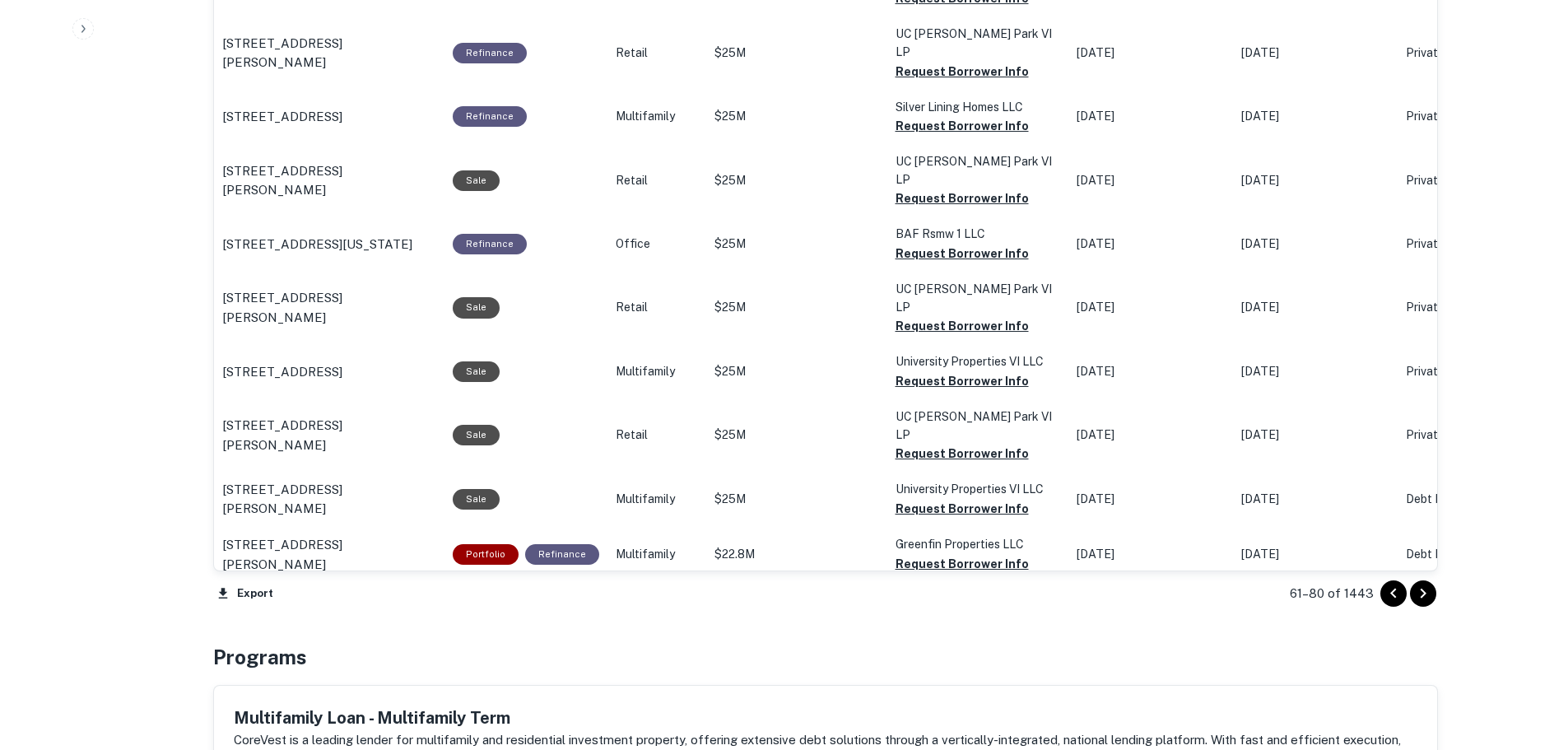
click at [1433, 593] on button "Go to next page" at bounding box center [1424, 593] width 26 height 26
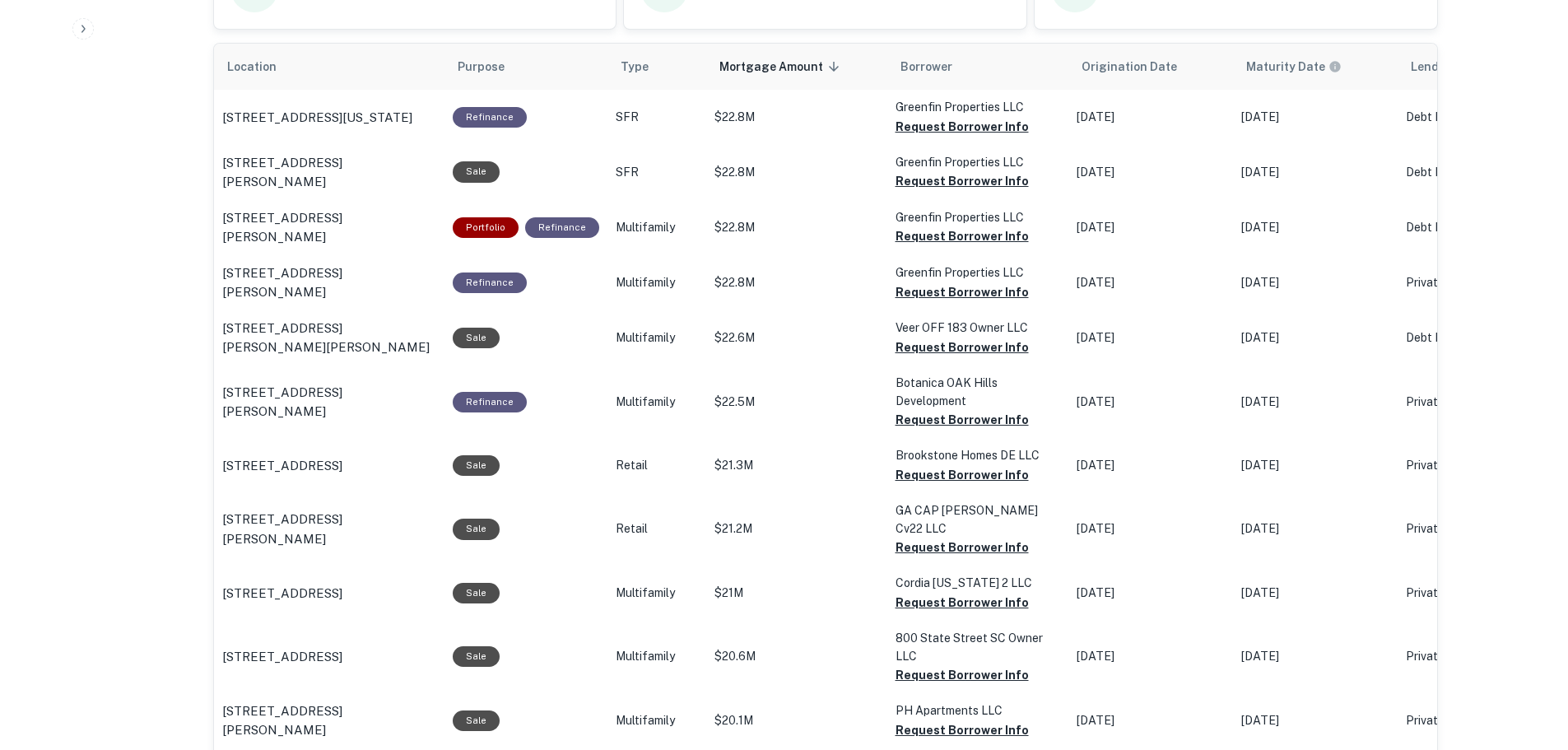
scroll to position [716, 0]
